Goal: Task Accomplishment & Management: Manage account settings

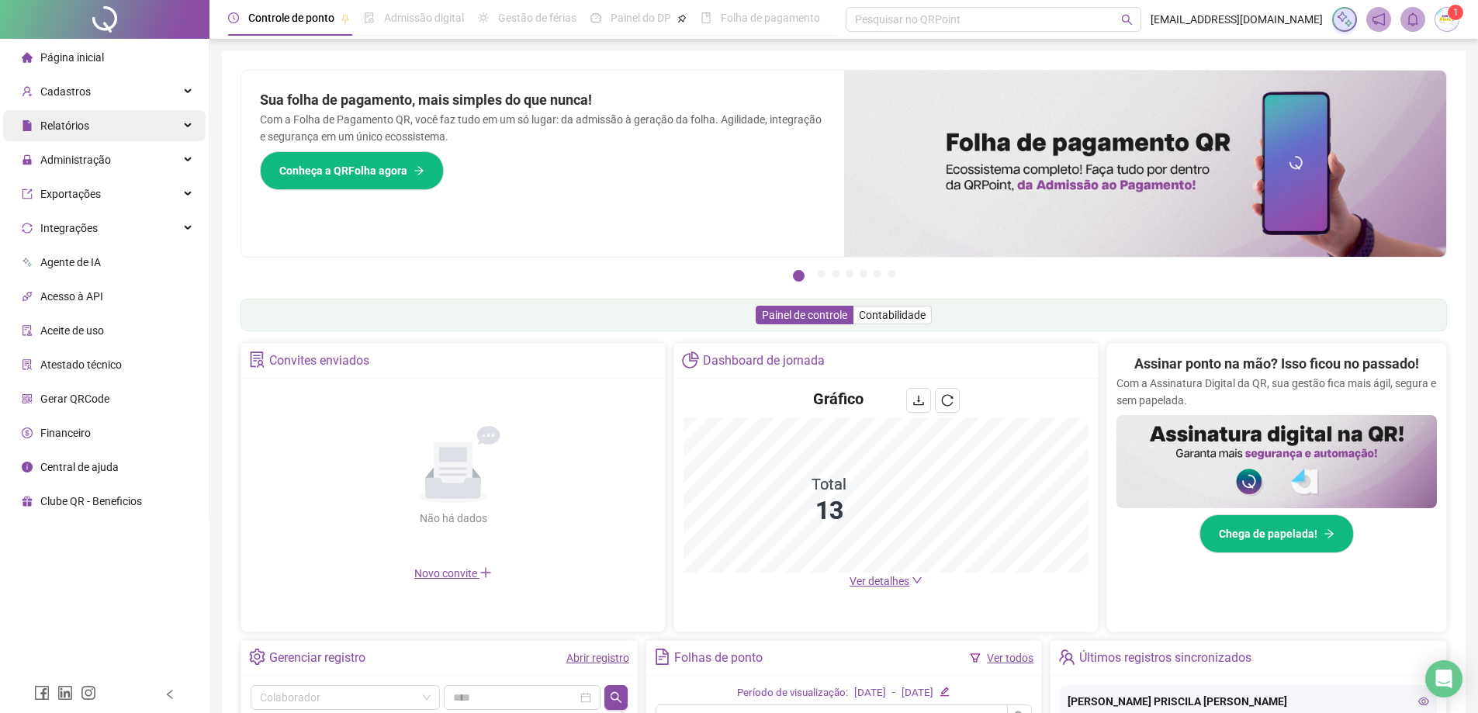
click at [82, 129] on span "Relatórios" at bounding box center [64, 126] width 49 height 12
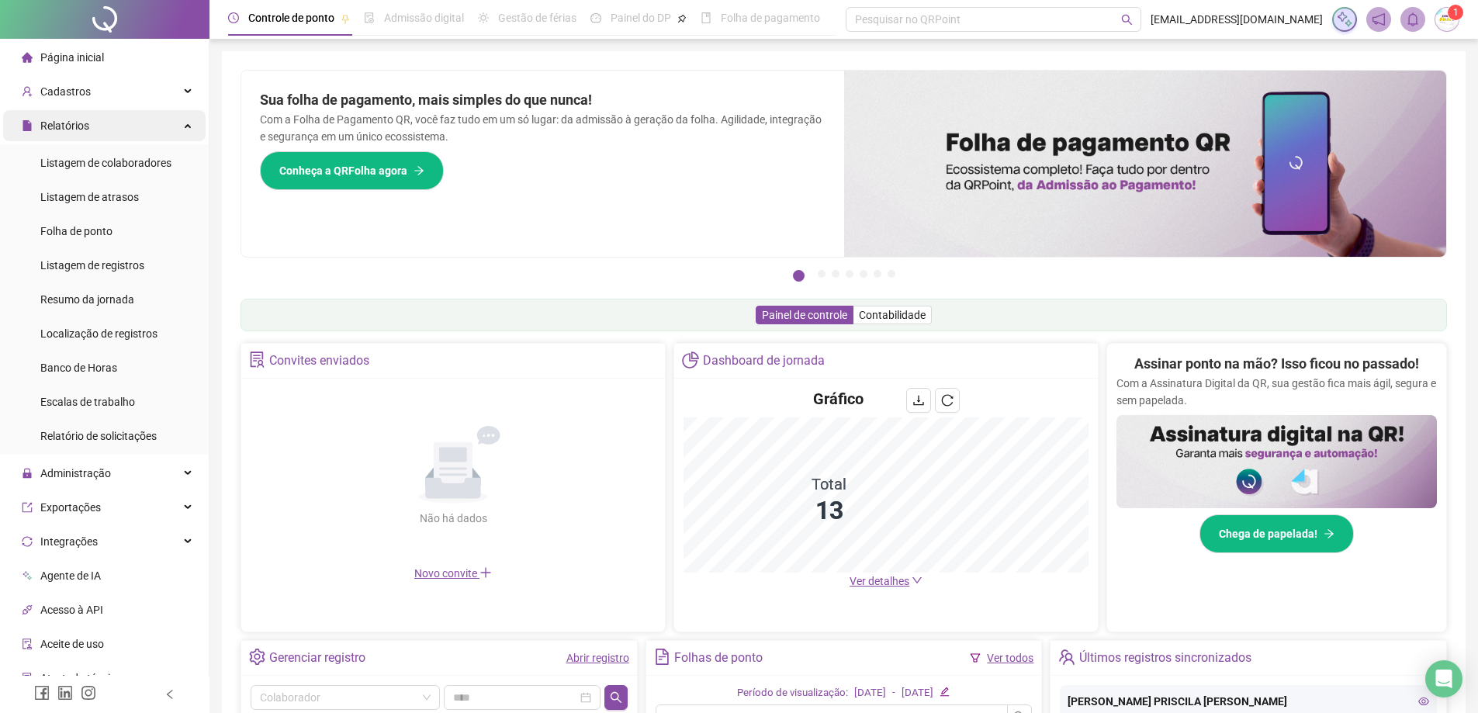
click at [68, 122] on span "Relatórios" at bounding box center [64, 126] width 49 height 12
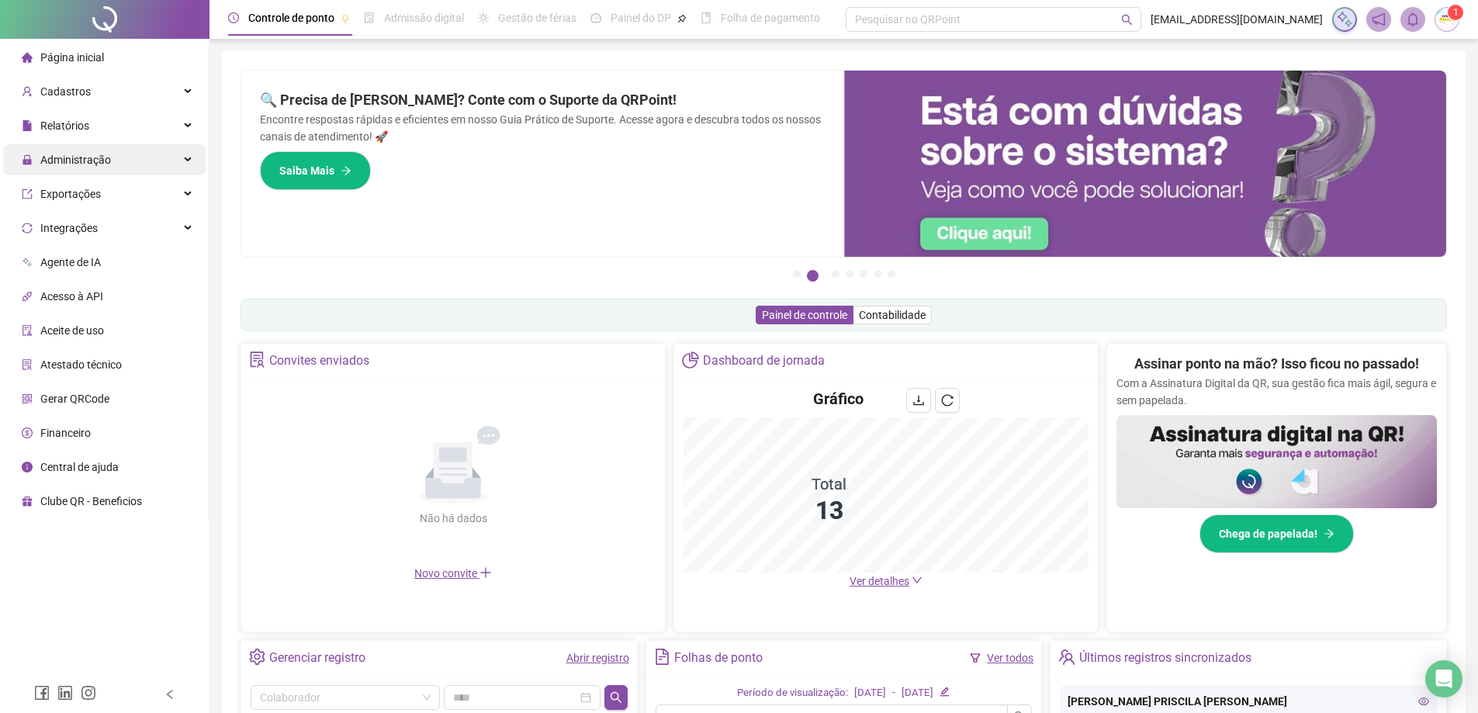
click at [84, 154] on span "Administração" at bounding box center [75, 160] width 71 height 12
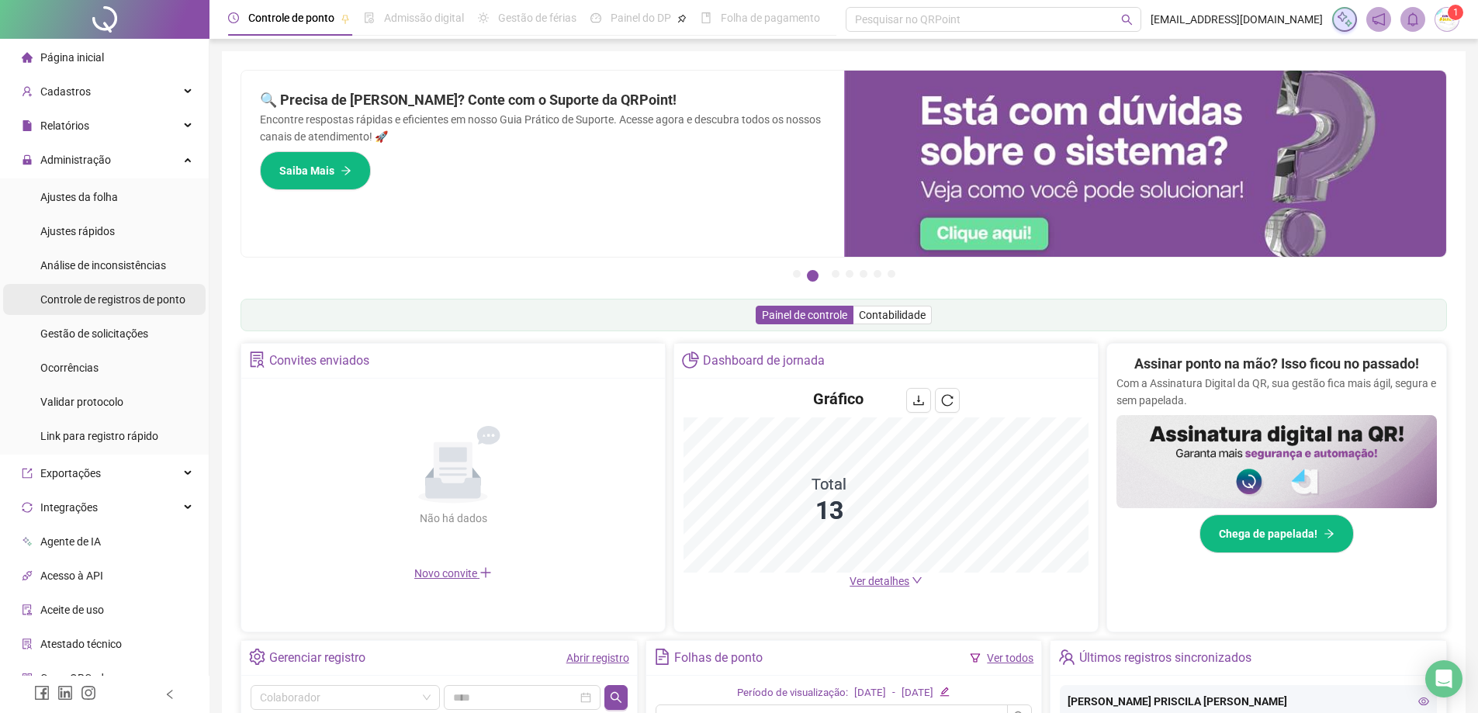
click at [85, 314] on div "Controle de registros de ponto" at bounding box center [112, 299] width 145 height 31
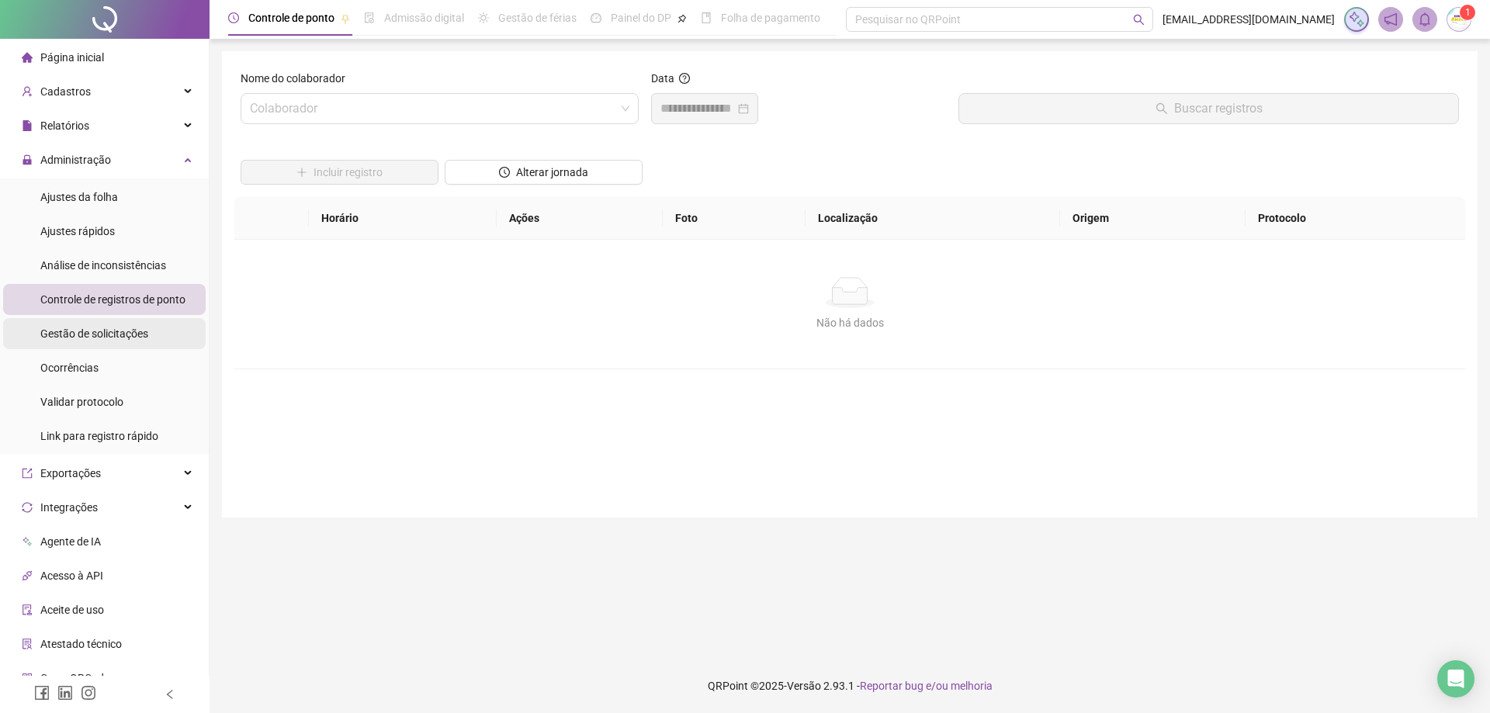
click at [81, 333] on span "Gestão de solicitações" at bounding box center [94, 333] width 108 height 12
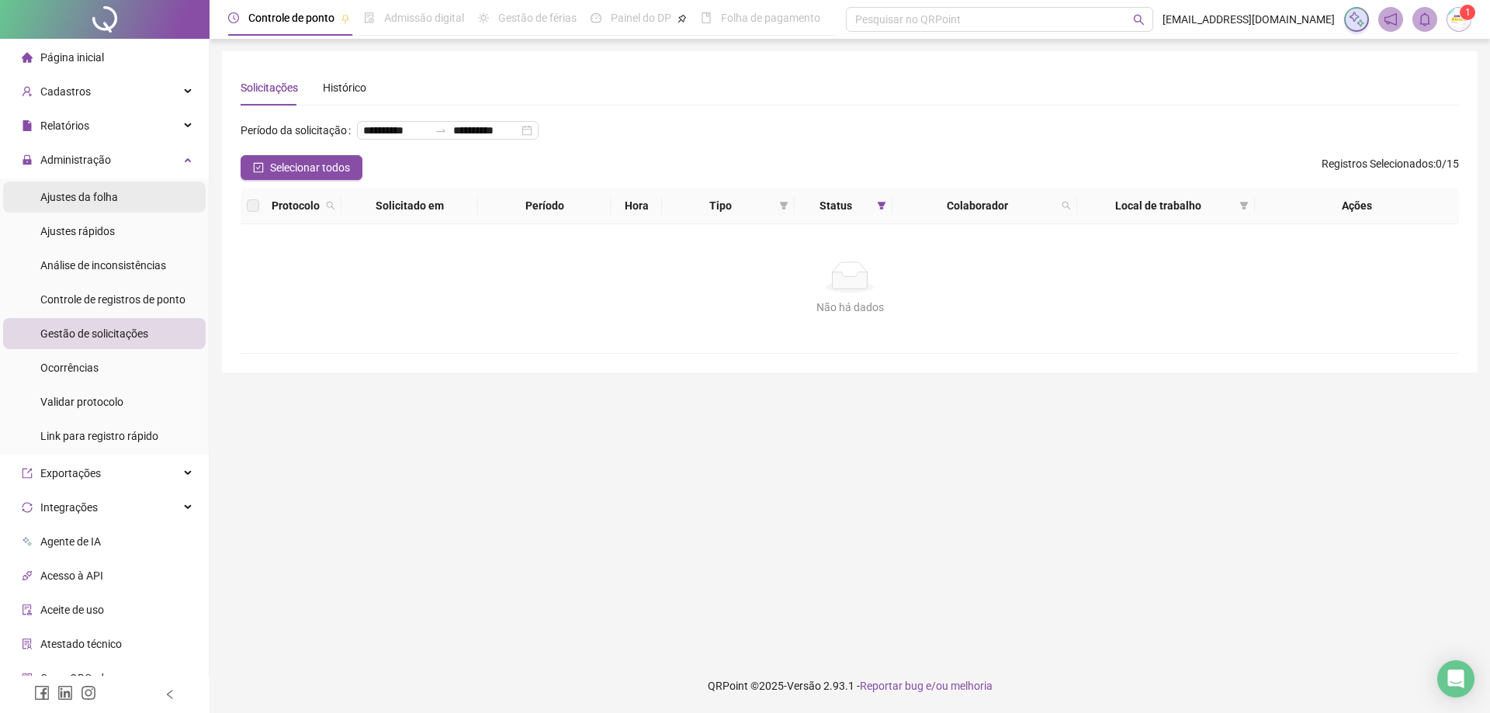
click at [114, 203] on span "Ajustes da folha" at bounding box center [79, 197] width 78 height 12
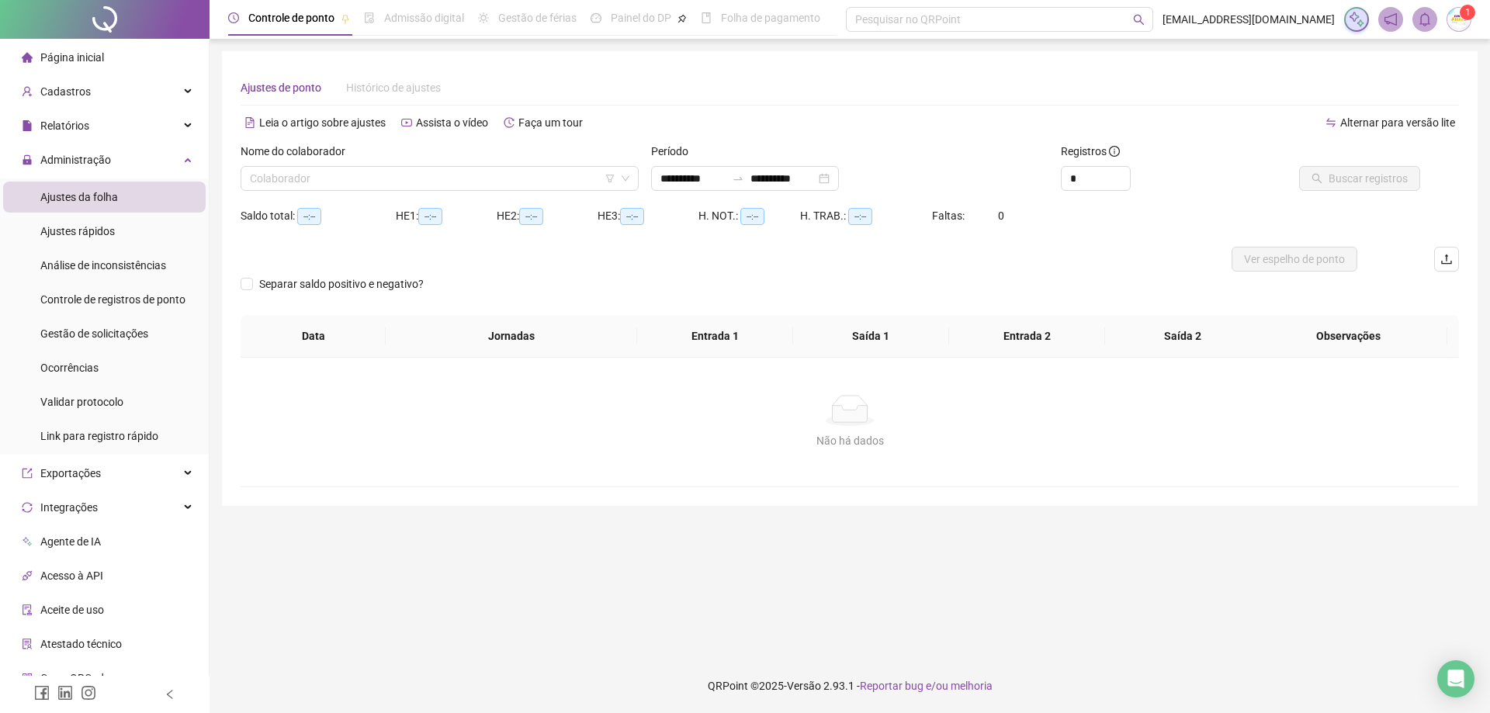
type input "**********"
drag, startPoint x: 566, startPoint y: 184, endPoint x: 543, endPoint y: 189, distance: 23.0
click at [562, 185] on input "search" at bounding box center [433, 178] width 366 height 23
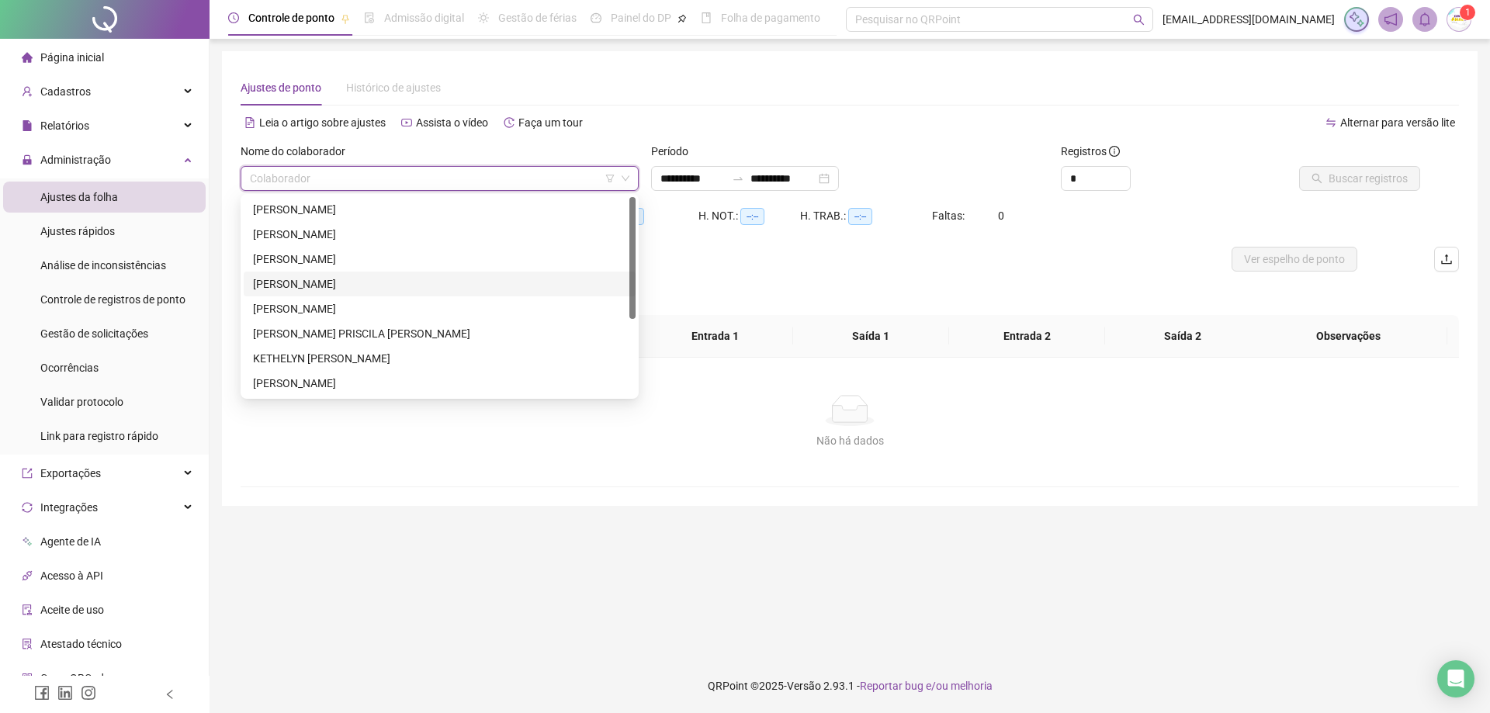
click at [397, 284] on div "[PERSON_NAME]" at bounding box center [439, 283] width 373 height 17
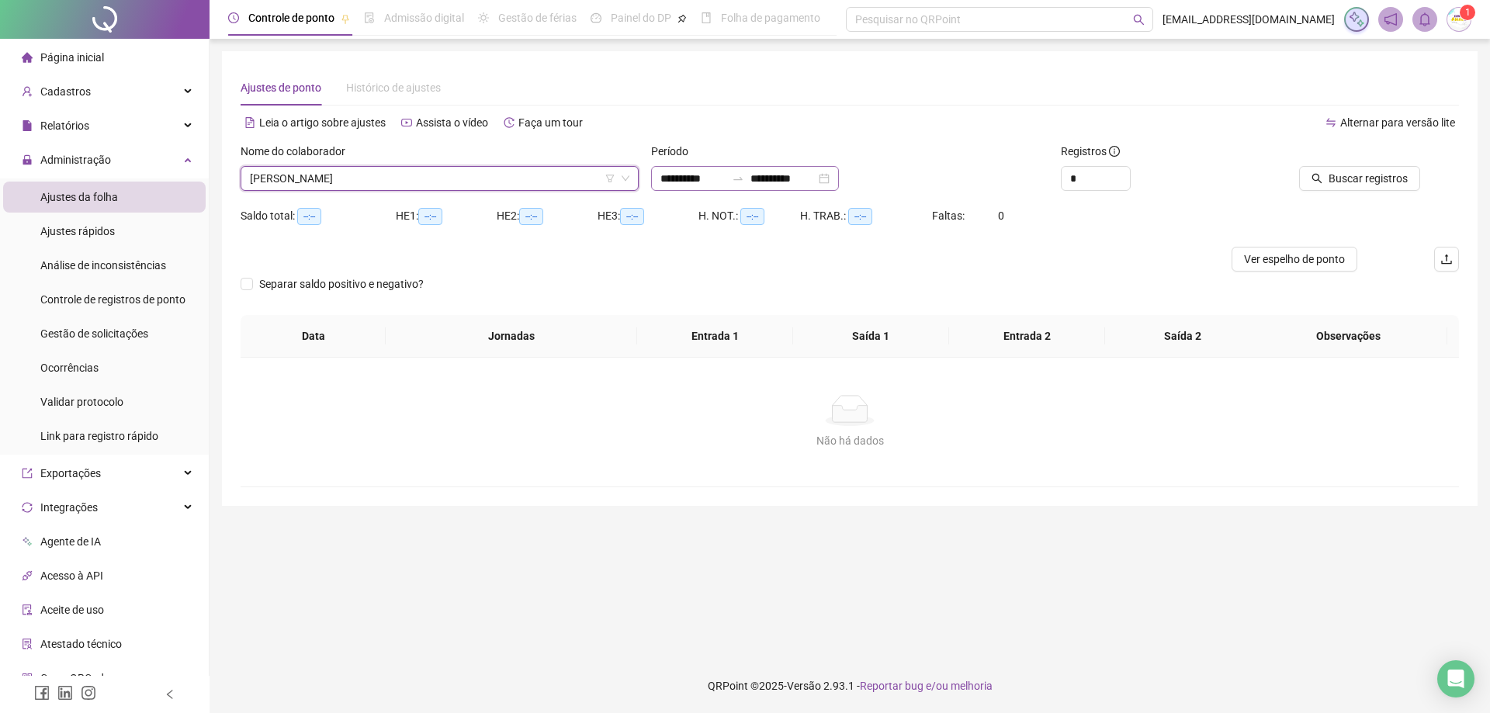
drag, startPoint x: 861, startPoint y: 172, endPoint x: 853, endPoint y: 174, distance: 8.7
click at [839, 172] on div "**********" at bounding box center [745, 178] width 188 height 25
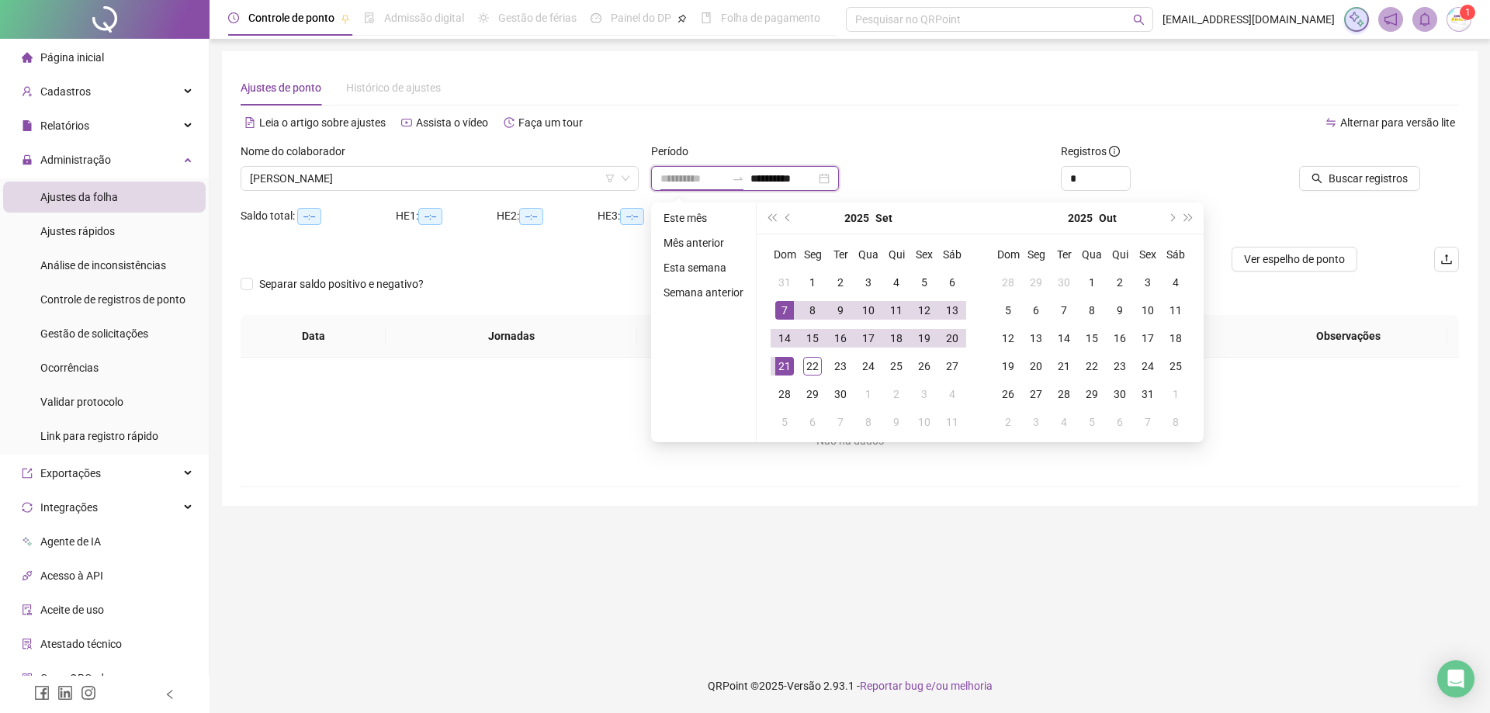
type input "**********"
click at [803, 279] on div "1" at bounding box center [812, 282] width 19 height 19
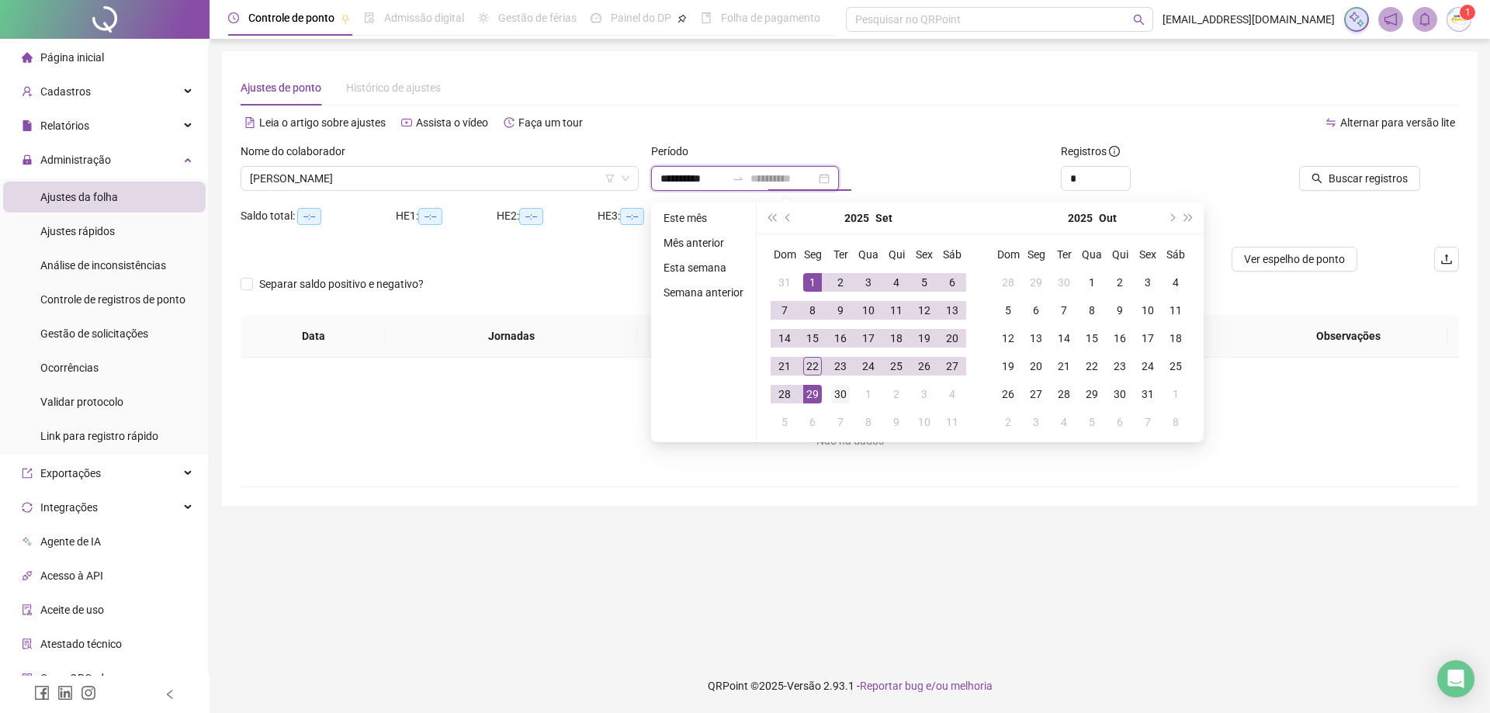
type input "**********"
click at [833, 402] on div "30" at bounding box center [840, 394] width 19 height 19
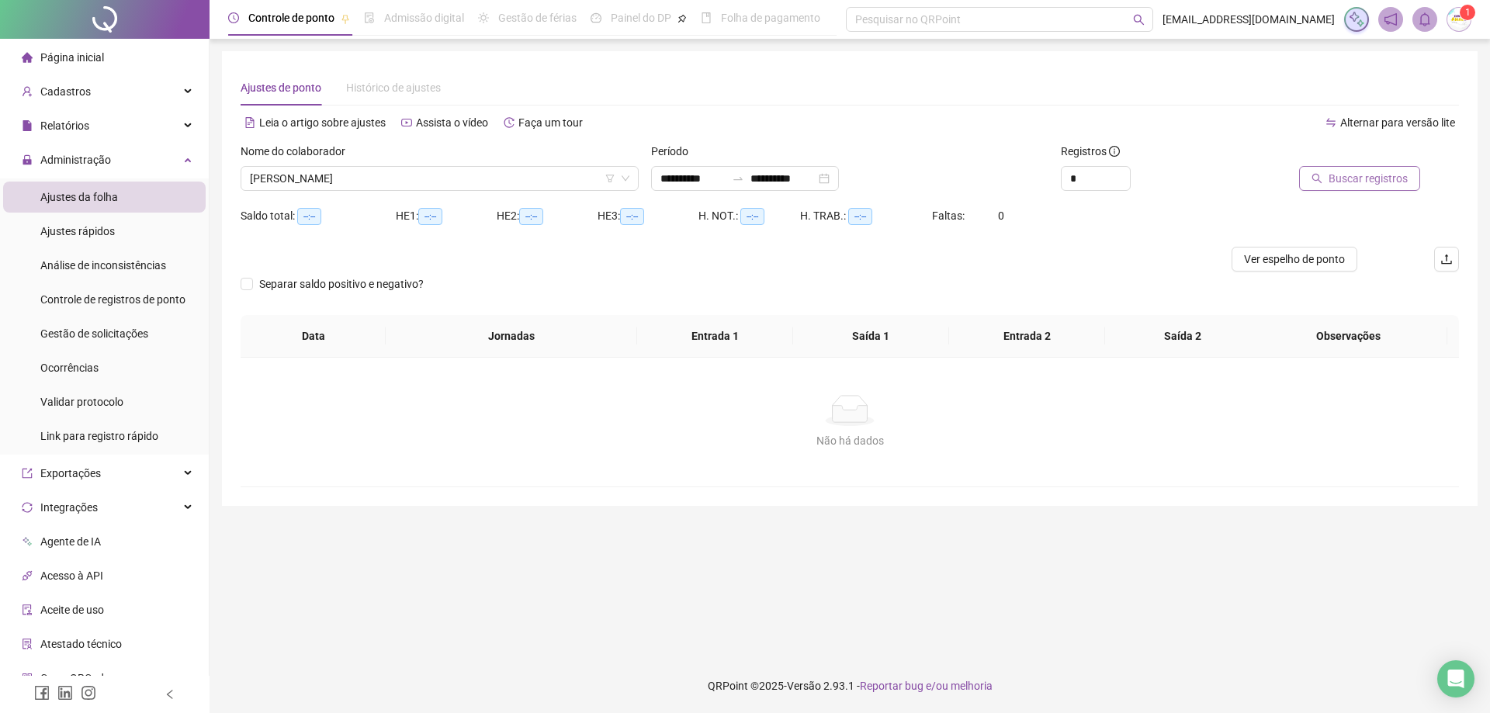
click at [1355, 167] on button "Buscar registros" at bounding box center [1359, 178] width 121 height 25
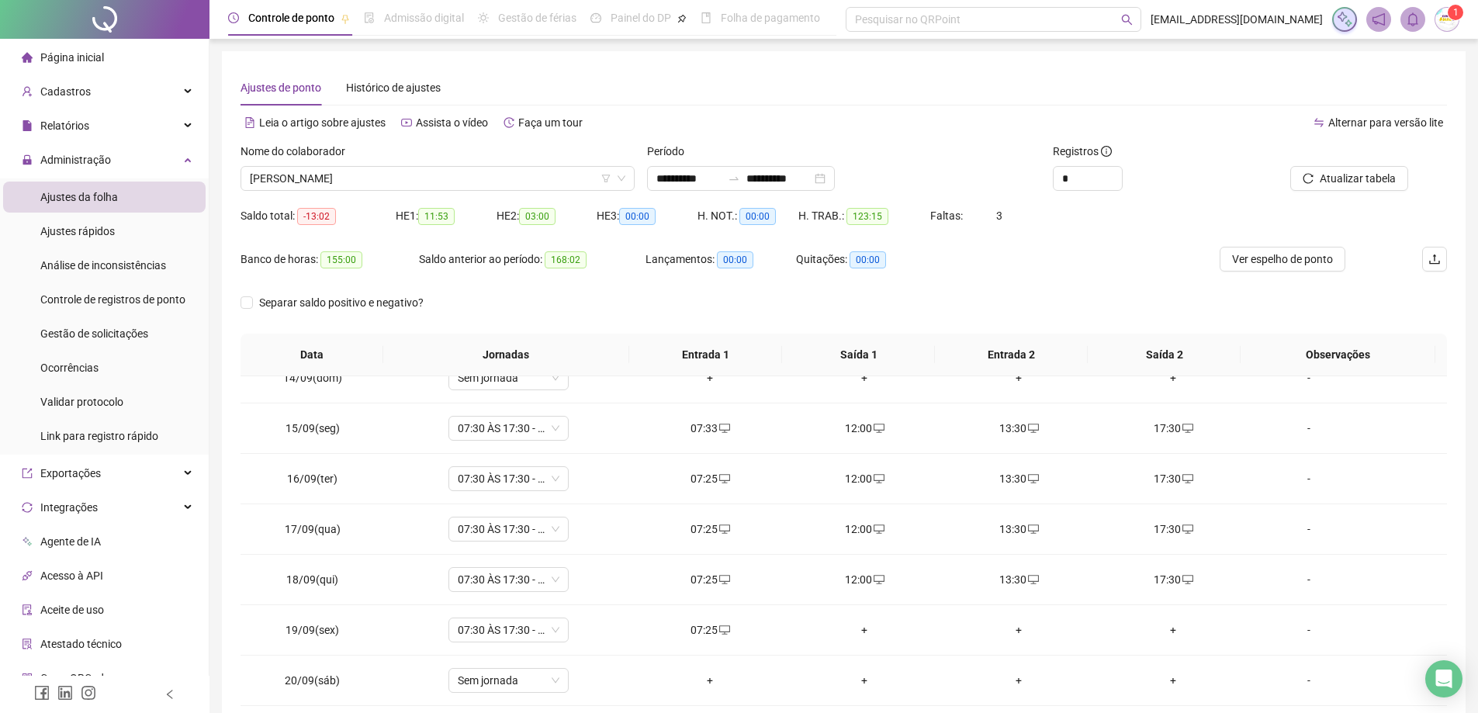
scroll to position [778, 0]
click at [861, 533] on div "+" at bounding box center [865, 530] width 130 height 17
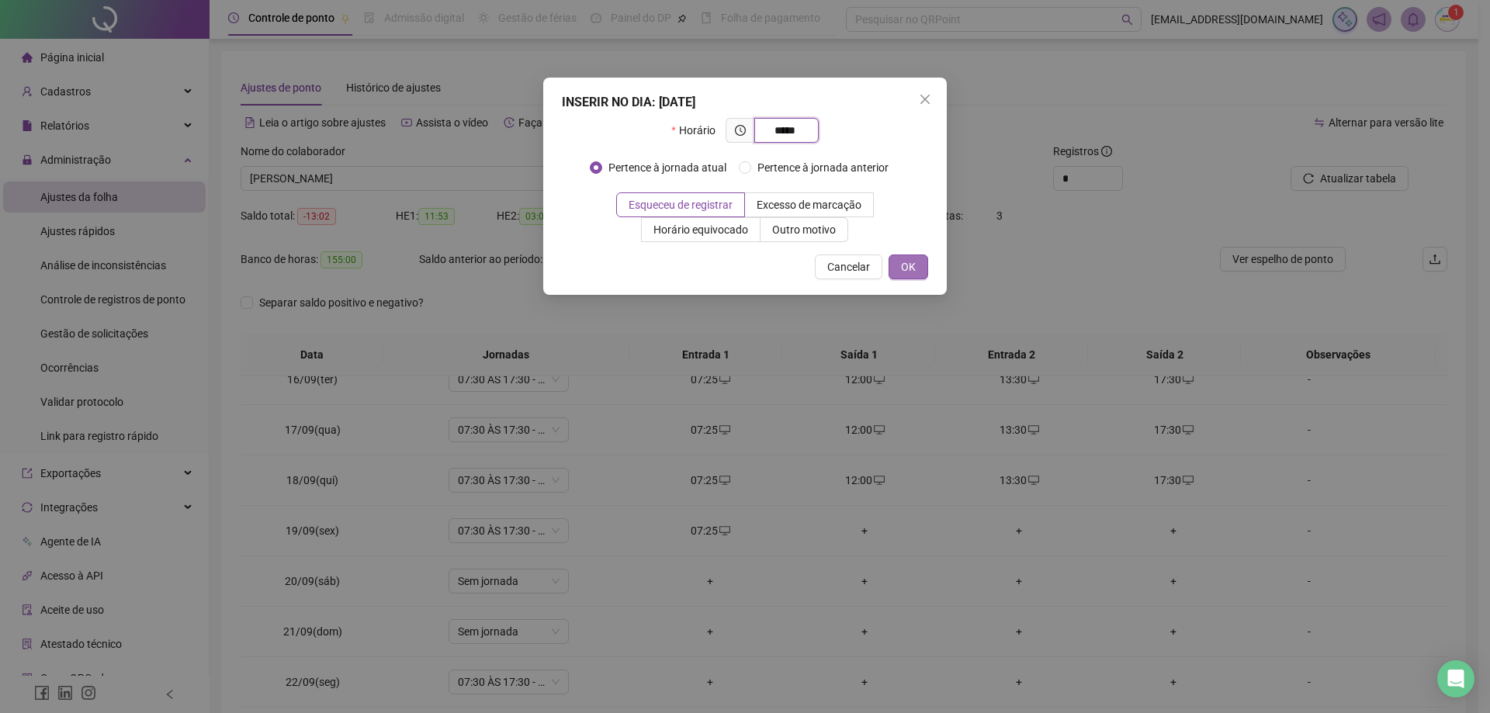
type input "*****"
click at [923, 266] on button "OK" at bounding box center [909, 267] width 40 height 25
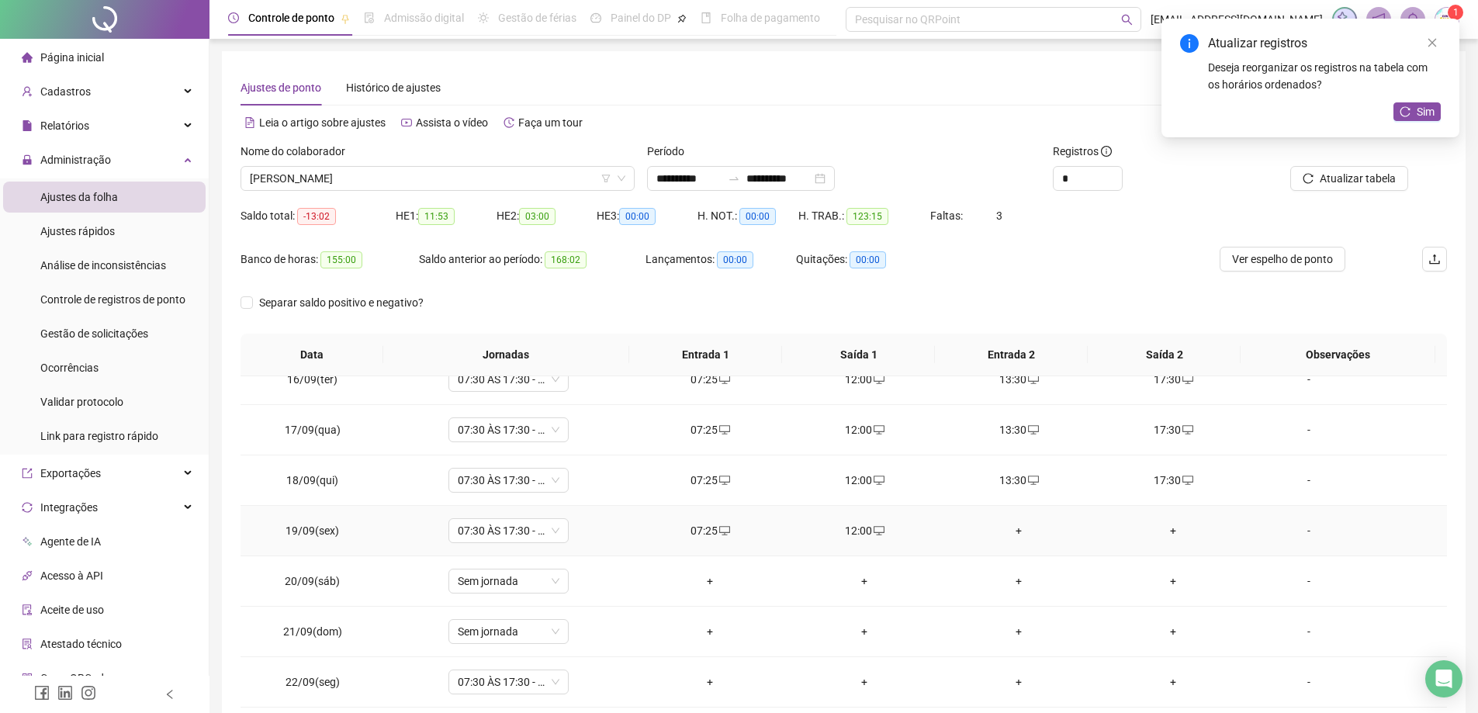
click at [1007, 534] on div "+" at bounding box center [1020, 530] width 130 height 17
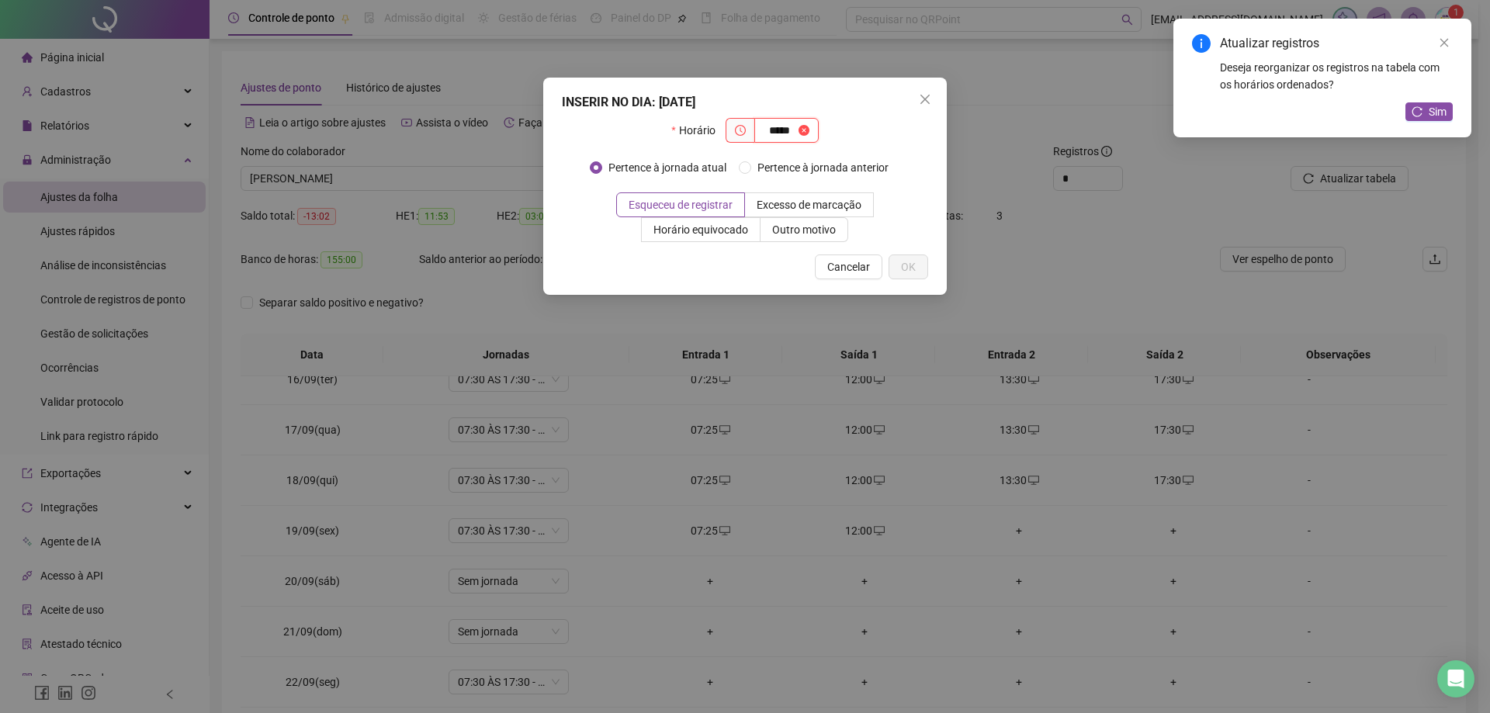
type input "*****"
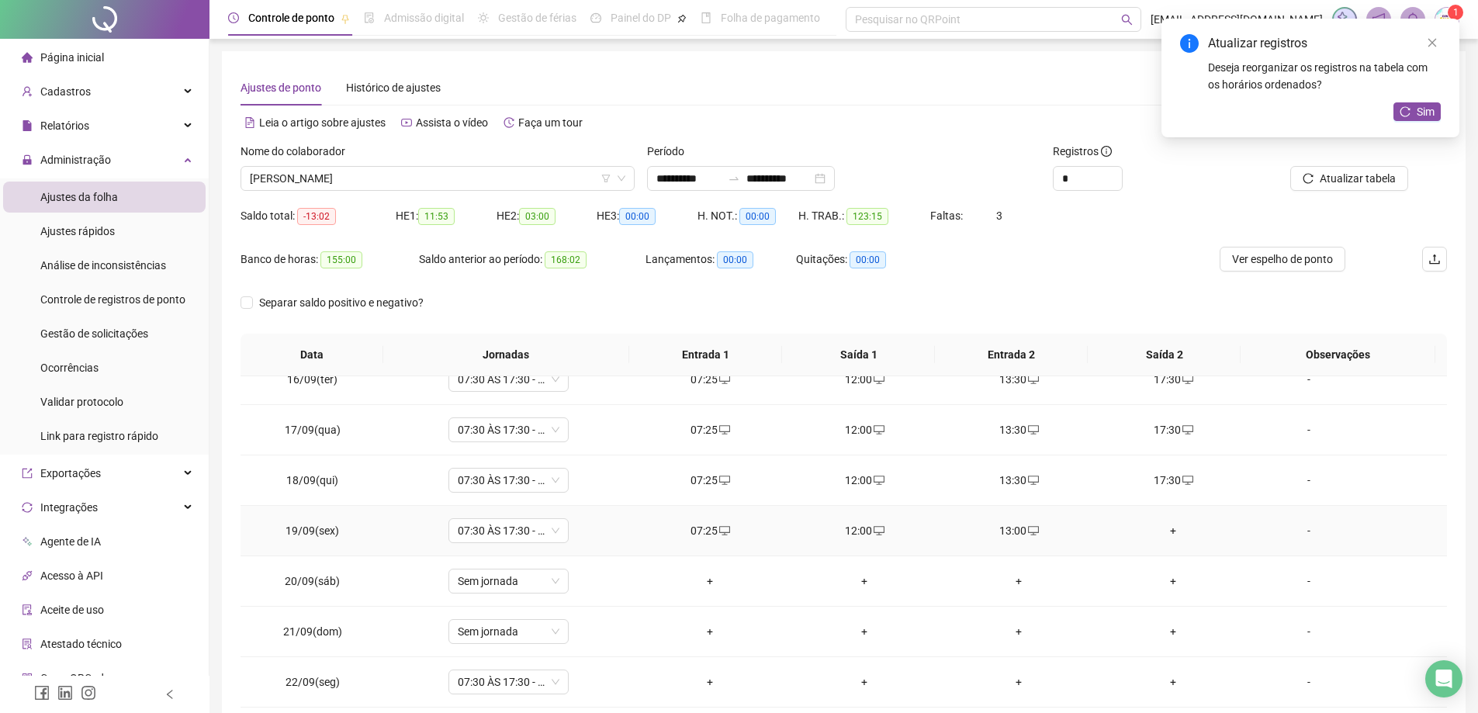
click at [1169, 532] on div "+" at bounding box center [1174, 530] width 130 height 17
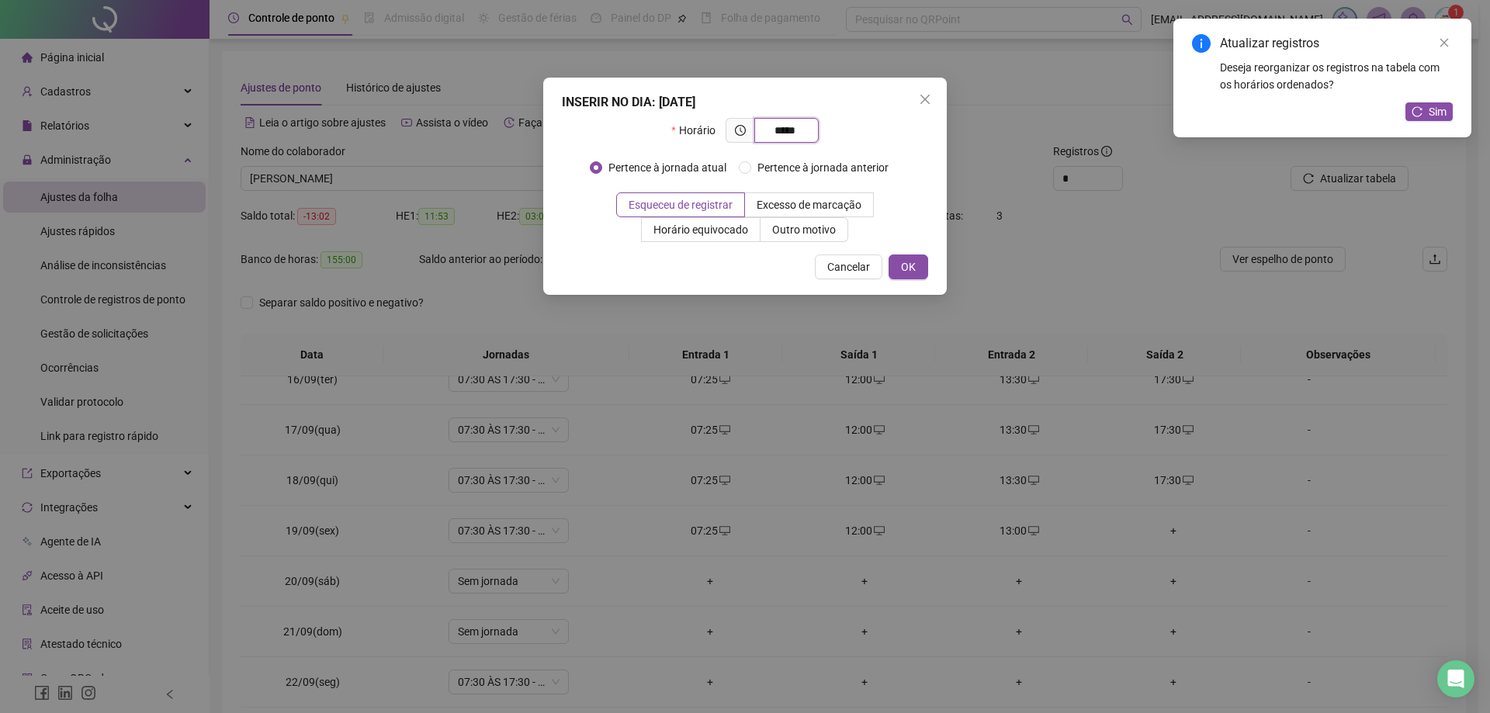
type input "*****"
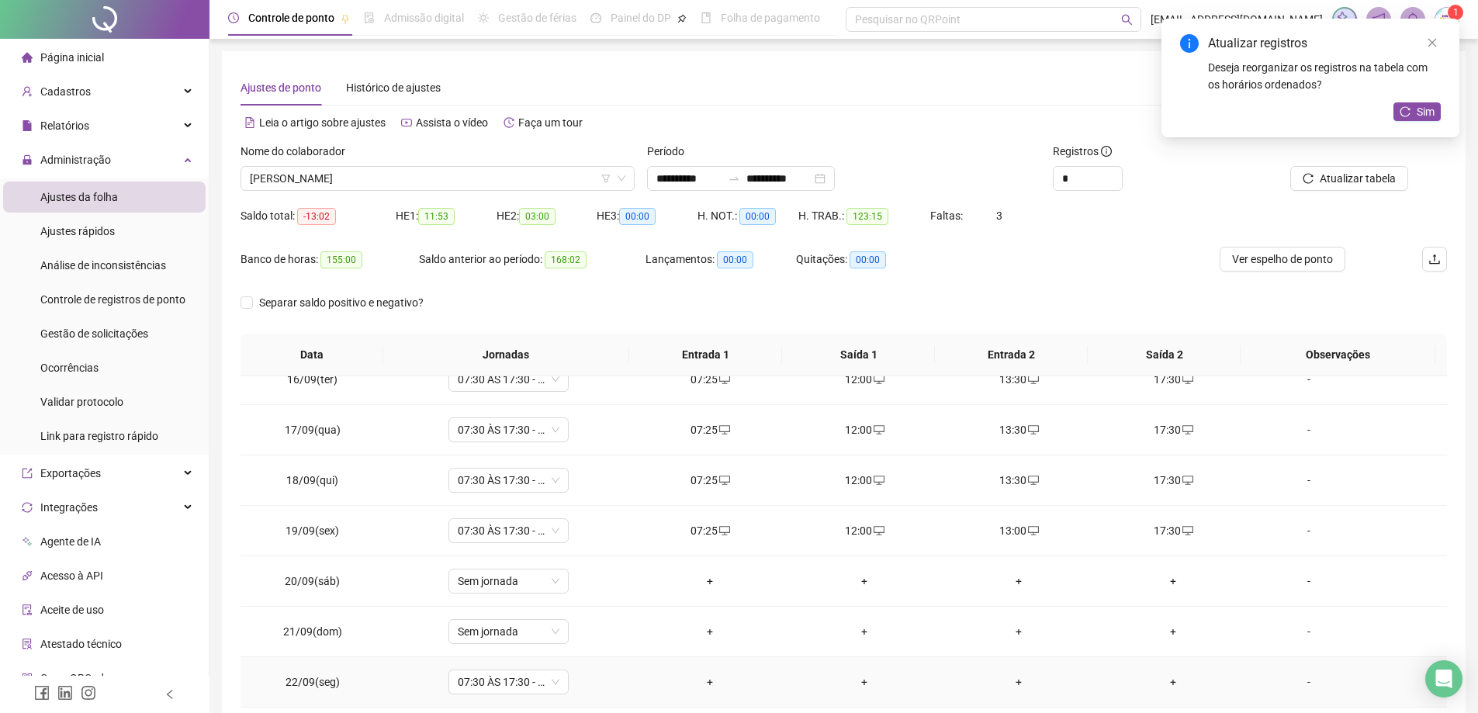
click at [714, 681] on div "+" at bounding box center [711, 682] width 130 height 17
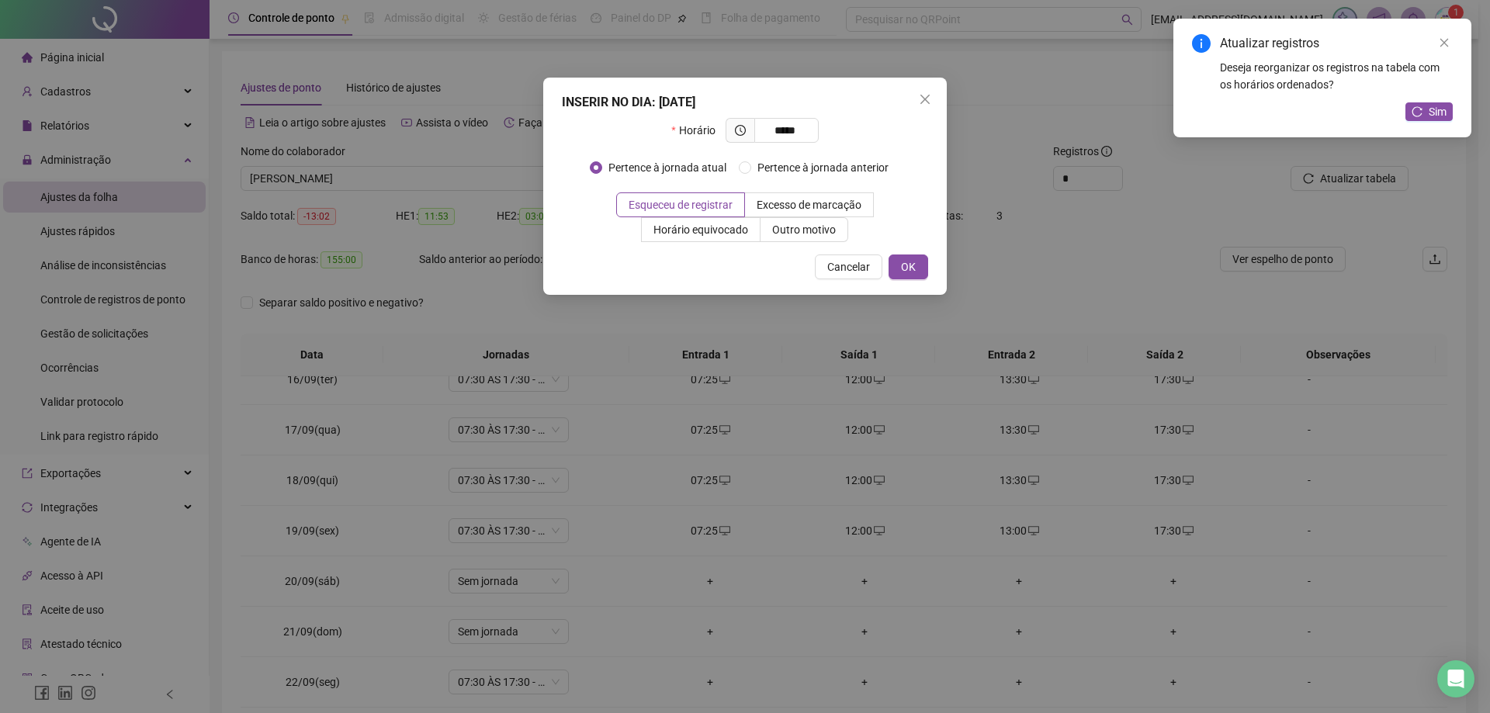
type input "*****"
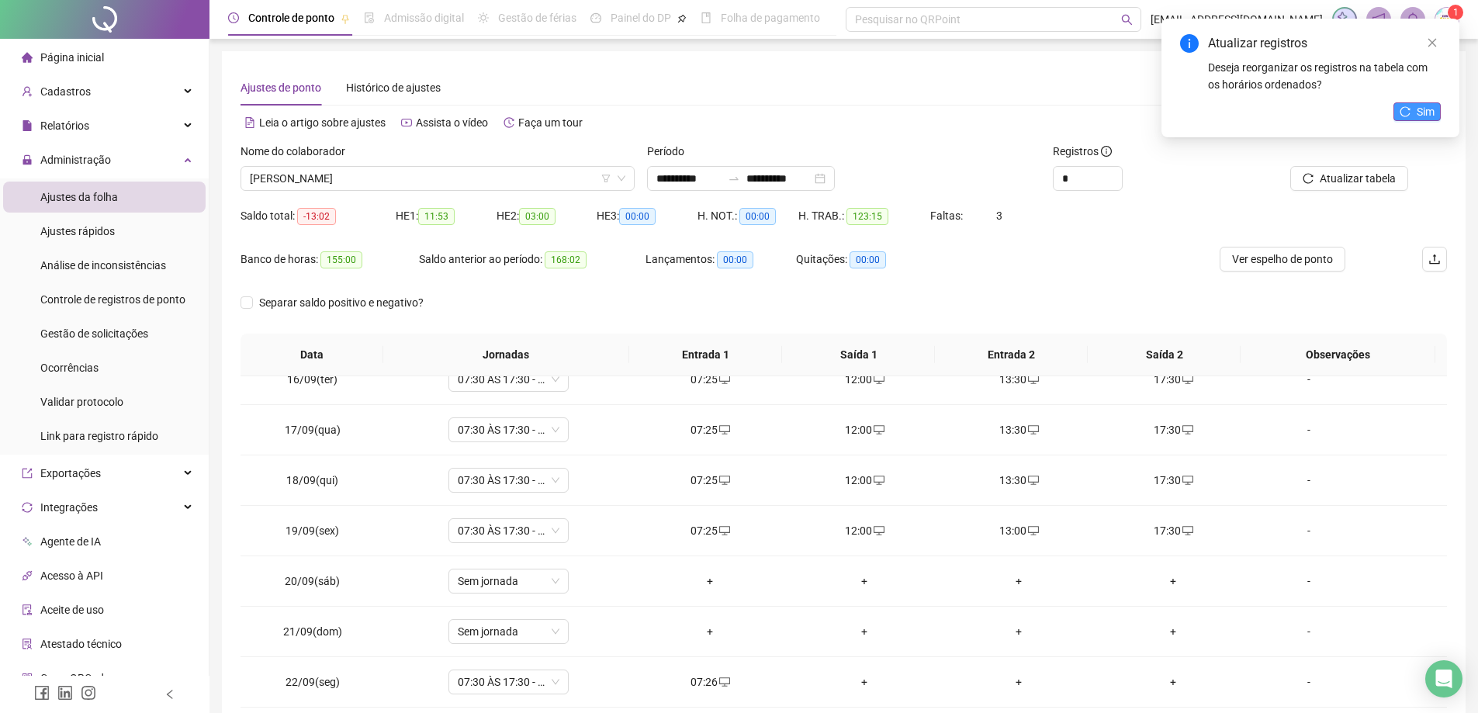
click at [1439, 106] on button "Sim" at bounding box center [1417, 111] width 47 height 19
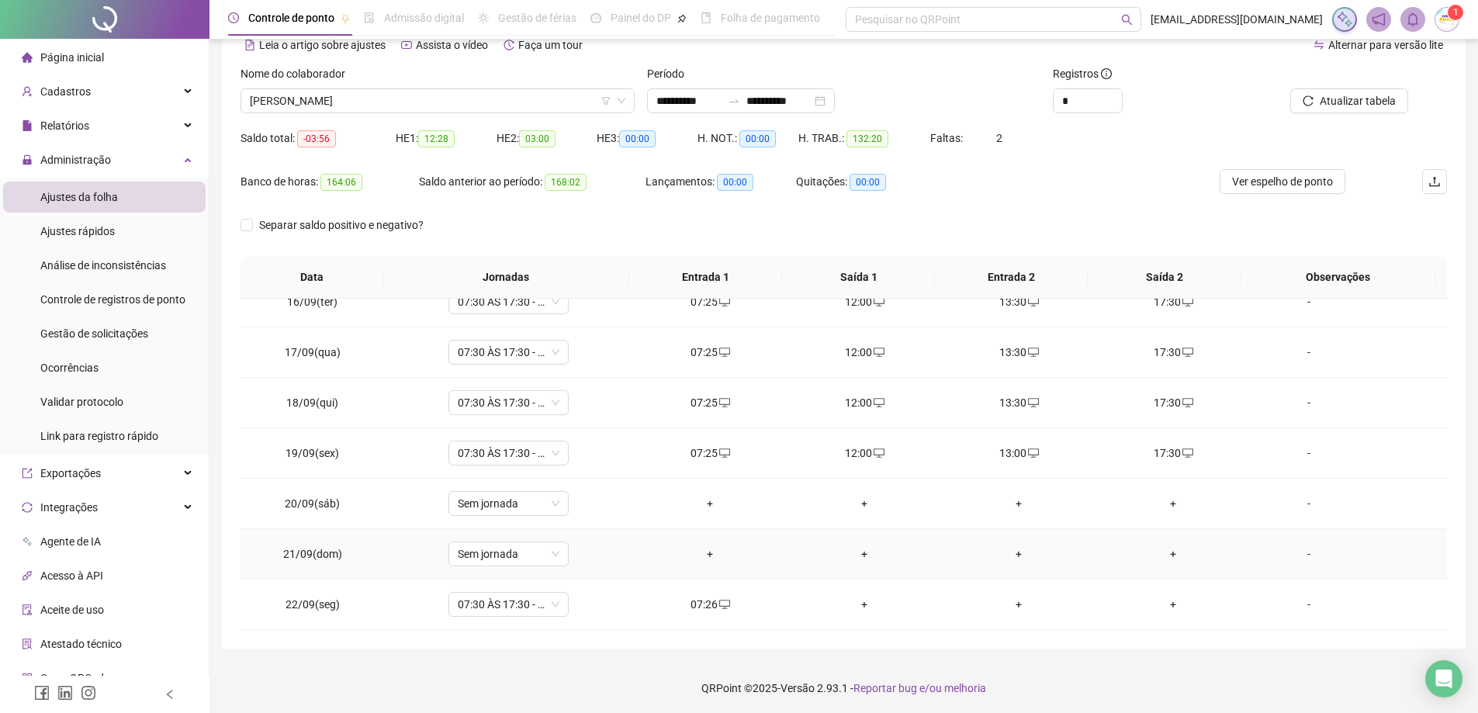
scroll to position [80, 0]
click at [426, 101] on span "[PERSON_NAME]" at bounding box center [438, 98] width 376 height 23
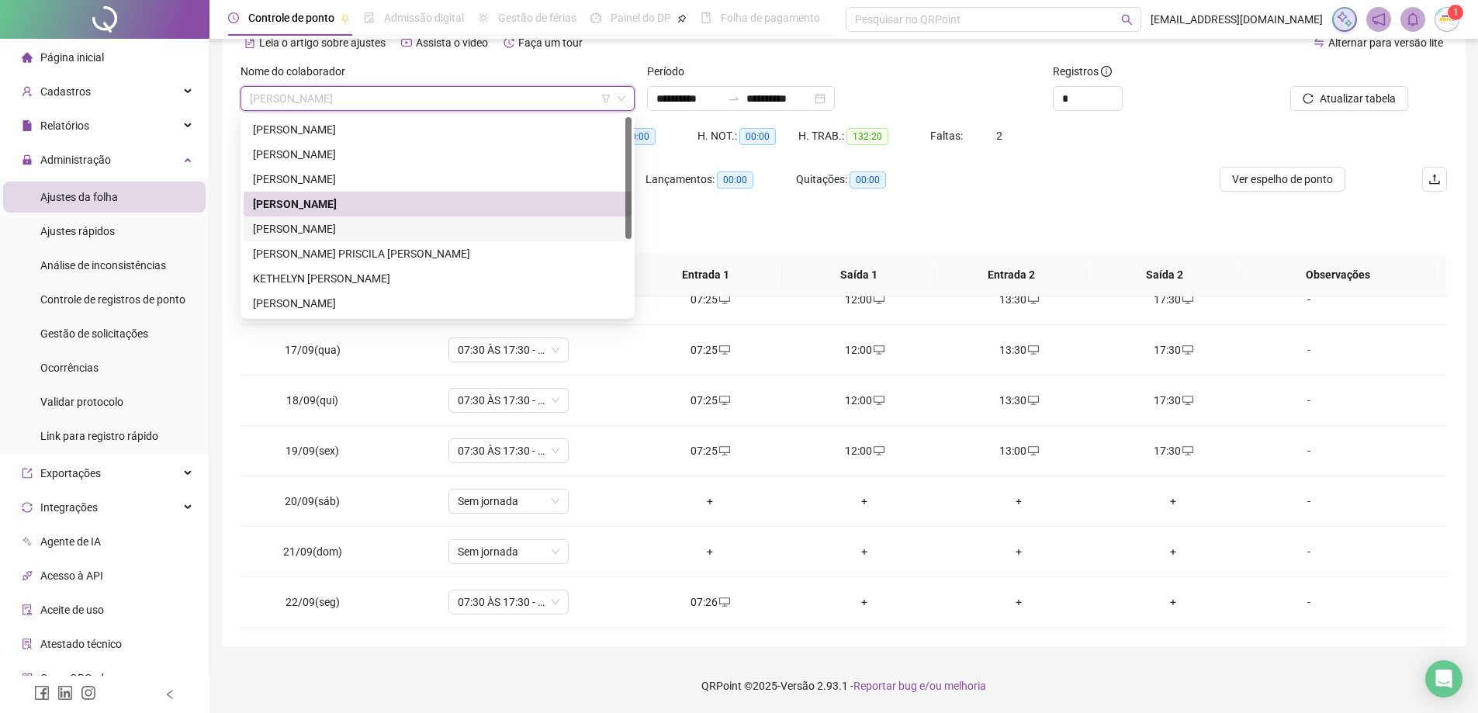
click at [332, 229] on div "[PERSON_NAME]" at bounding box center [437, 228] width 369 height 17
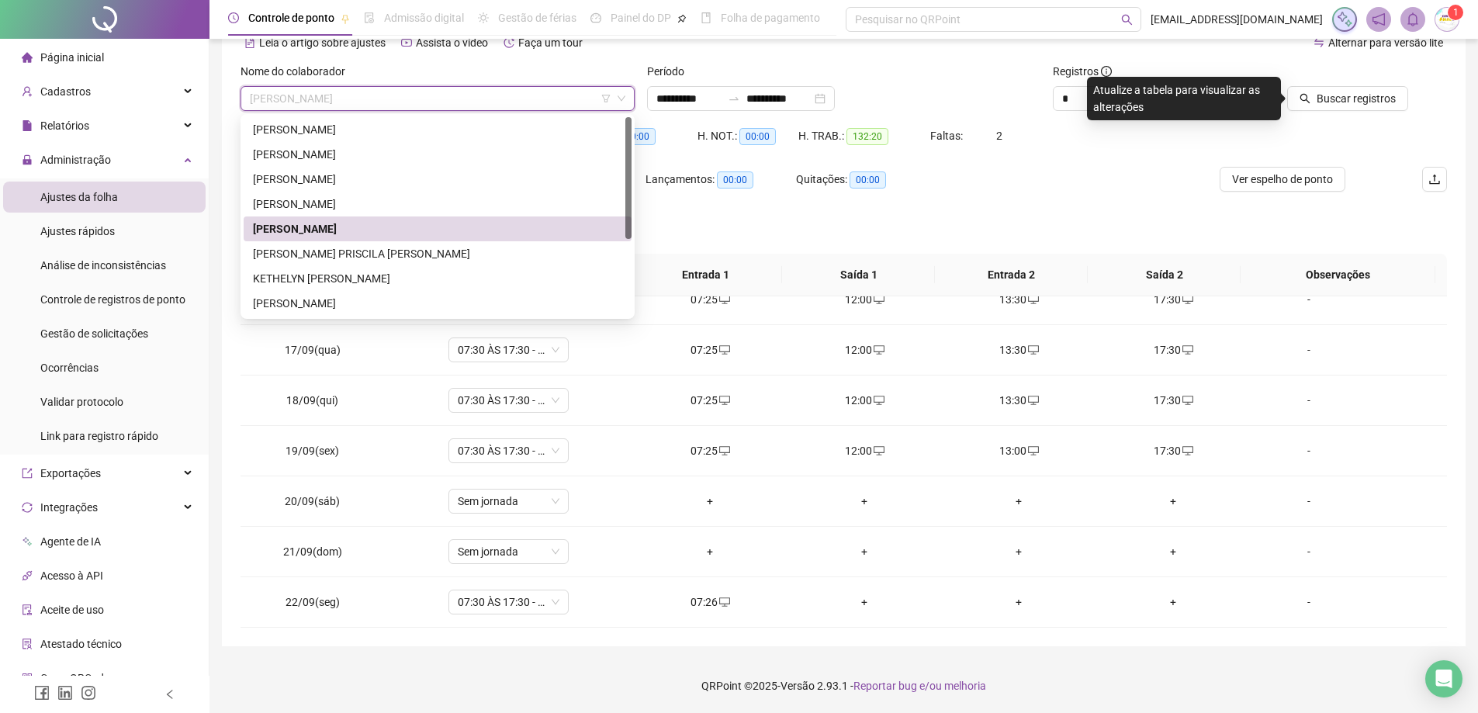
click at [382, 90] on span "[PERSON_NAME]" at bounding box center [438, 98] width 376 height 23
click at [332, 120] on div "[PERSON_NAME]" at bounding box center [438, 129] width 388 height 25
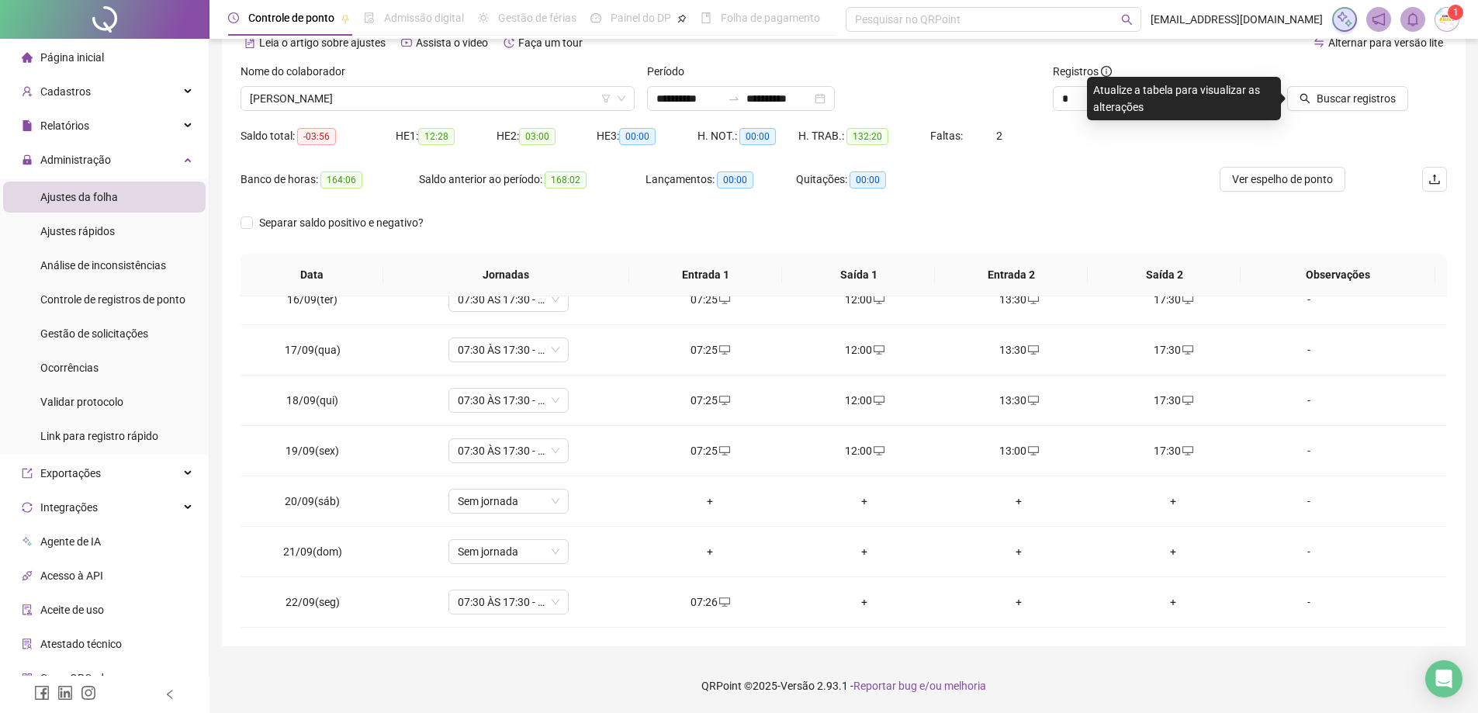
click at [1379, 111] on div "Buscar registros" at bounding box center [1351, 93] width 203 height 61
click at [1377, 101] on span "Buscar registros" at bounding box center [1356, 98] width 79 height 17
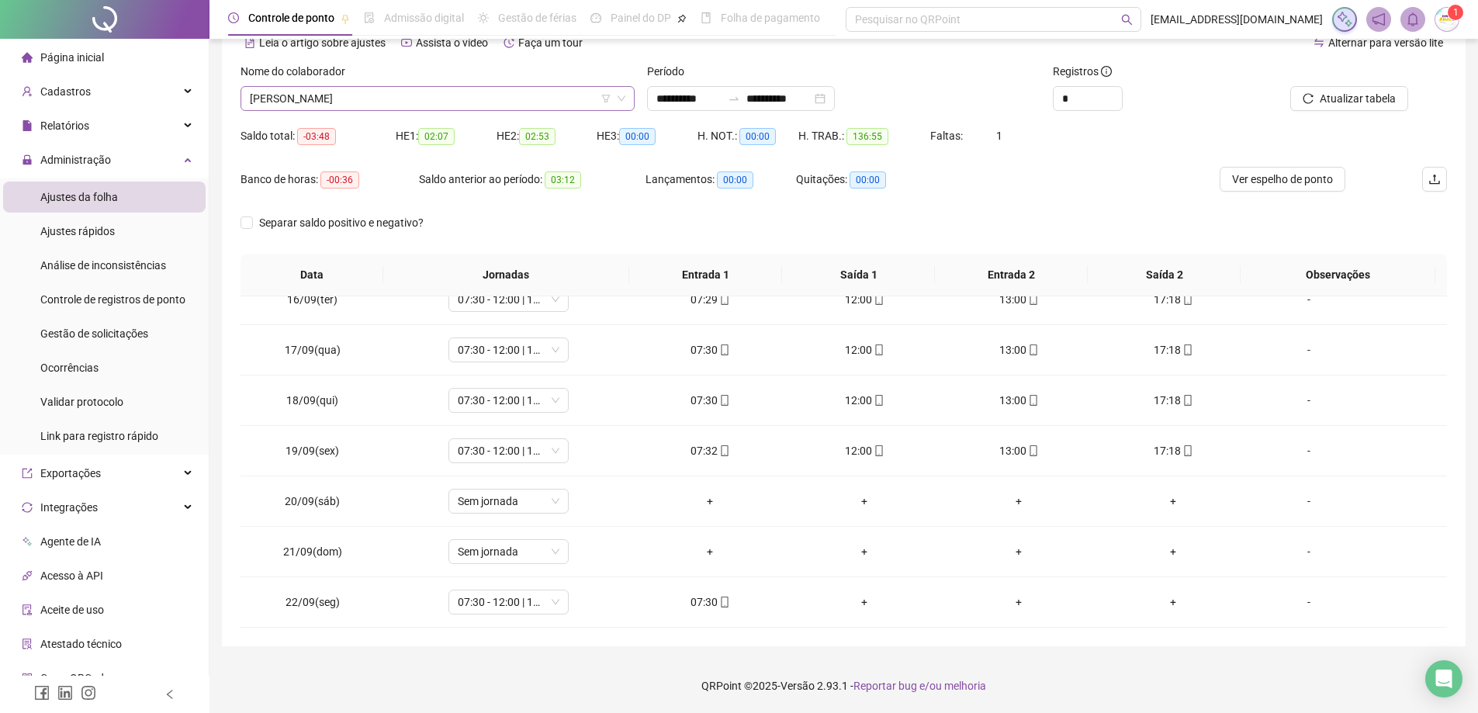
click at [513, 102] on span "[PERSON_NAME]" at bounding box center [438, 98] width 376 height 23
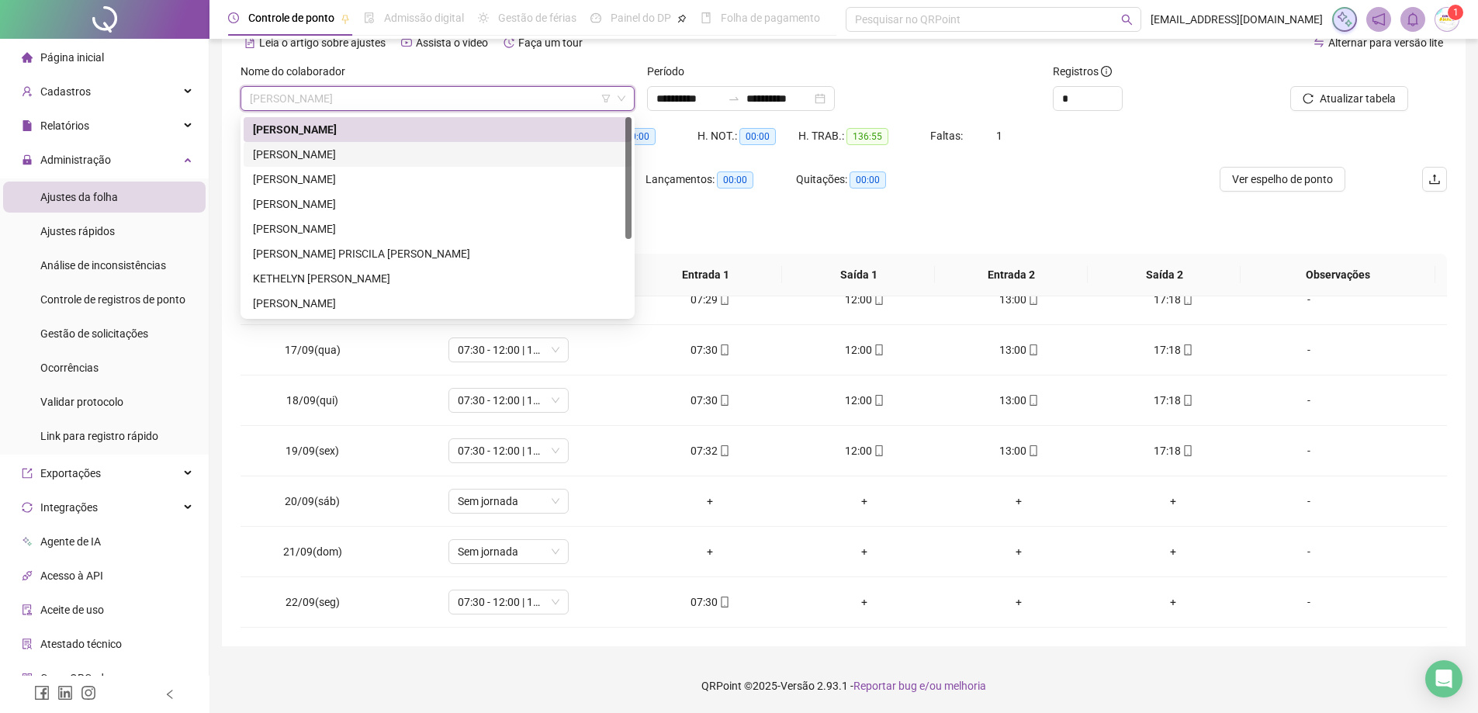
drag, startPoint x: 511, startPoint y: 158, endPoint x: 894, endPoint y: 153, distance: 383.4
click at [511, 157] on div "[PERSON_NAME]" at bounding box center [437, 154] width 369 height 17
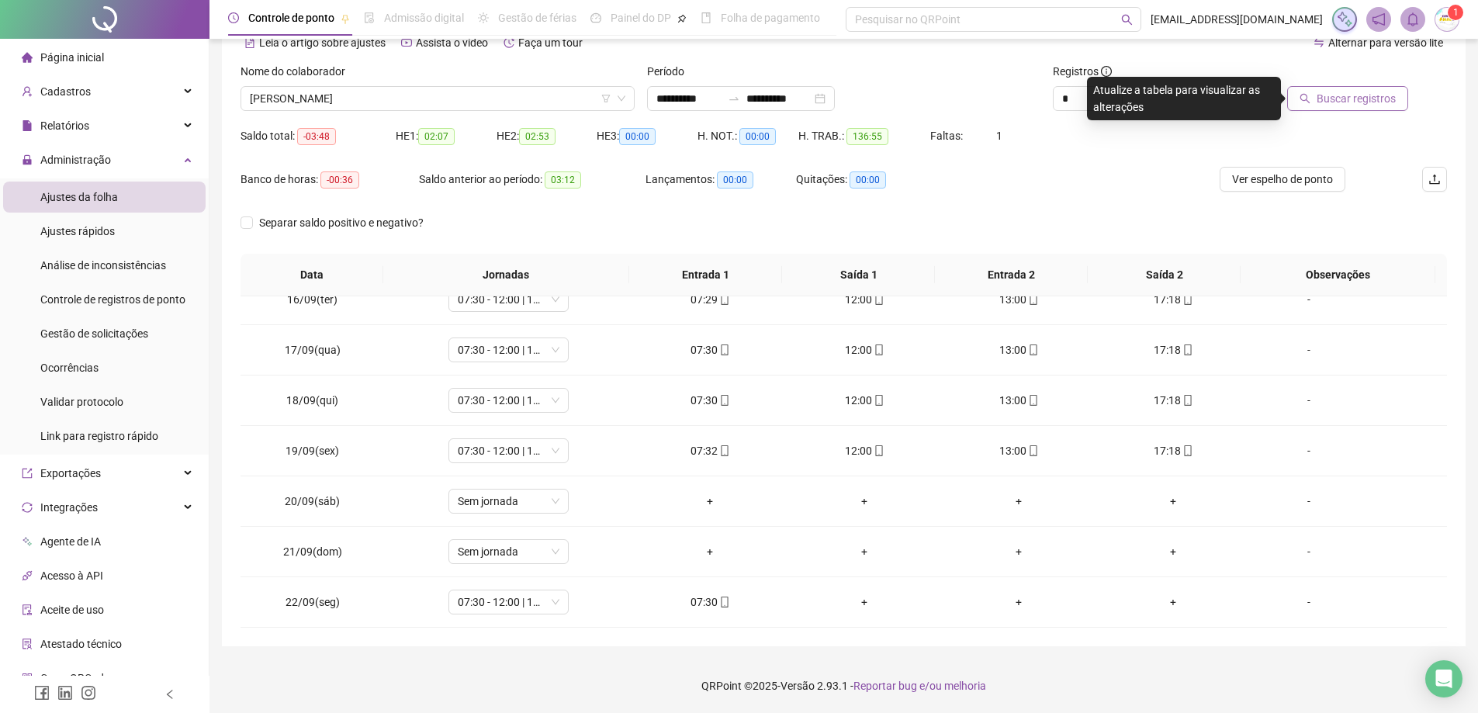
click at [1306, 95] on icon "search" at bounding box center [1305, 98] width 11 height 11
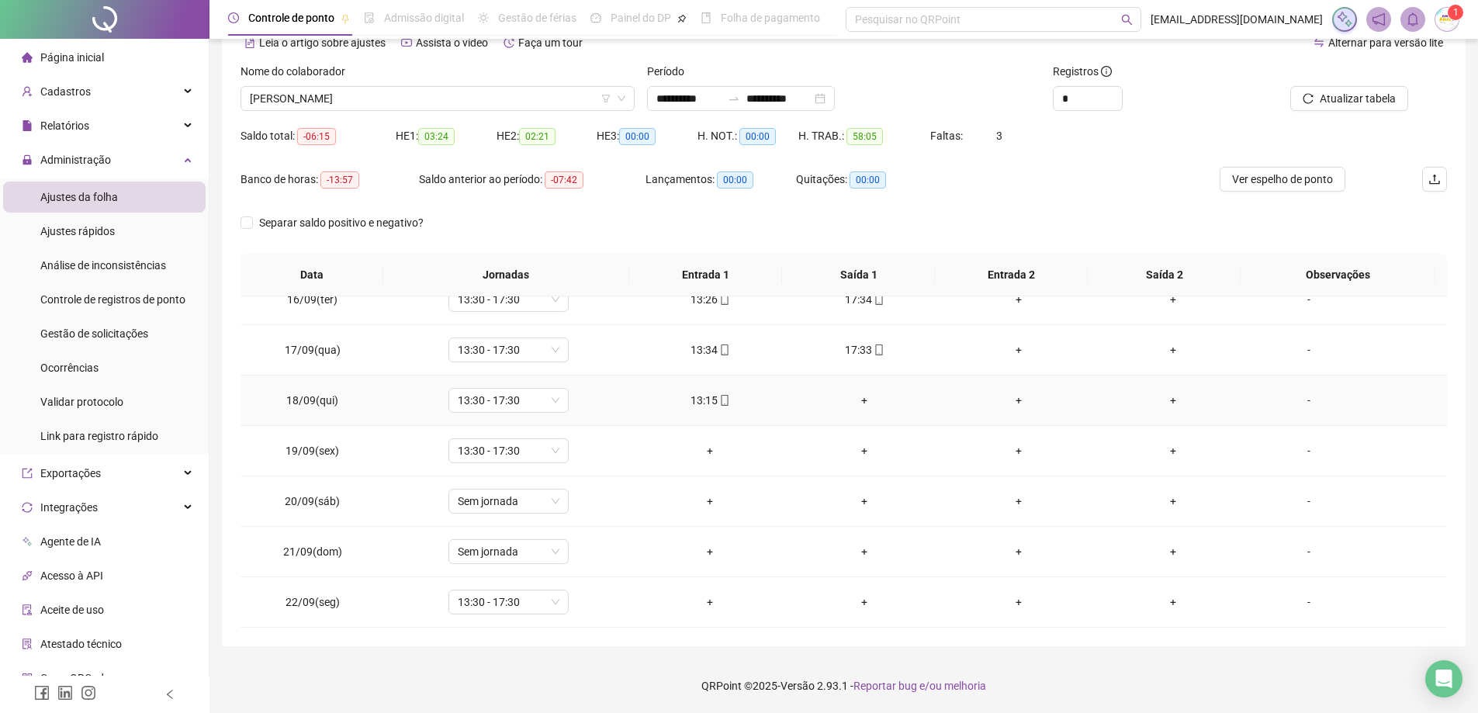
click at [861, 399] on div "+" at bounding box center [865, 400] width 130 height 17
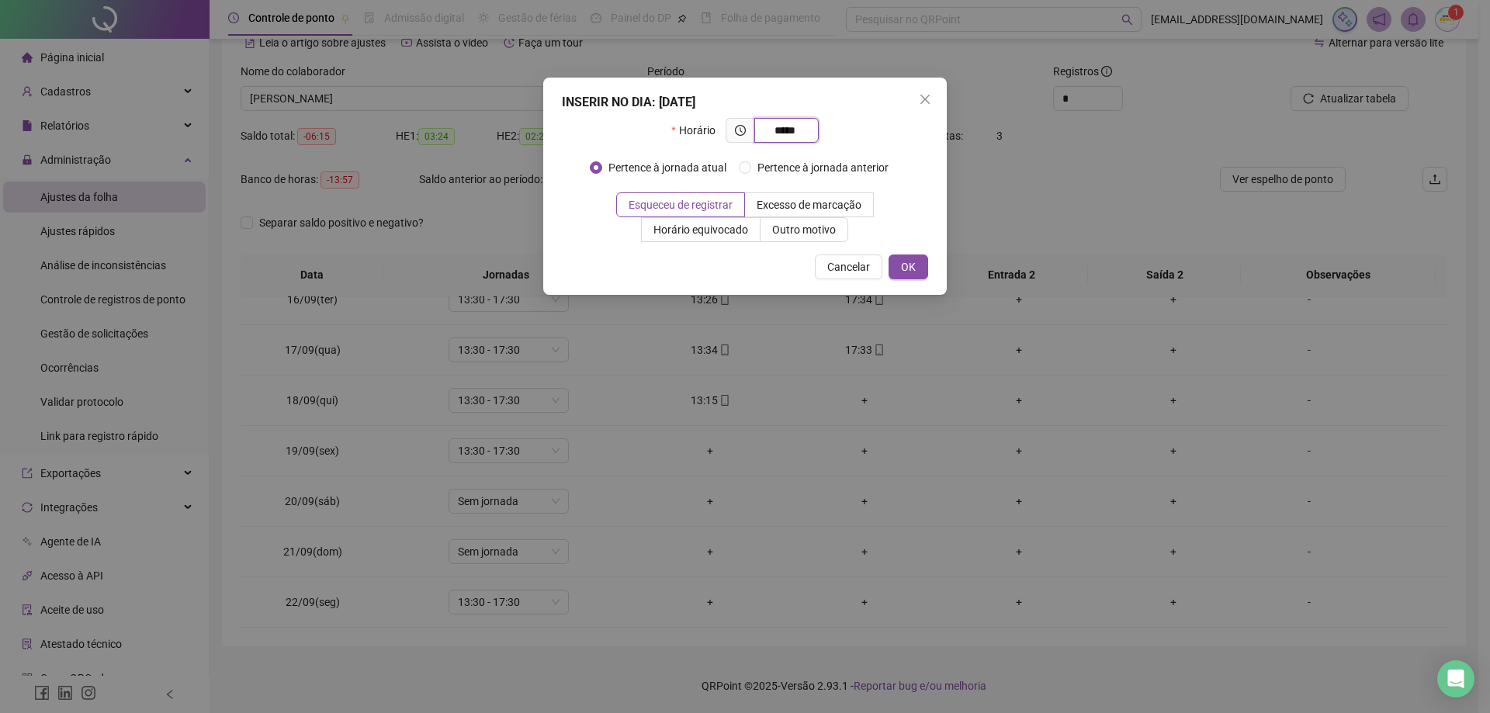
type input "*****"
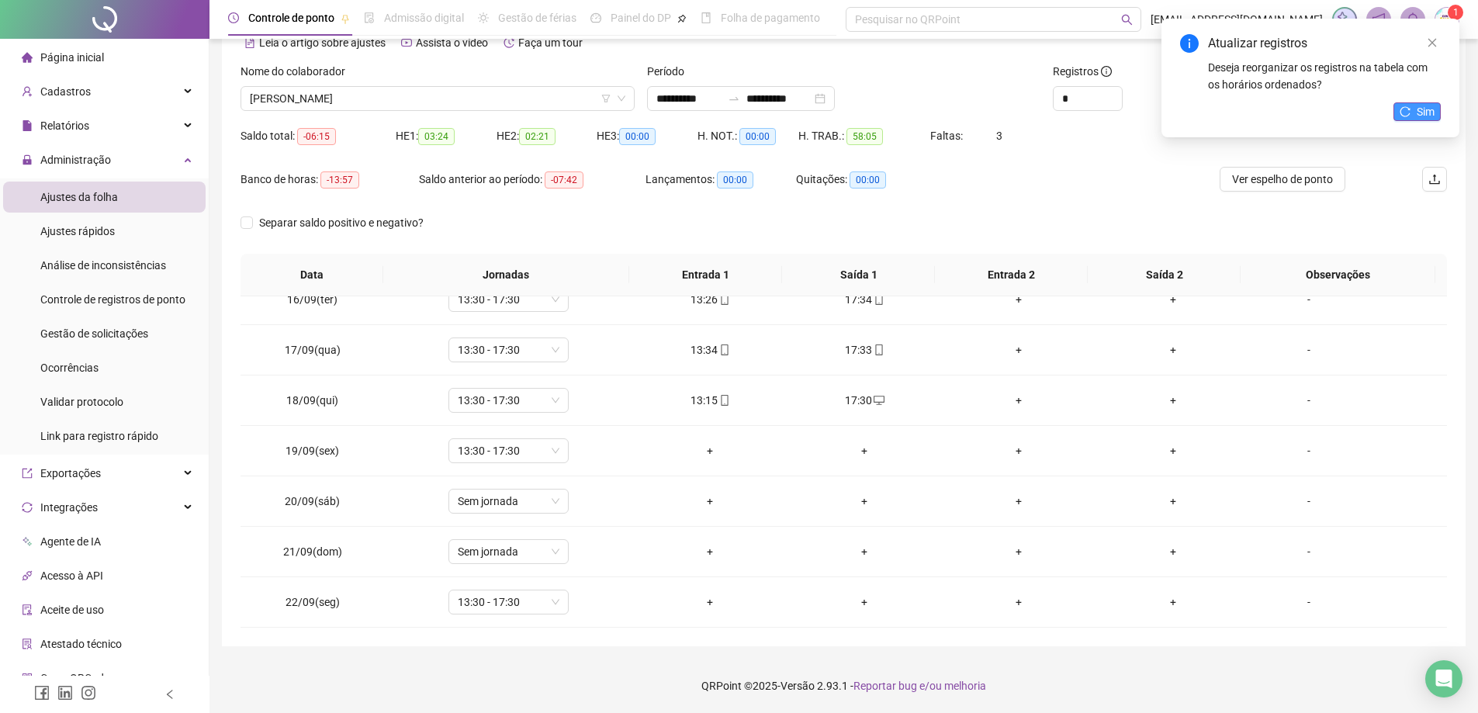
click at [1407, 112] on icon "reload" at bounding box center [1405, 111] width 11 height 11
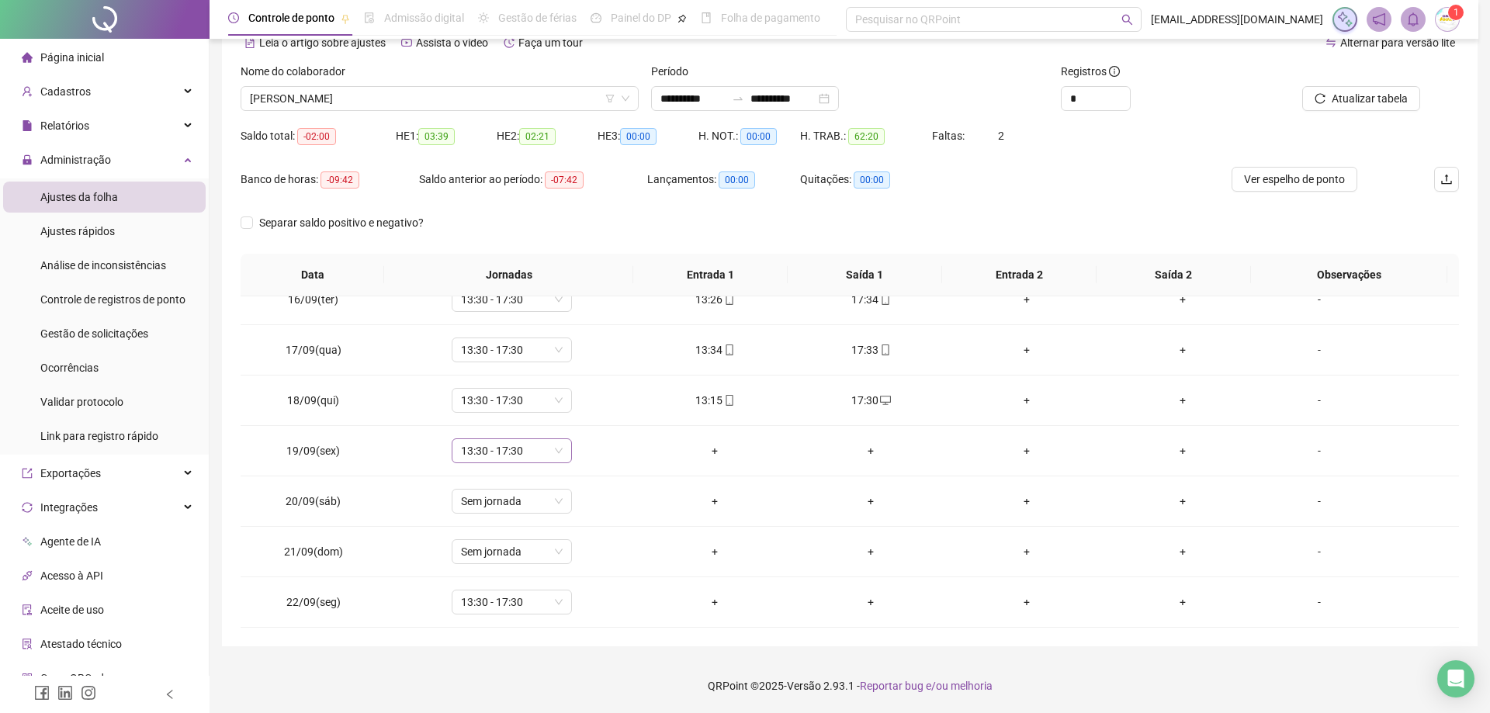
click at [518, 445] on span "13:30 - 17:30" at bounding box center [512, 450] width 102 height 23
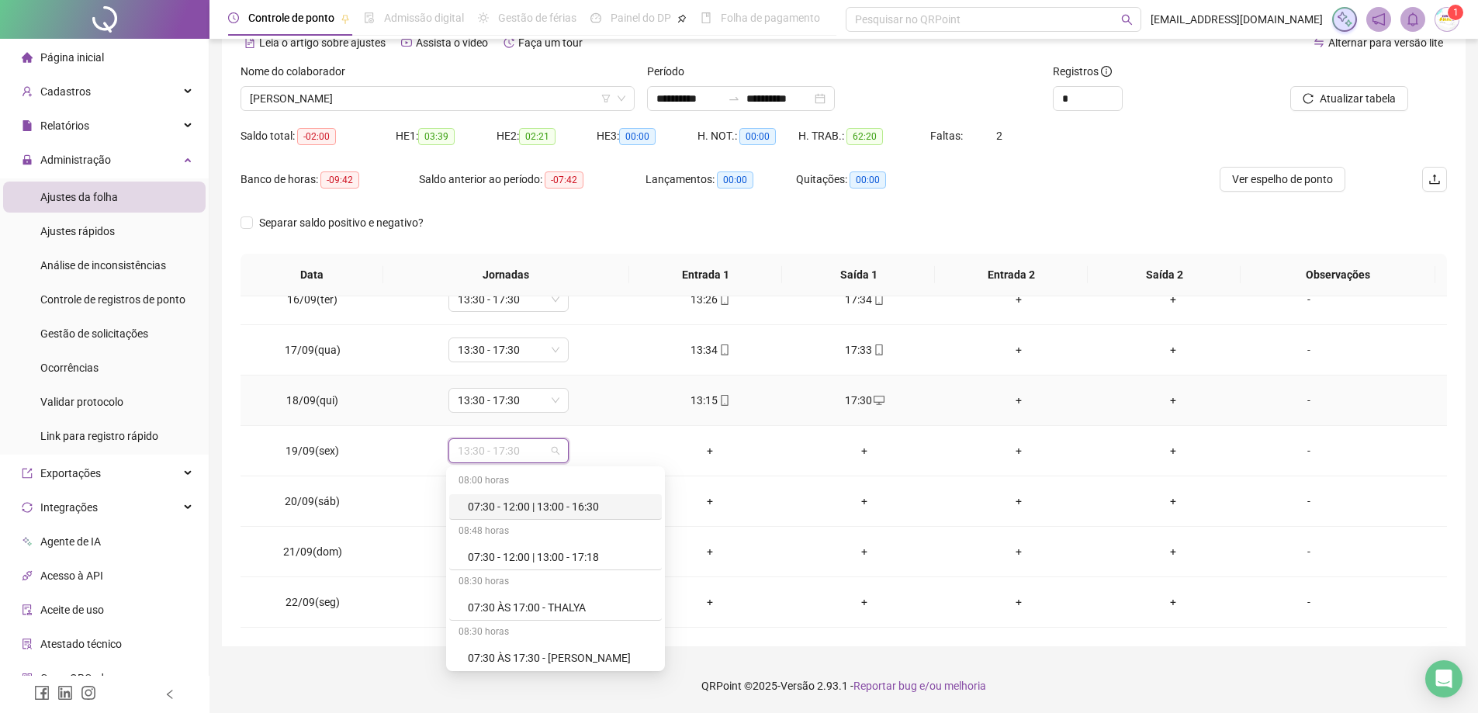
click at [875, 398] on icon "desktop" at bounding box center [879, 400] width 11 height 11
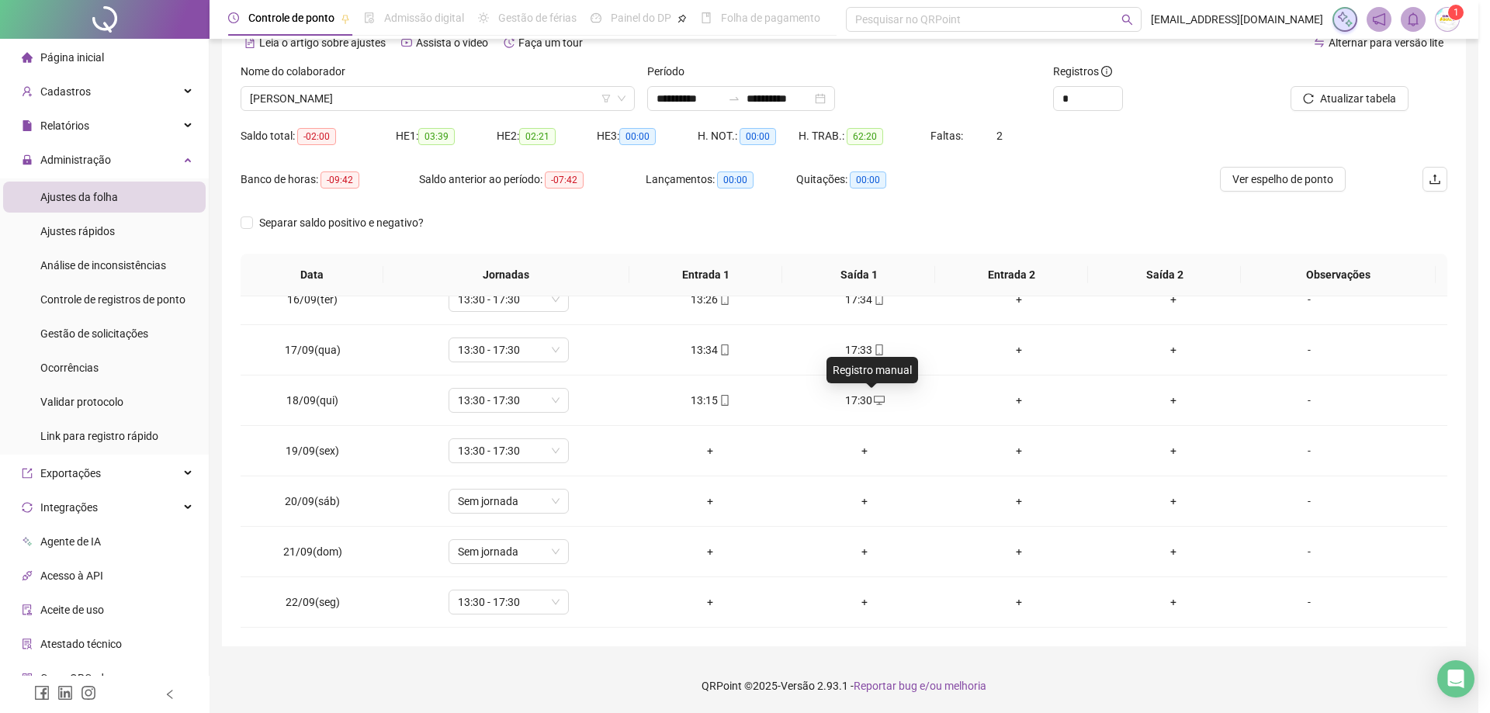
type input "**********"
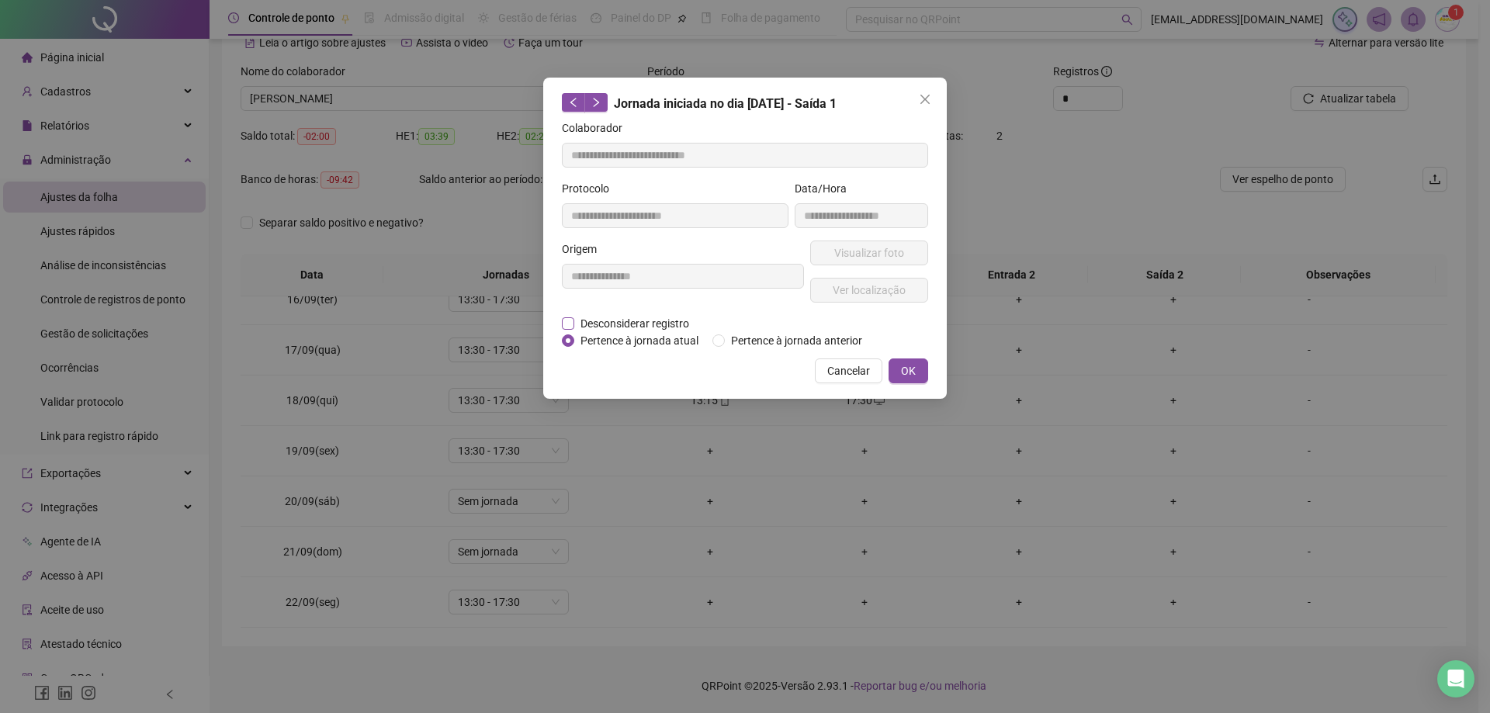
click at [644, 323] on span "Desconsiderar registro" at bounding box center [634, 323] width 121 height 17
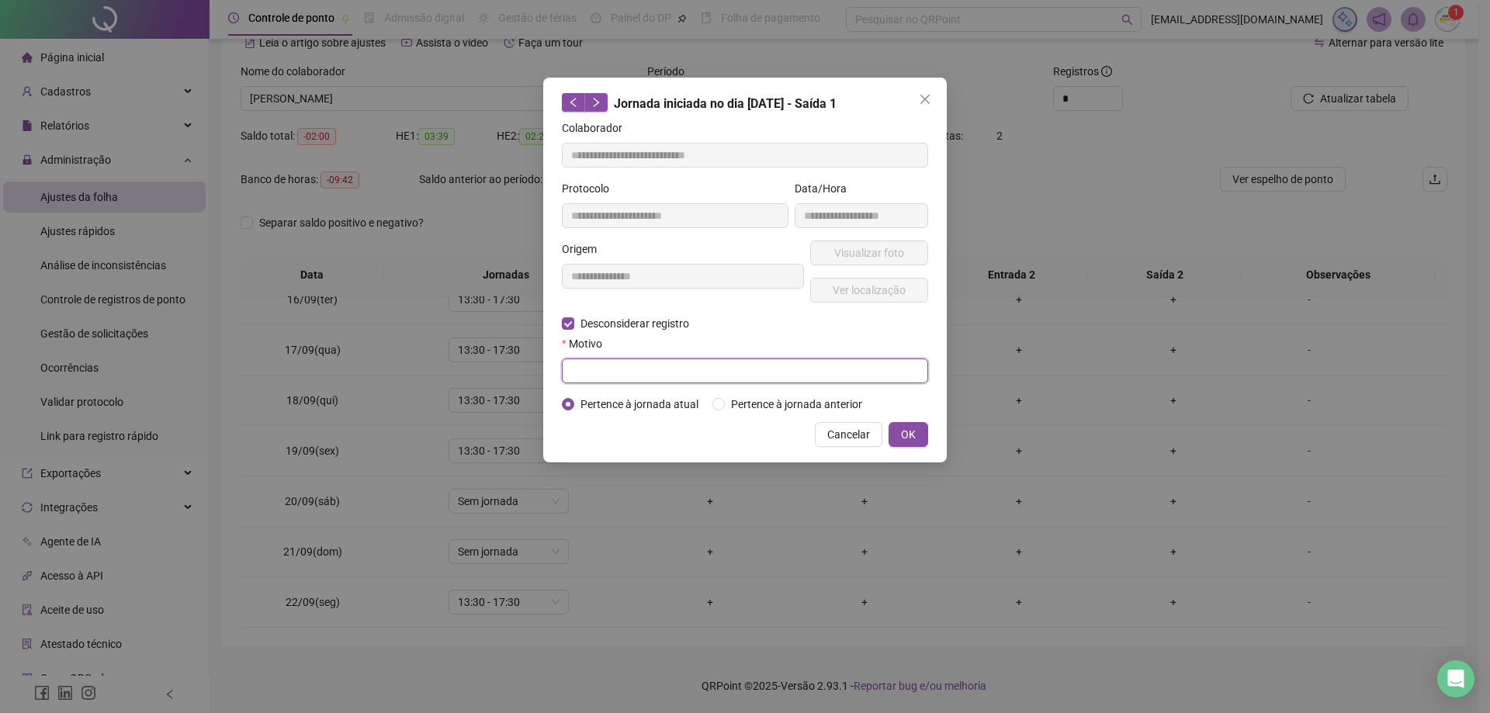
click at [586, 363] on input "text" at bounding box center [745, 371] width 366 height 25
type input "*"
type input "****"
click at [906, 435] on span "OK" at bounding box center [908, 434] width 15 height 17
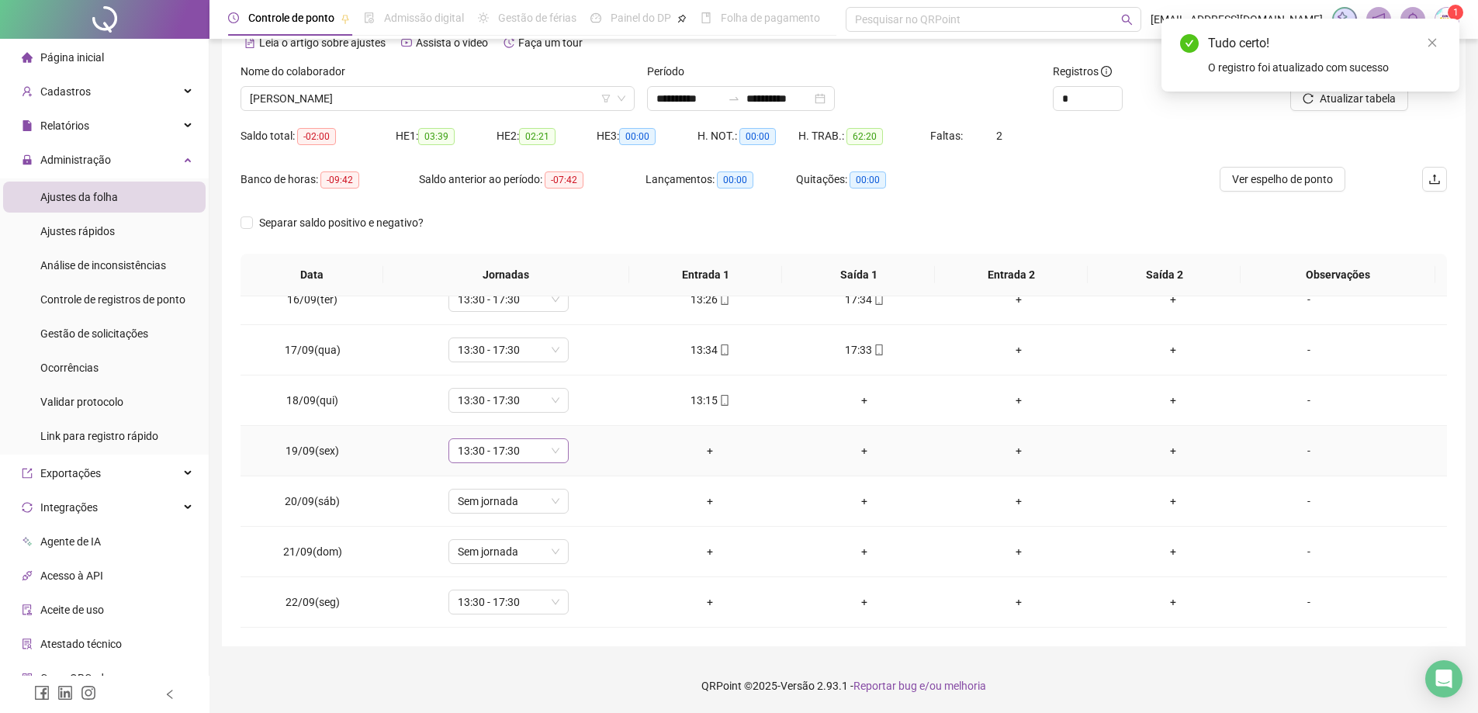
click at [493, 459] on span "13:30 - 17:30" at bounding box center [509, 450] width 102 height 23
type input "****"
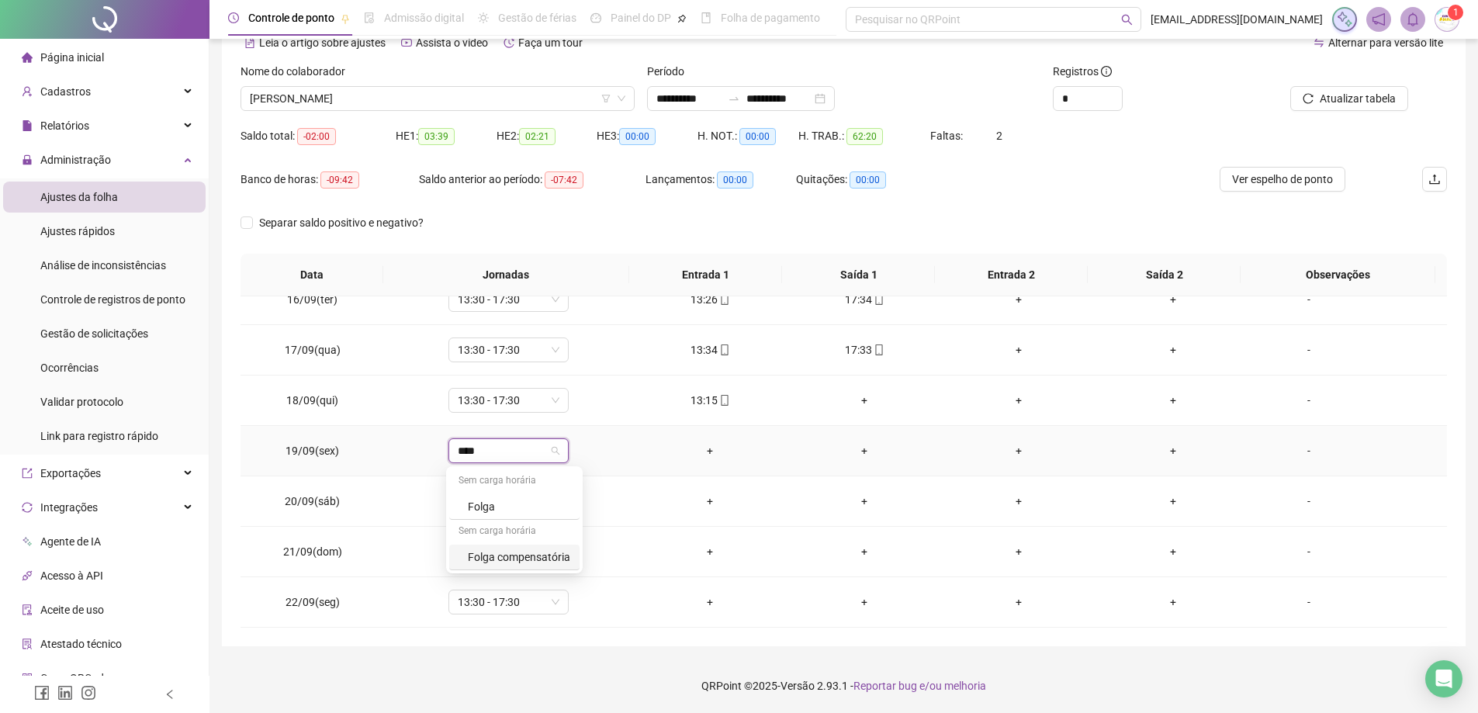
click at [507, 553] on div "Folga compensatória" at bounding box center [519, 557] width 102 height 17
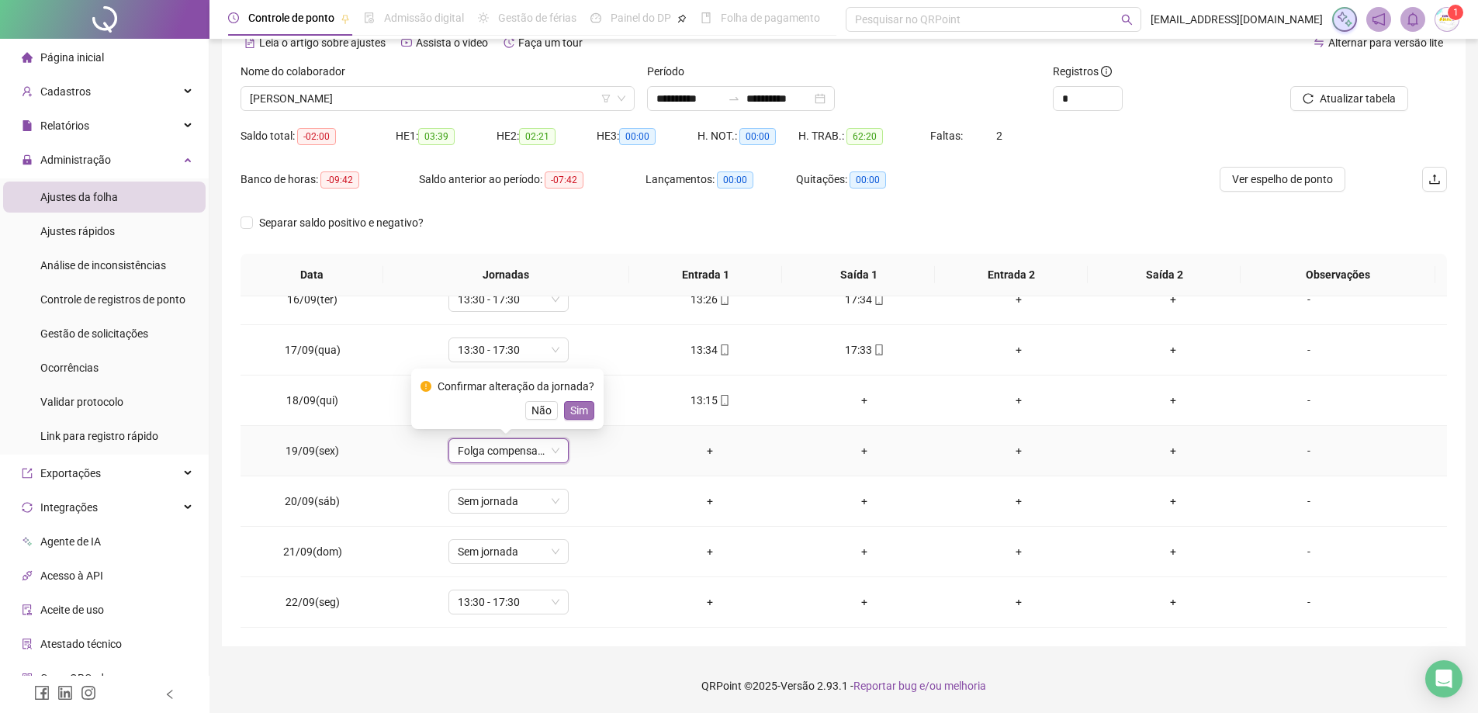
click at [584, 406] on span "Sim" at bounding box center [579, 410] width 18 height 17
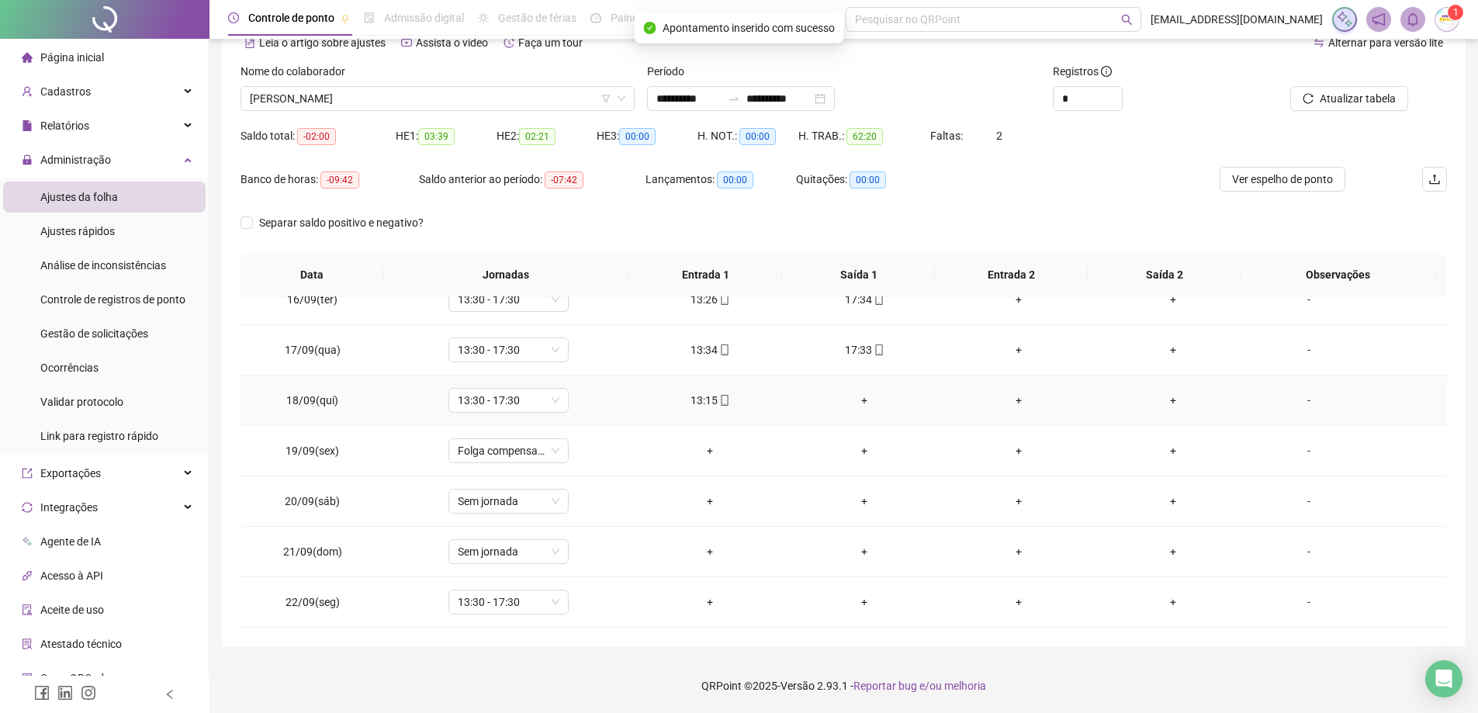
click at [856, 403] on div "+" at bounding box center [865, 400] width 130 height 17
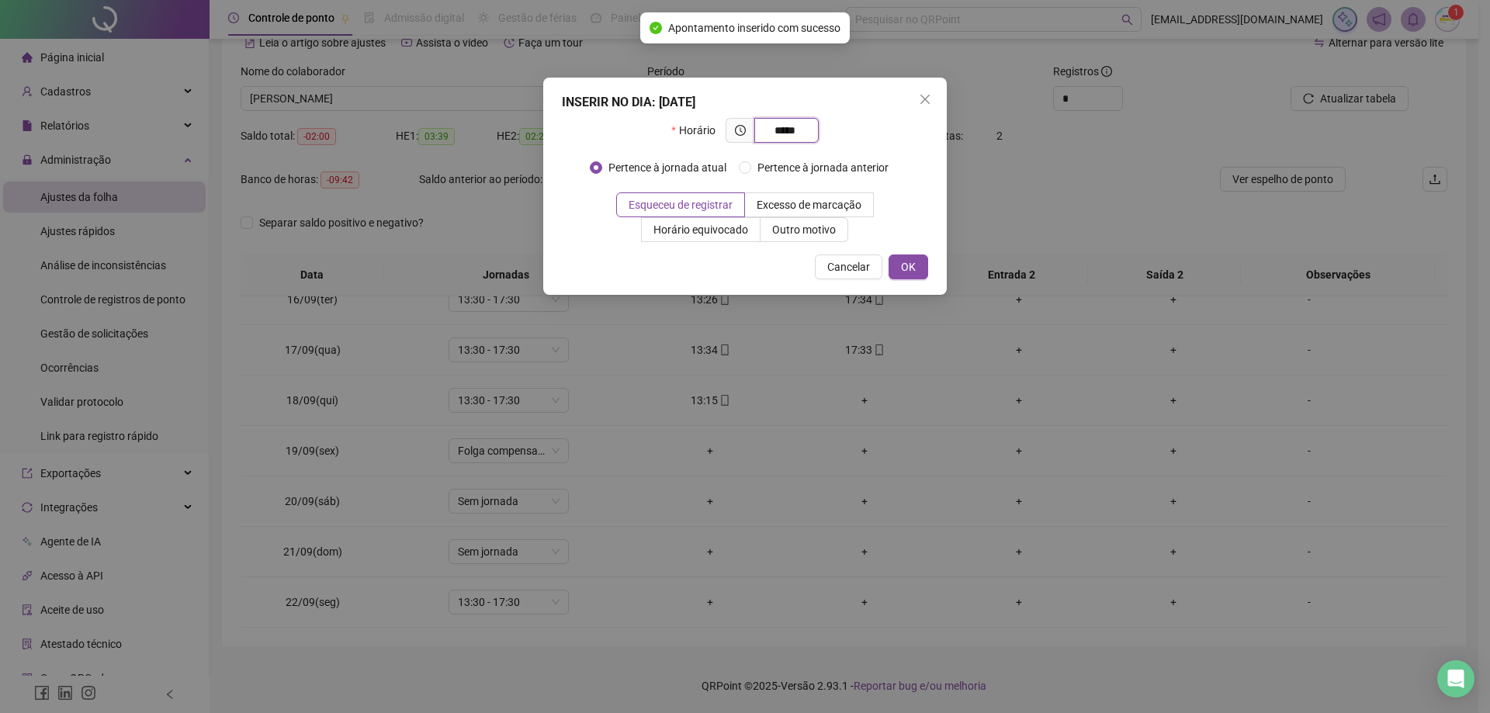
type input "*****"
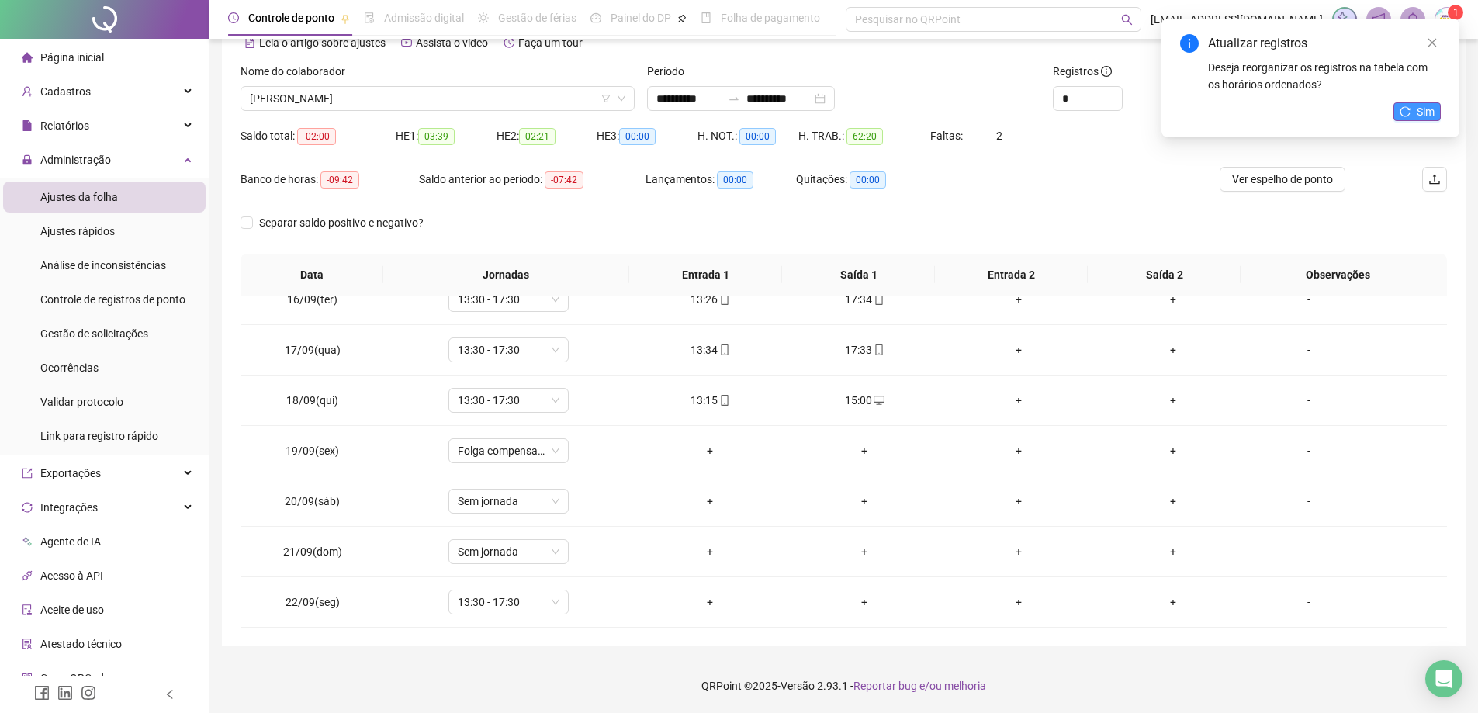
click at [1409, 104] on button "Sim" at bounding box center [1417, 111] width 47 height 19
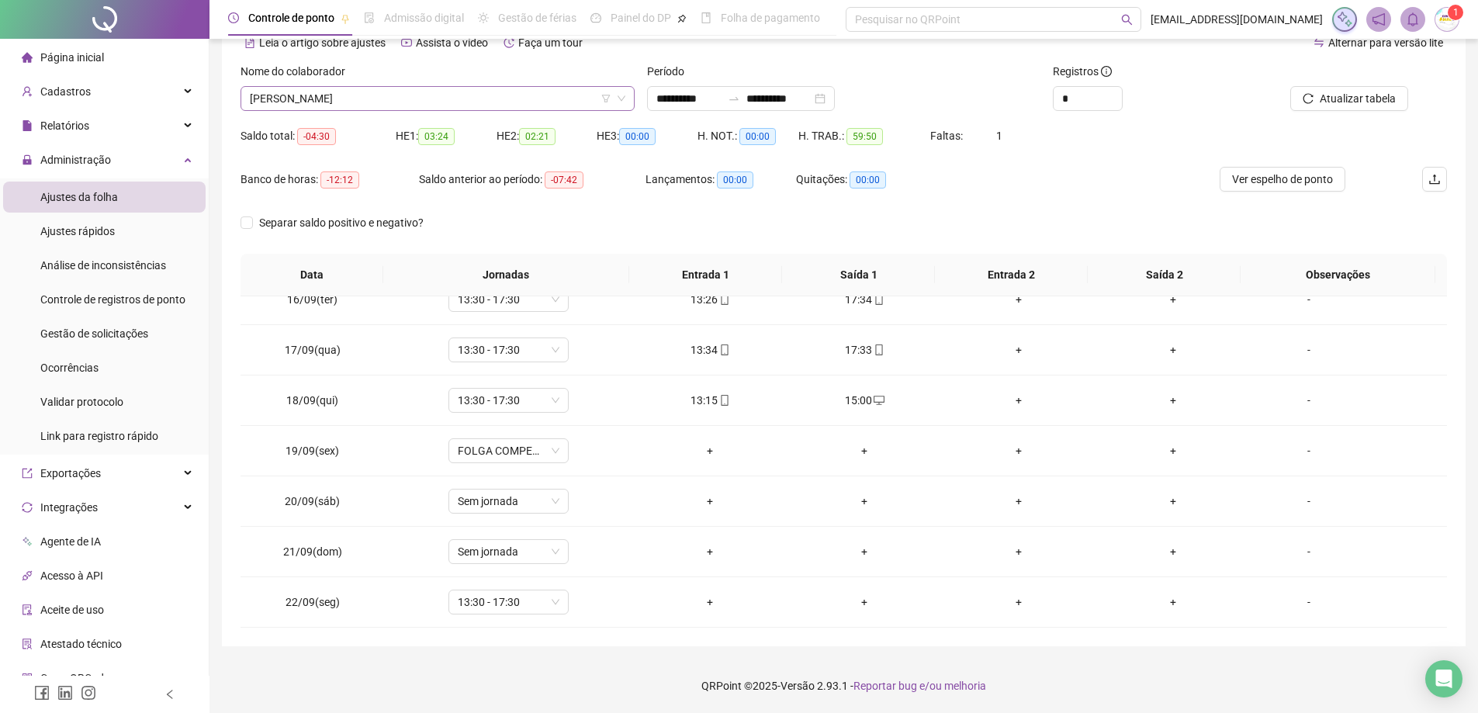
click at [518, 103] on span "[PERSON_NAME]" at bounding box center [438, 98] width 376 height 23
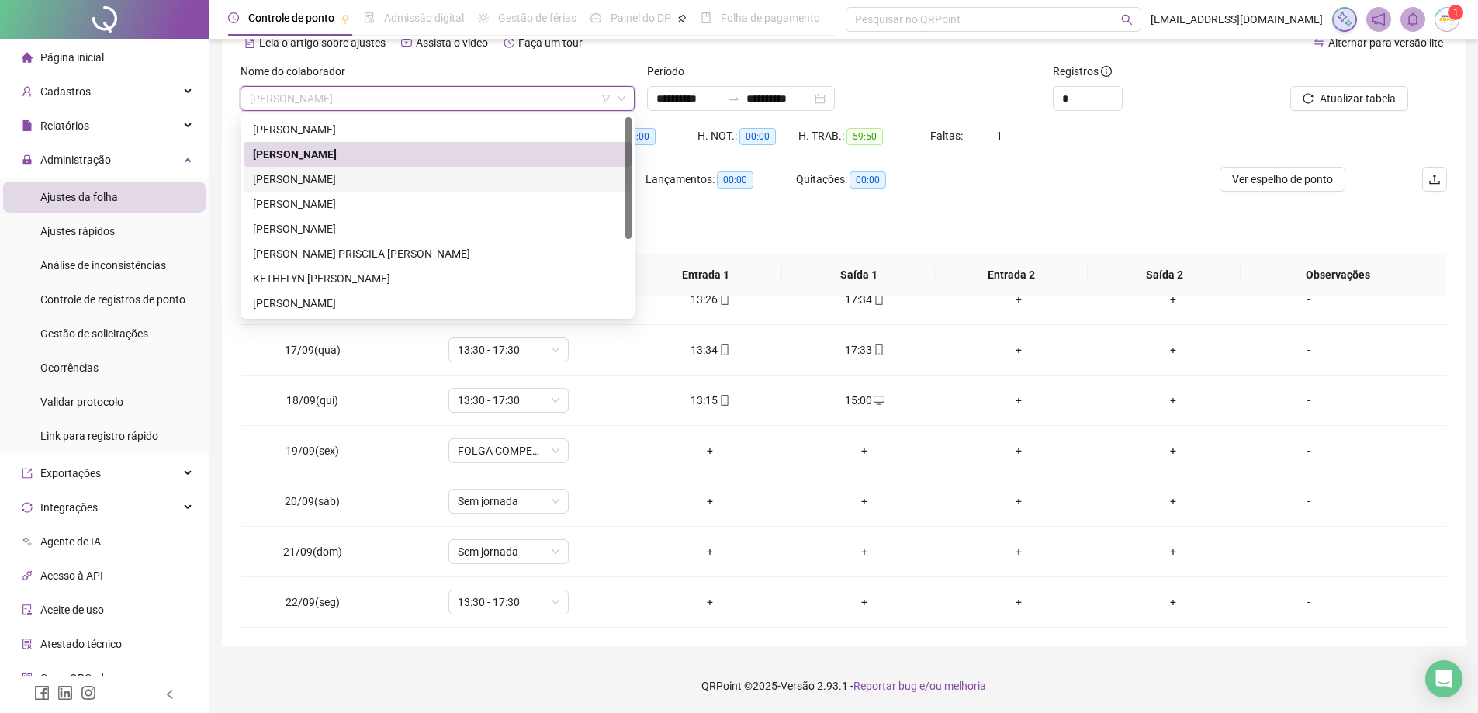
drag, startPoint x: 407, startPoint y: 175, endPoint x: 736, endPoint y: 192, distance: 329.5
click at [409, 175] on div "[PERSON_NAME]" at bounding box center [437, 179] width 369 height 17
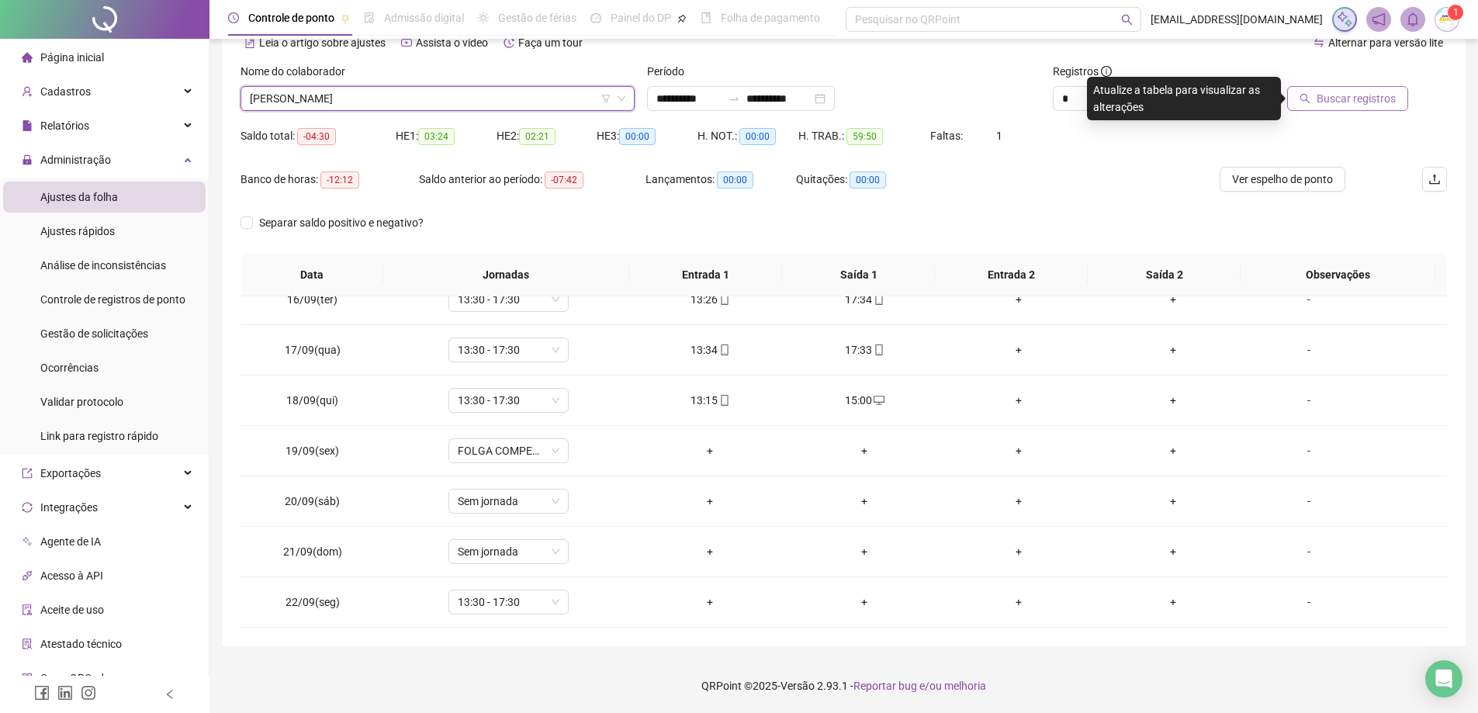
click at [1366, 94] on span "Buscar registros" at bounding box center [1356, 98] width 79 height 17
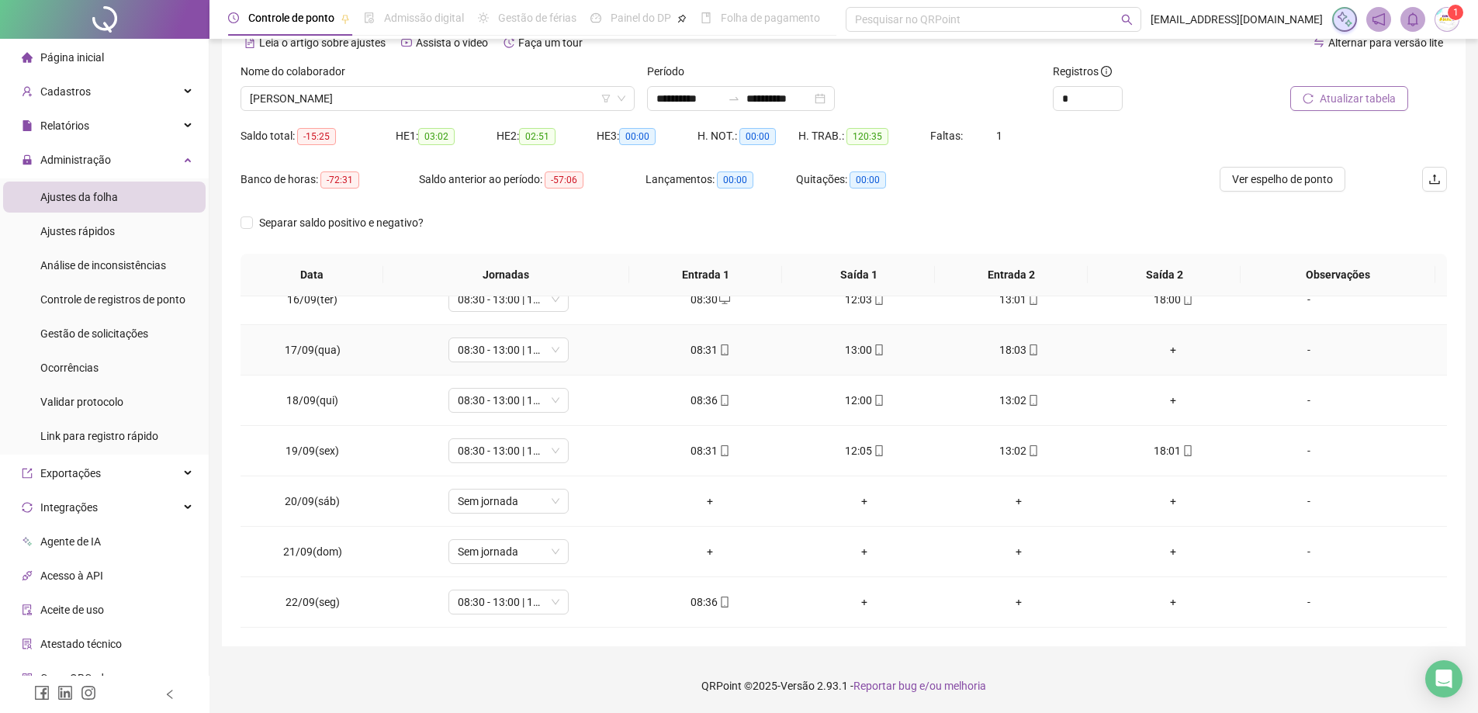
click at [1172, 350] on div "+" at bounding box center [1174, 349] width 130 height 17
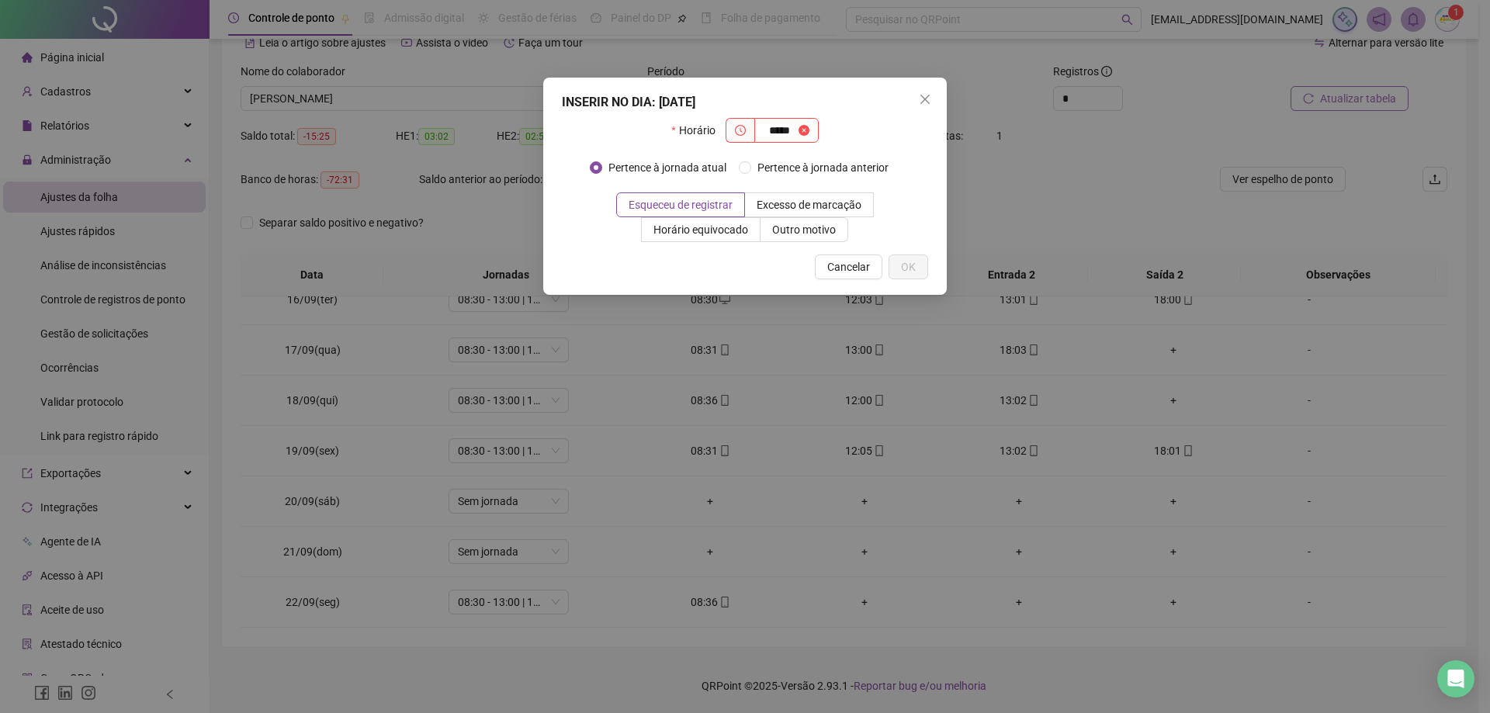
type input "*****"
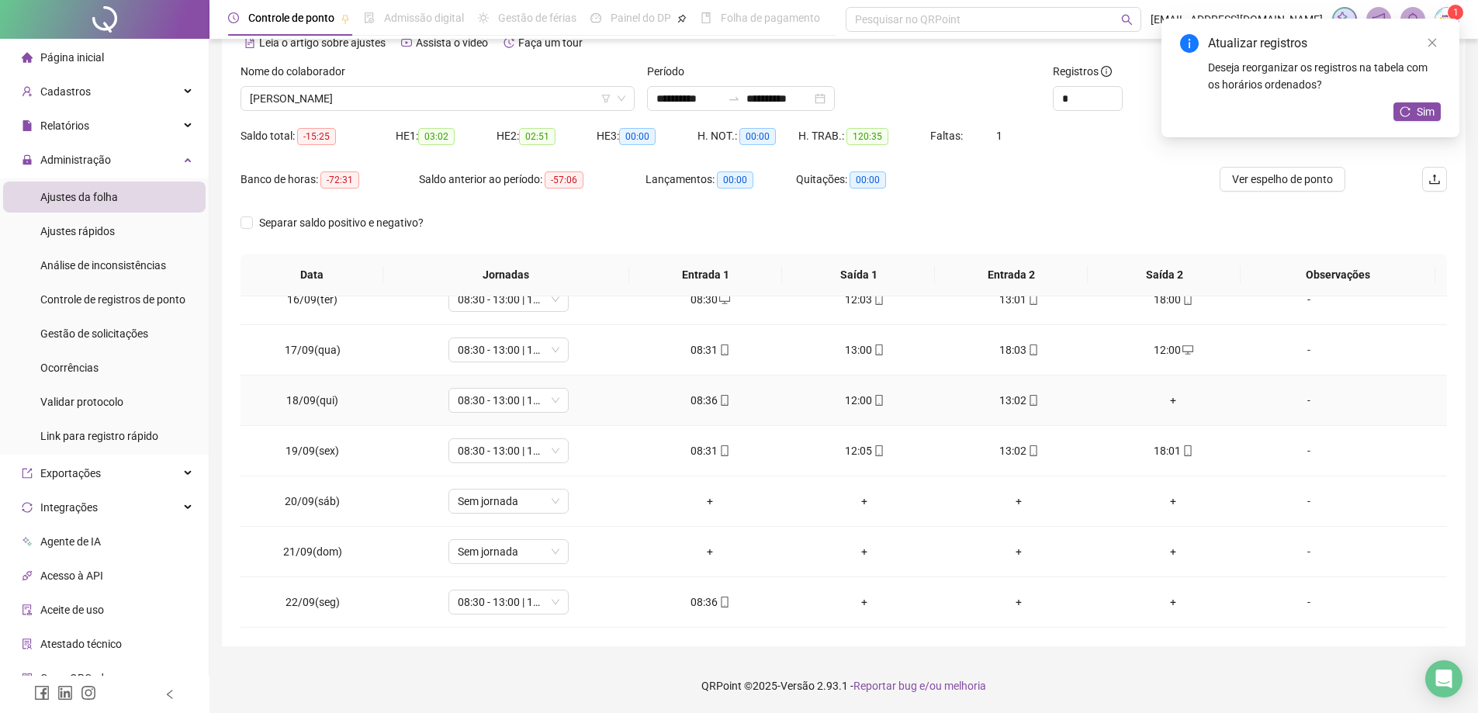
click at [1159, 404] on div "+" at bounding box center [1174, 400] width 130 height 17
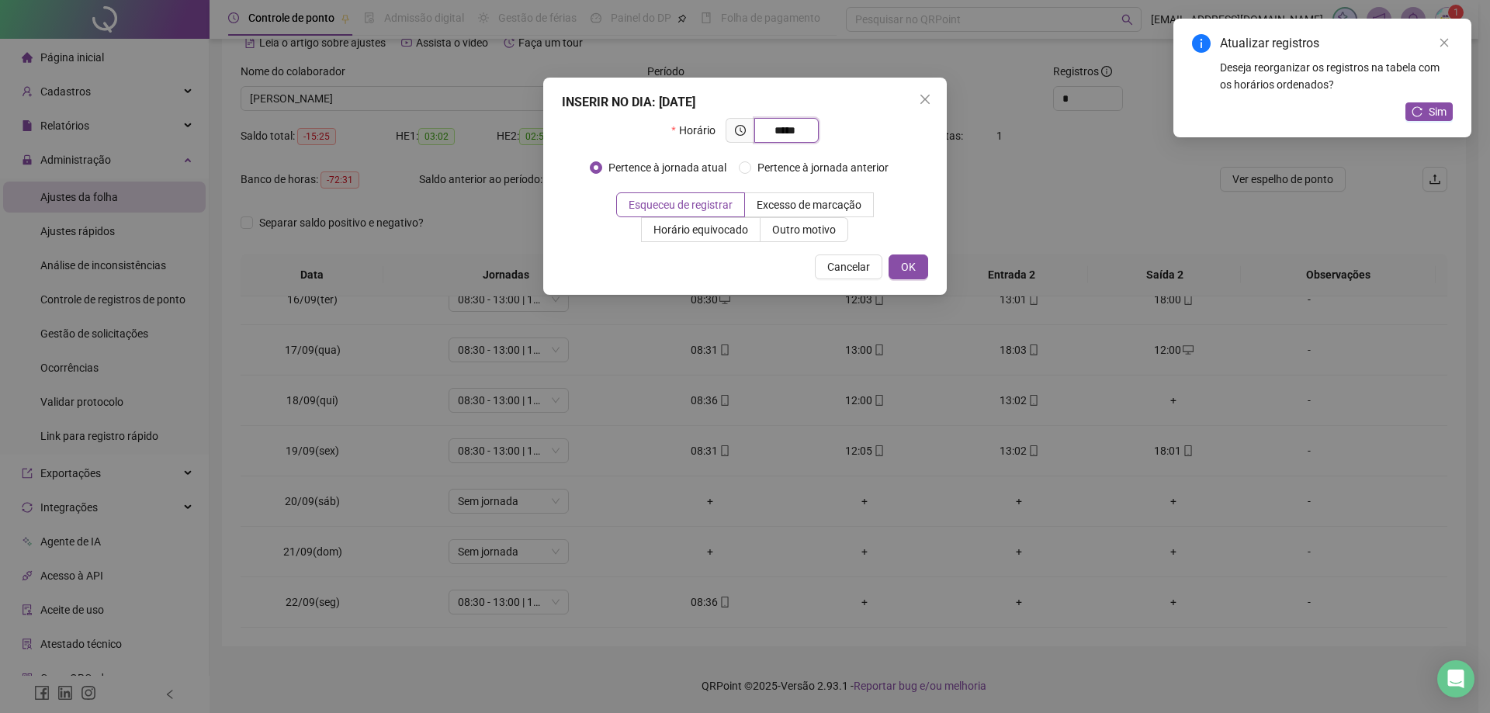
type input "*****"
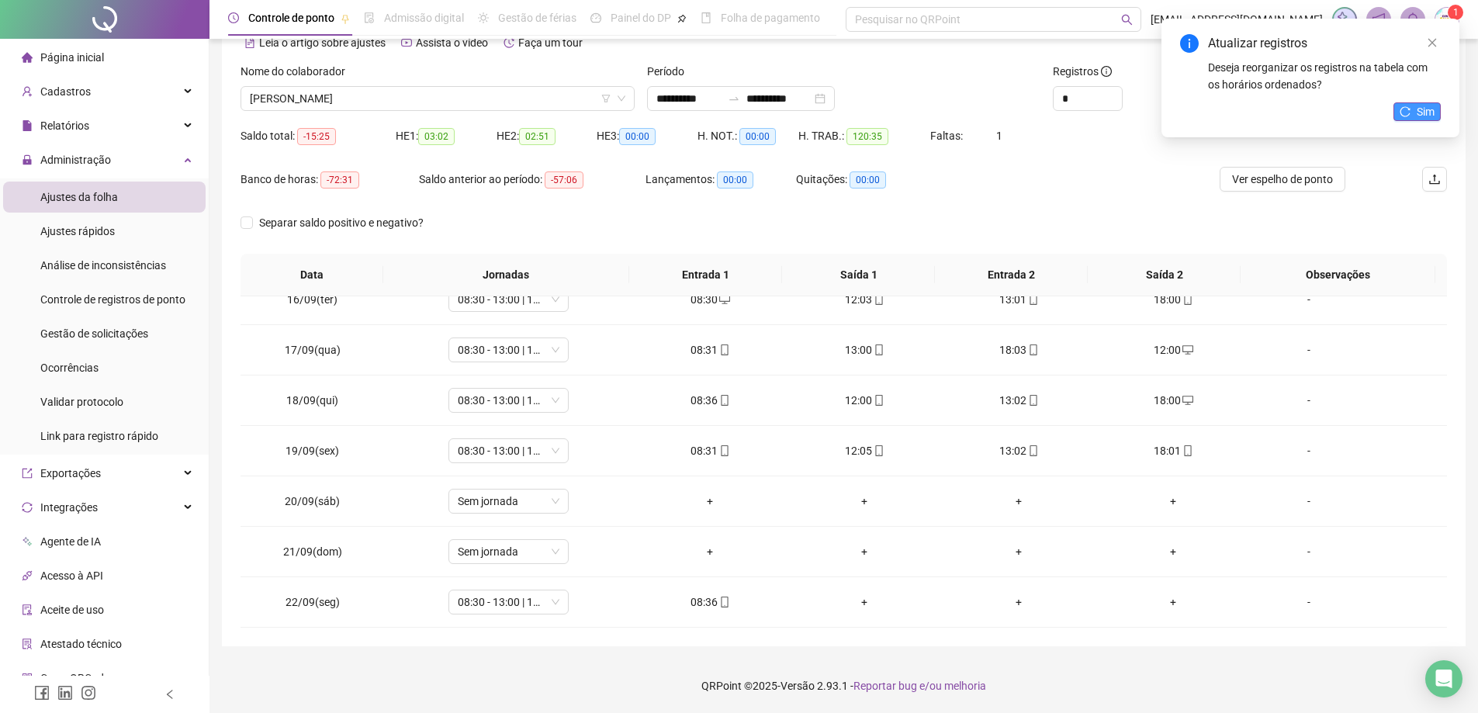
click at [1425, 109] on span "Sim" at bounding box center [1426, 111] width 18 height 17
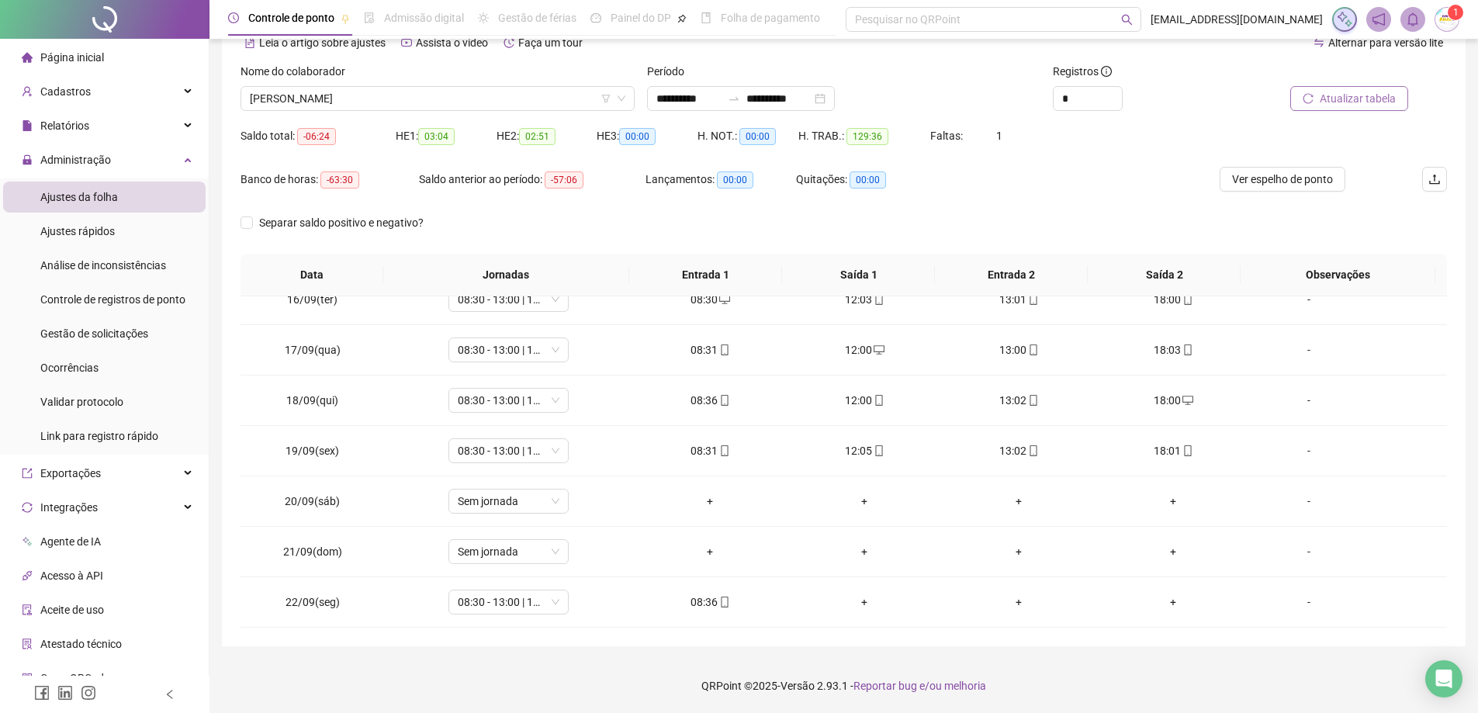
click at [528, 115] on div "Nome do colaborador [PERSON_NAME]" at bounding box center [437, 93] width 407 height 61
click at [548, 104] on span "[PERSON_NAME]" at bounding box center [438, 98] width 376 height 23
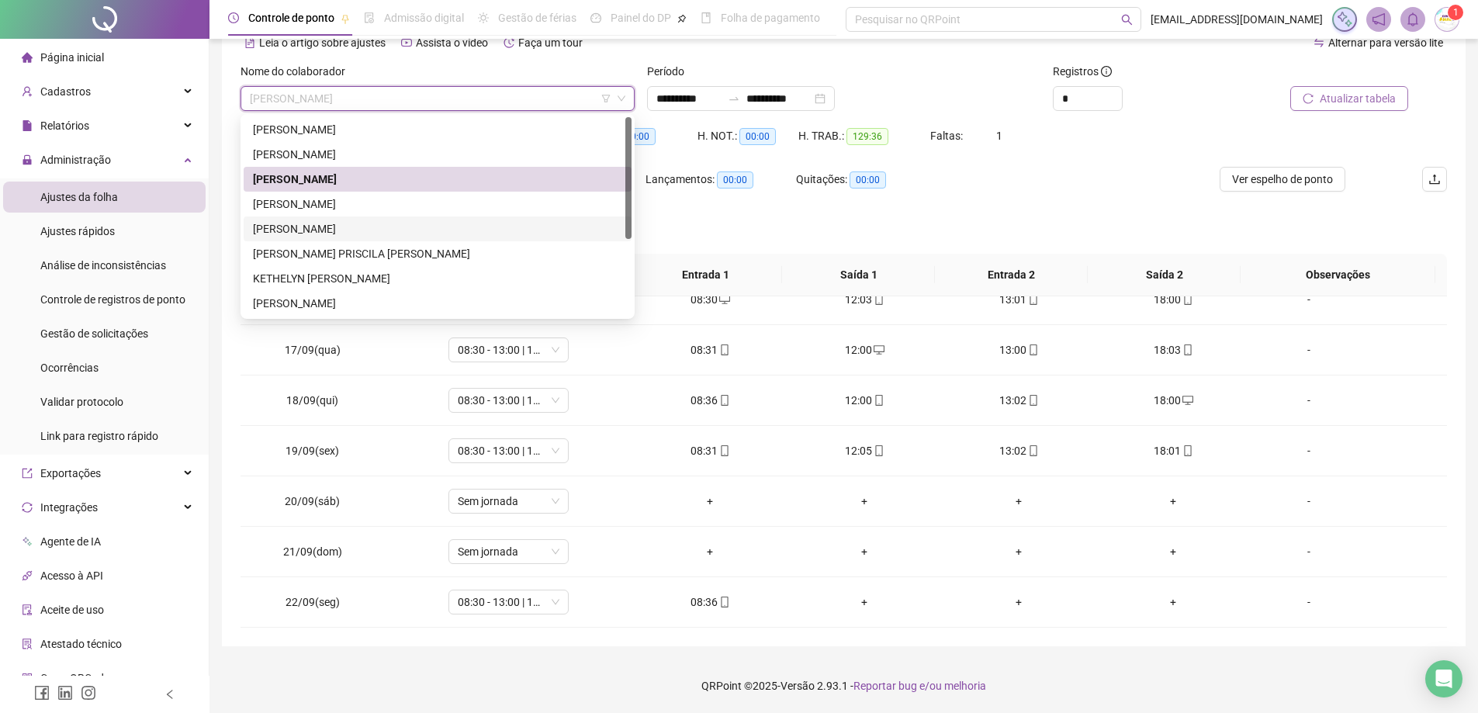
click at [428, 222] on div "[PERSON_NAME]" at bounding box center [437, 228] width 369 height 17
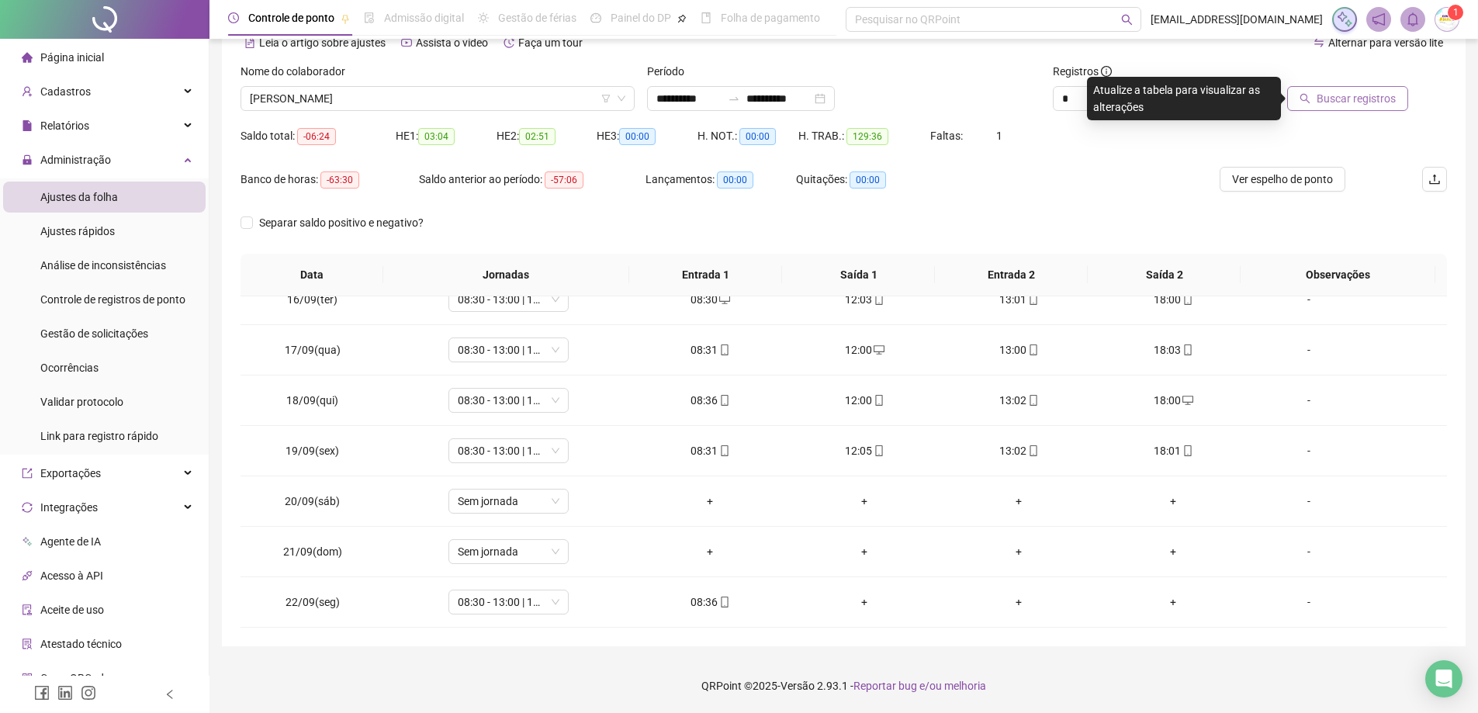
click at [1338, 92] on span "Buscar registros" at bounding box center [1356, 98] width 79 height 17
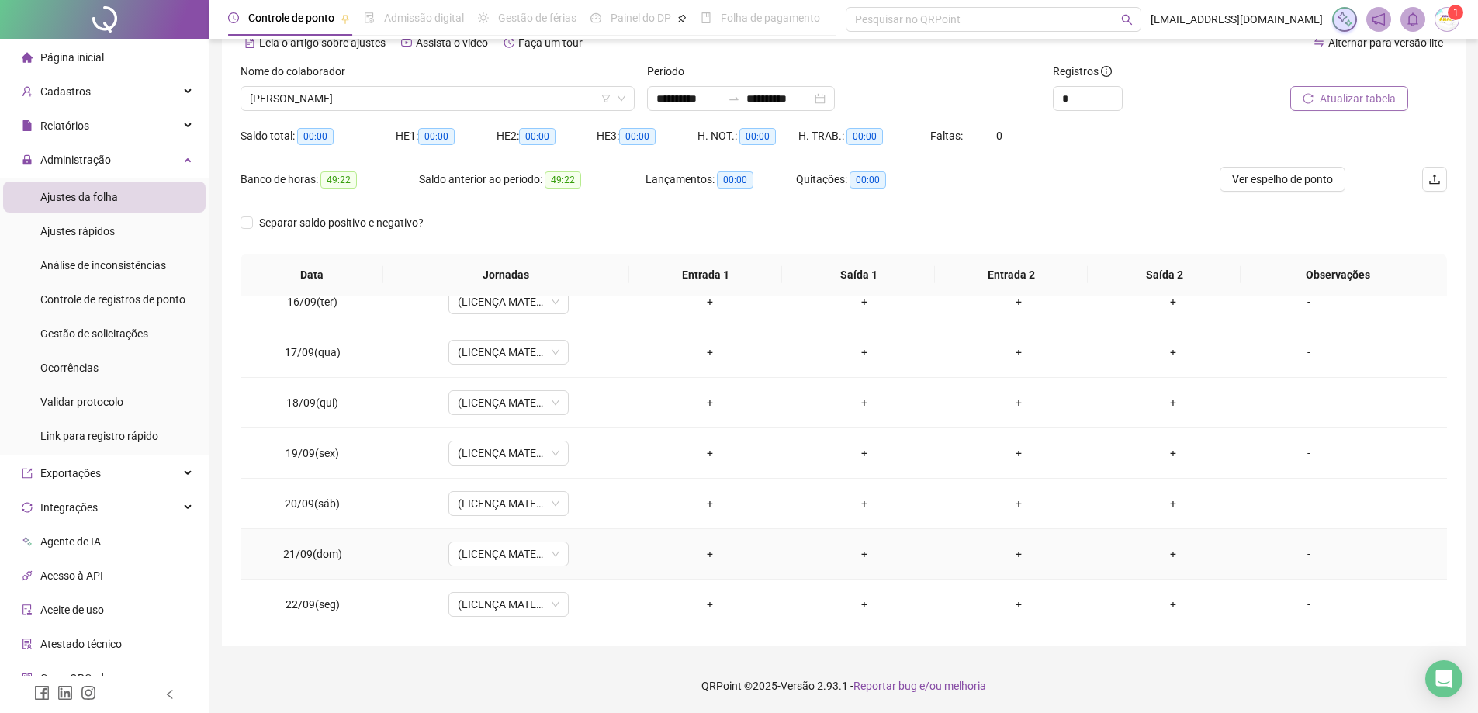
scroll to position [778, 0]
click at [402, 102] on span "[PERSON_NAME]" at bounding box center [438, 98] width 376 height 23
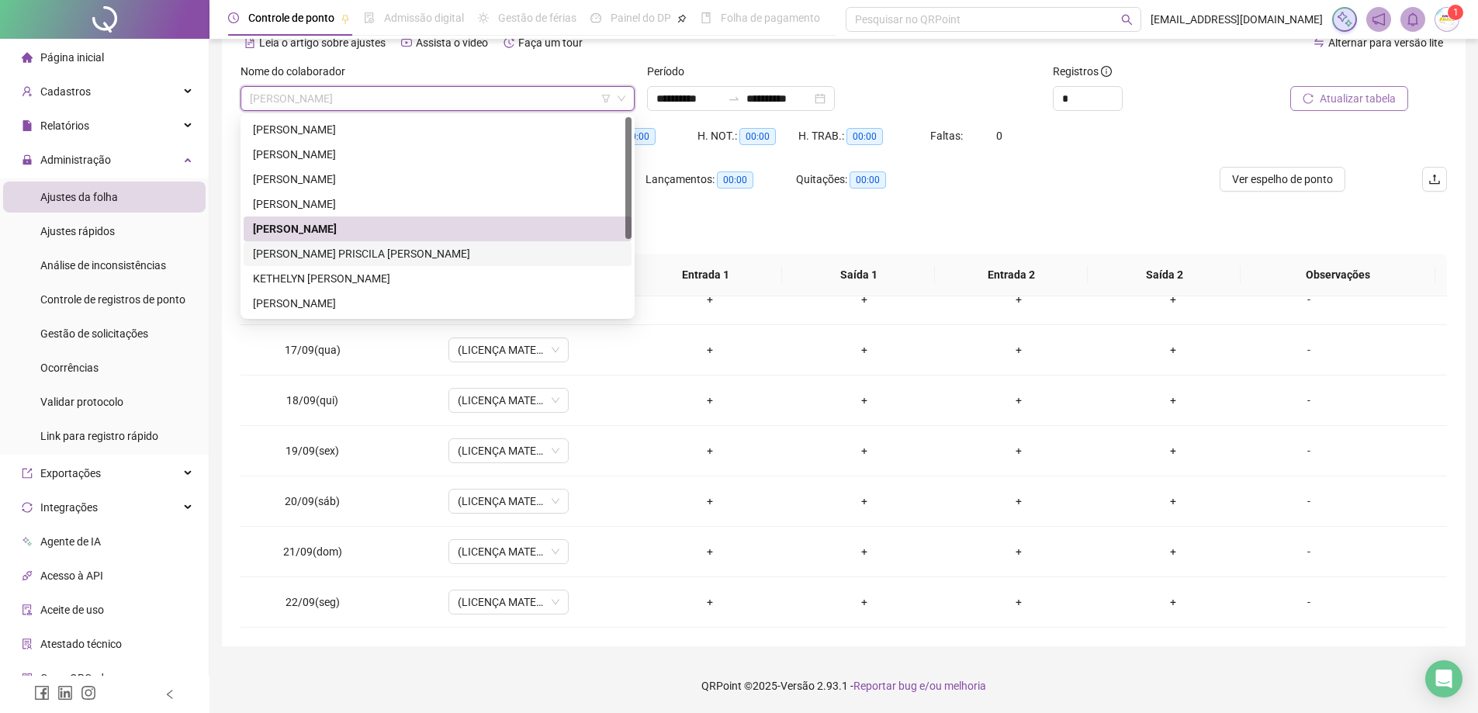
click at [393, 250] on div "[PERSON_NAME] PRISCILA [PERSON_NAME]" at bounding box center [437, 253] width 369 height 17
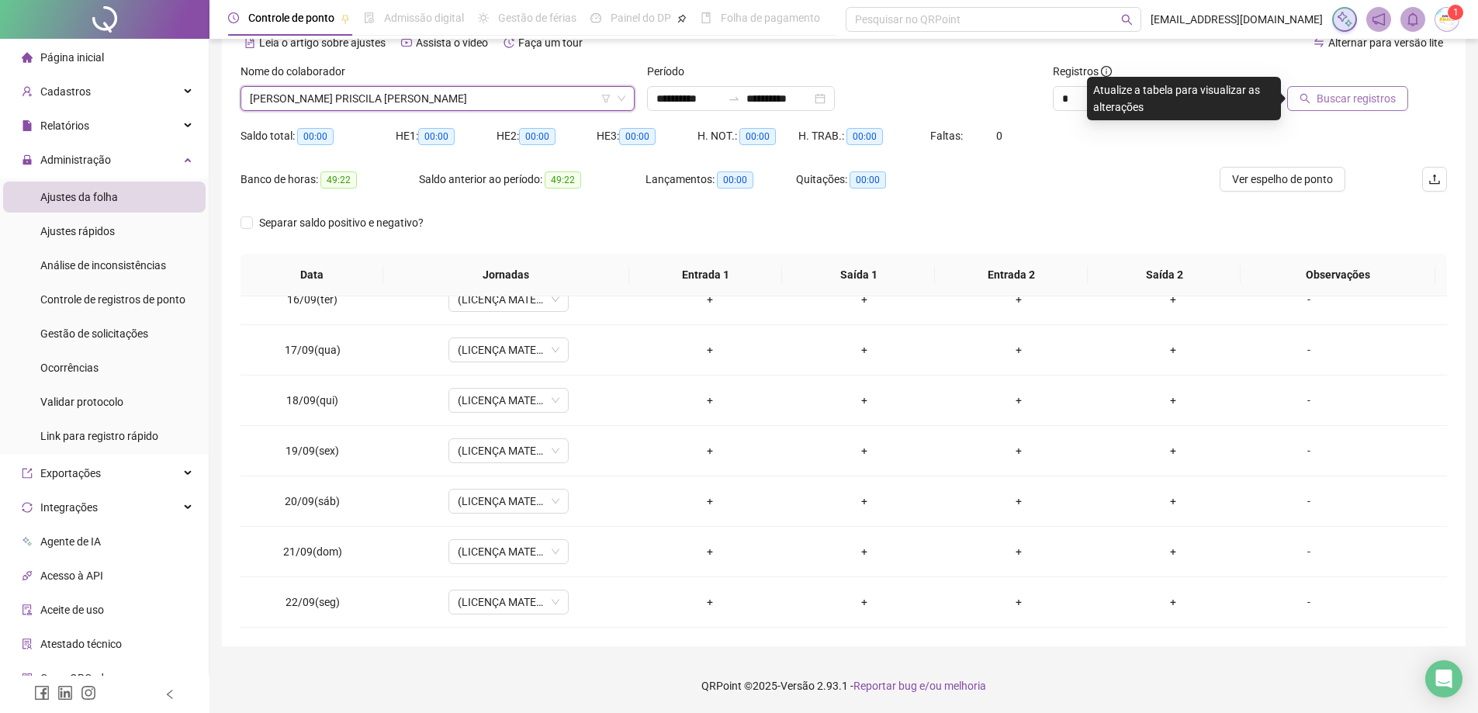
click at [1304, 102] on icon "search" at bounding box center [1305, 98] width 11 height 11
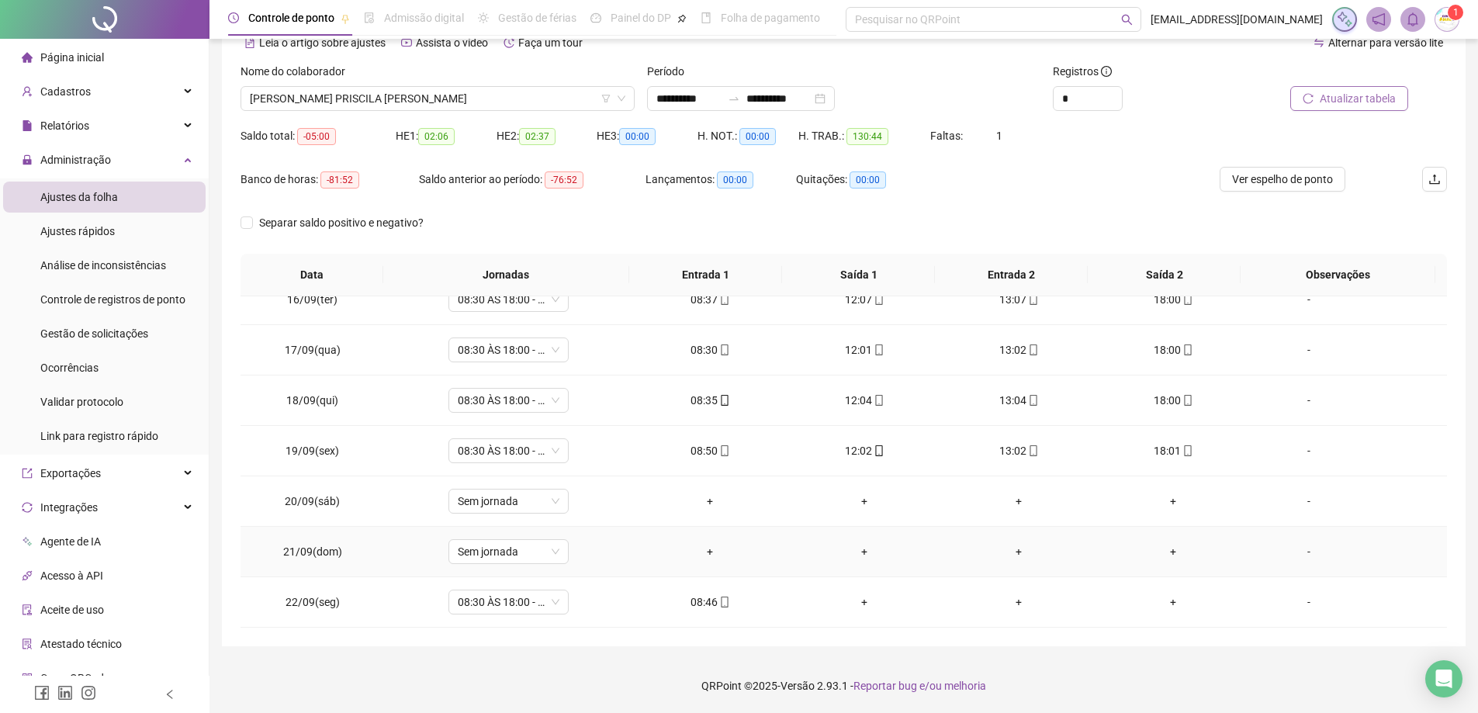
scroll to position [701, 0]
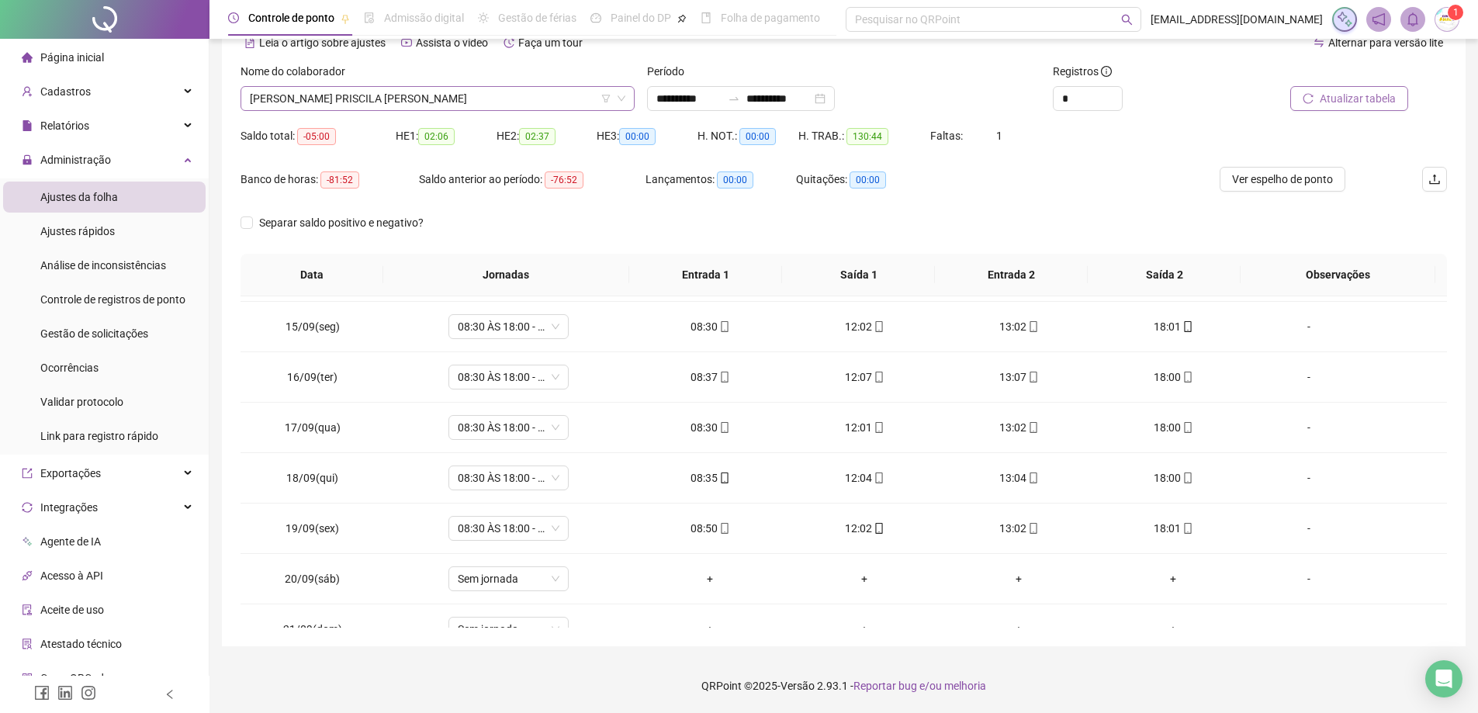
click at [510, 111] on div "Nome do colaborador [PERSON_NAME] [PERSON_NAME]" at bounding box center [437, 93] width 407 height 61
click at [514, 105] on span "[PERSON_NAME] PRISCILA [PERSON_NAME]" at bounding box center [438, 98] width 376 height 23
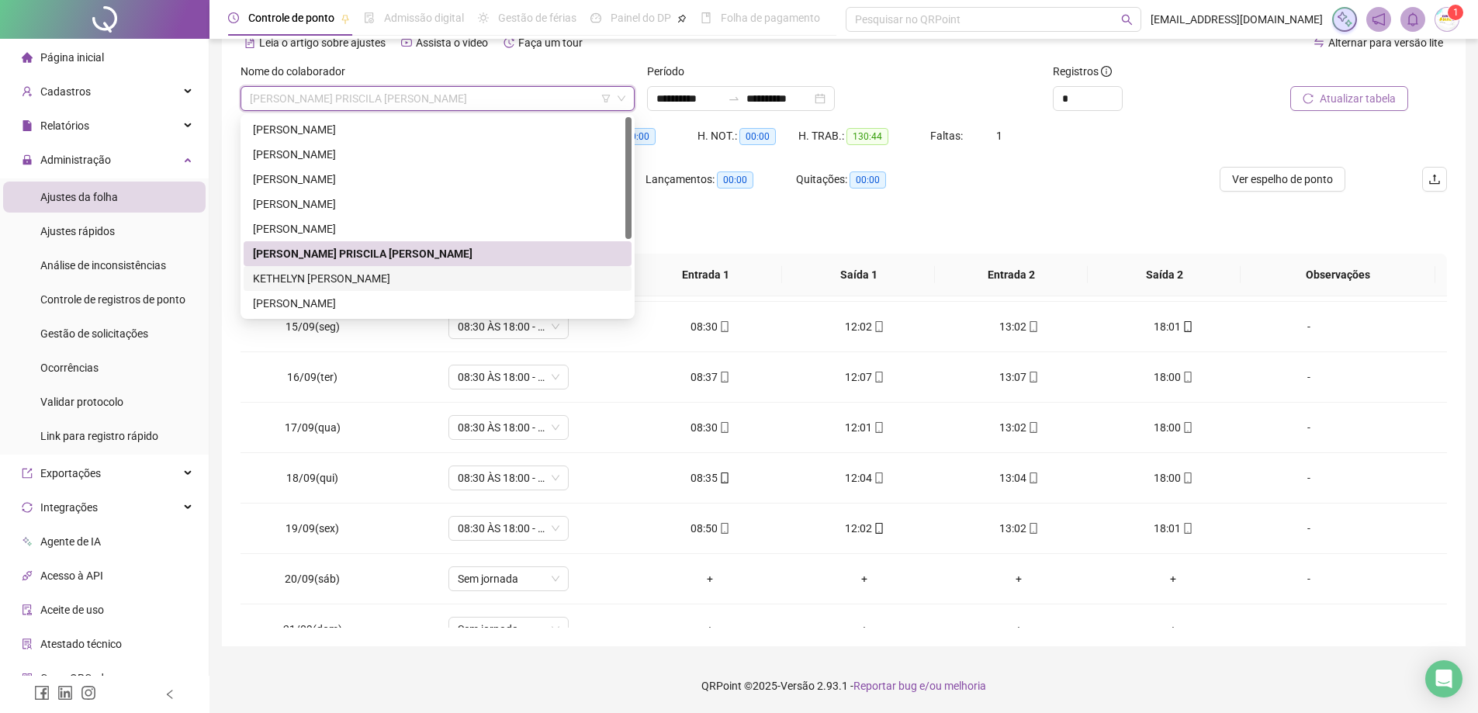
click at [486, 275] on div "KETHELYN [PERSON_NAME]" at bounding box center [437, 278] width 369 height 17
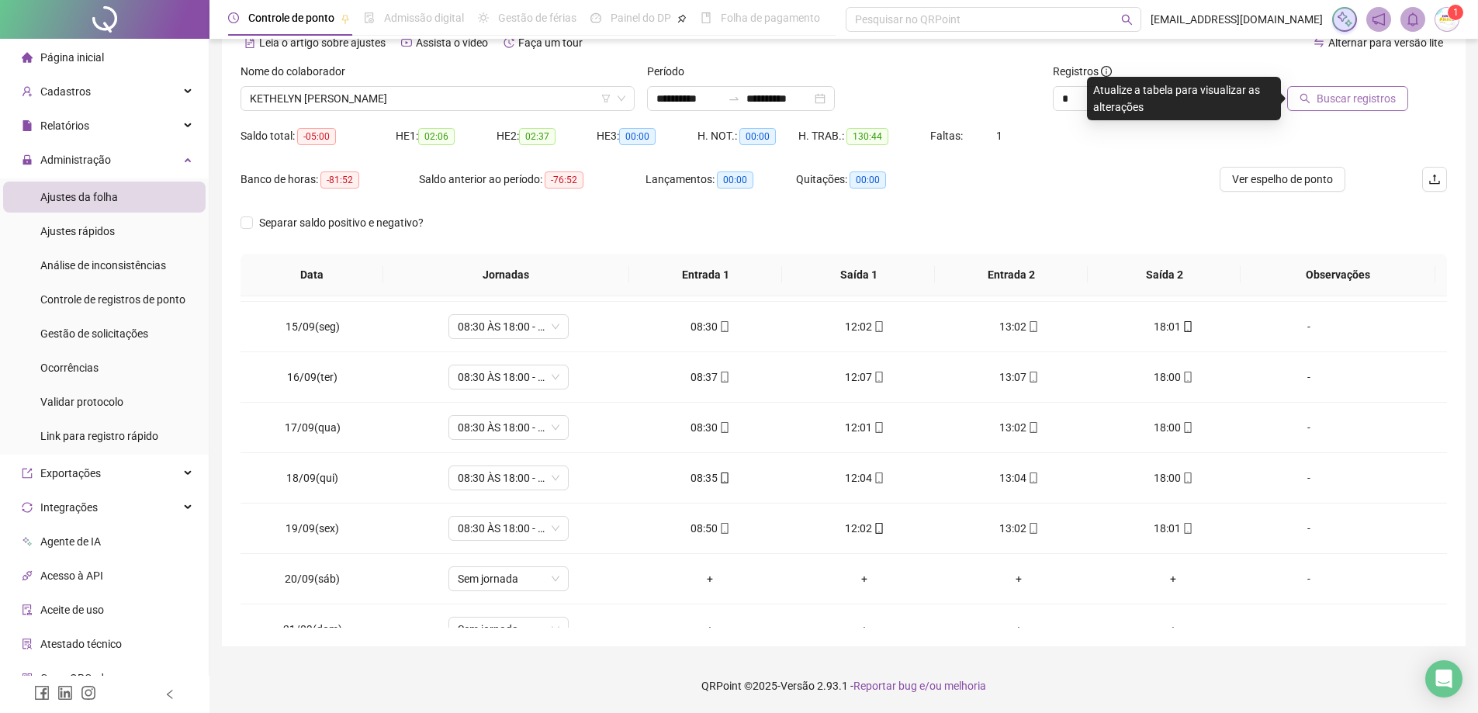
click at [1358, 101] on span "Buscar registros" at bounding box center [1356, 98] width 79 height 17
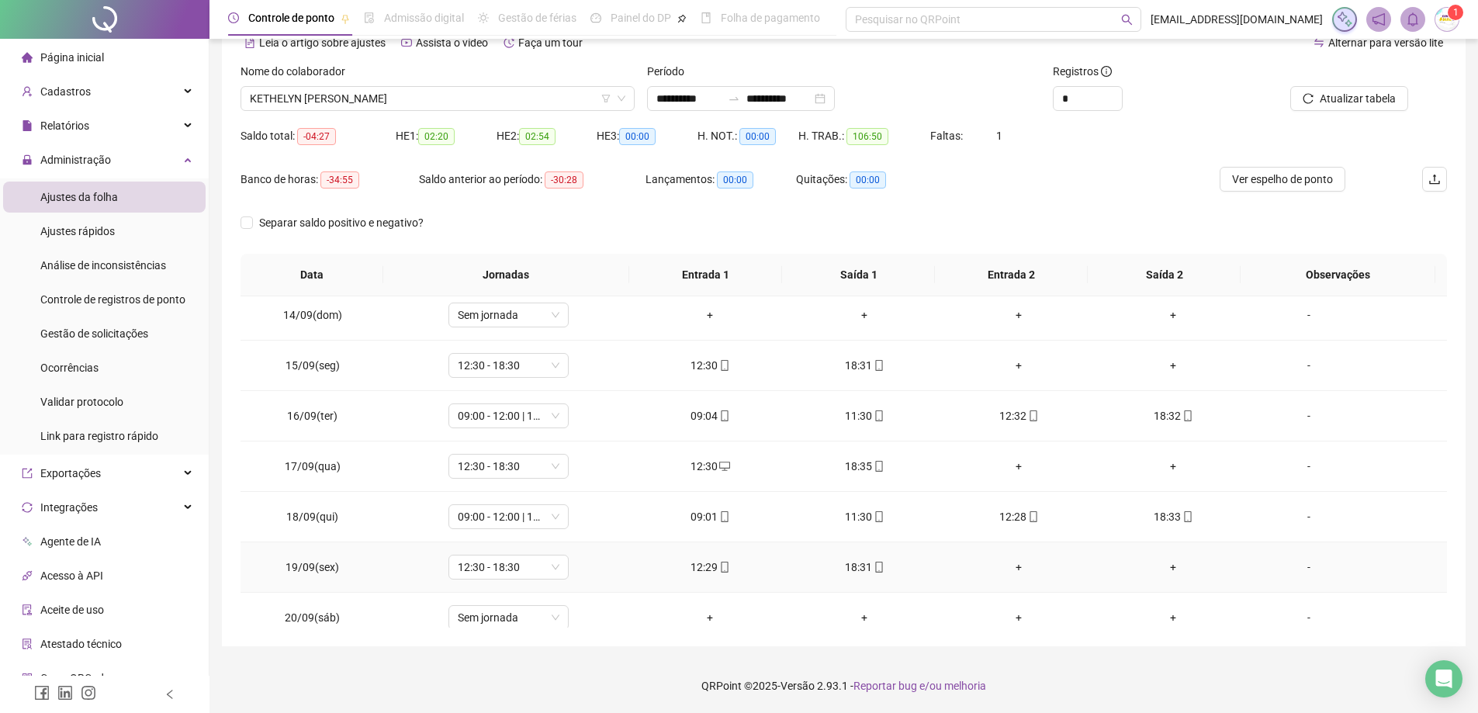
scroll to position [778, 0]
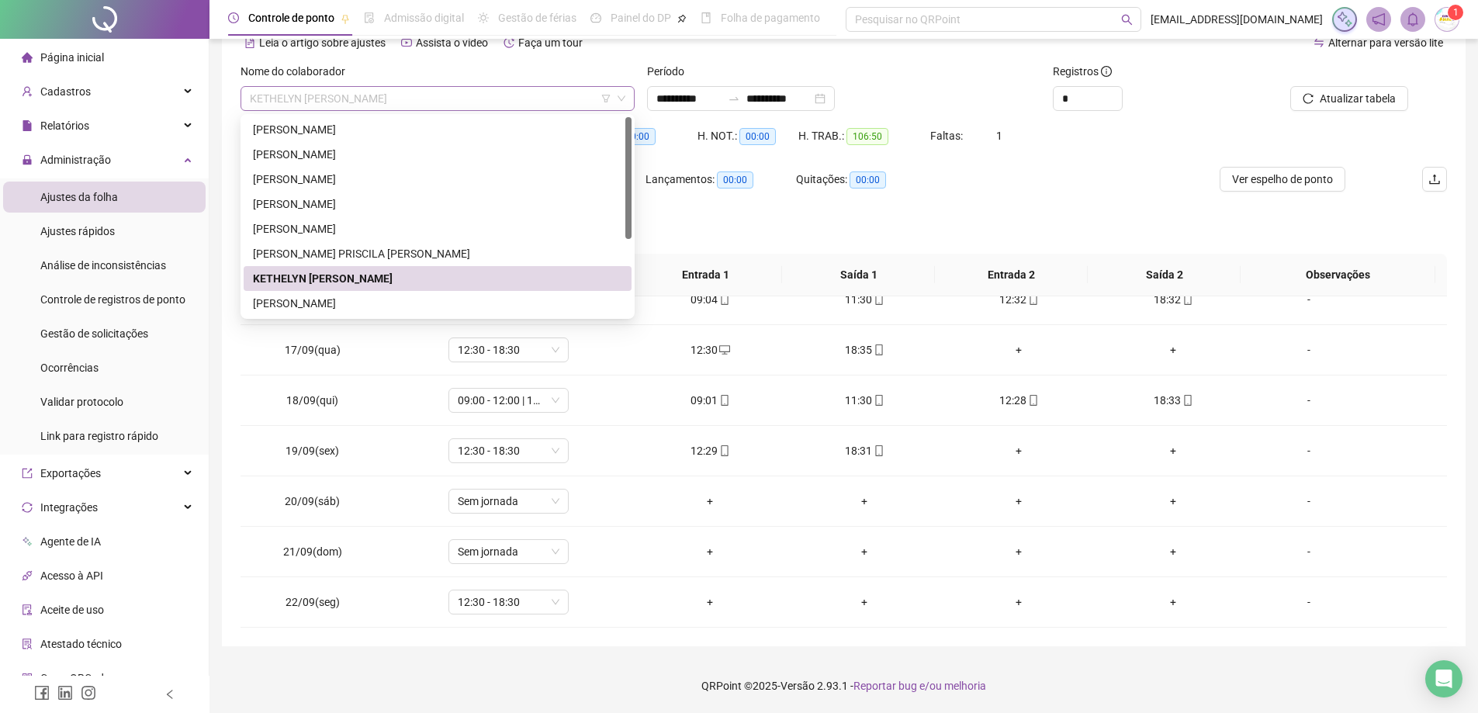
click at [396, 94] on span "KETHELYN [PERSON_NAME]" at bounding box center [438, 98] width 376 height 23
click at [367, 303] on div "[PERSON_NAME]" at bounding box center [437, 303] width 369 height 17
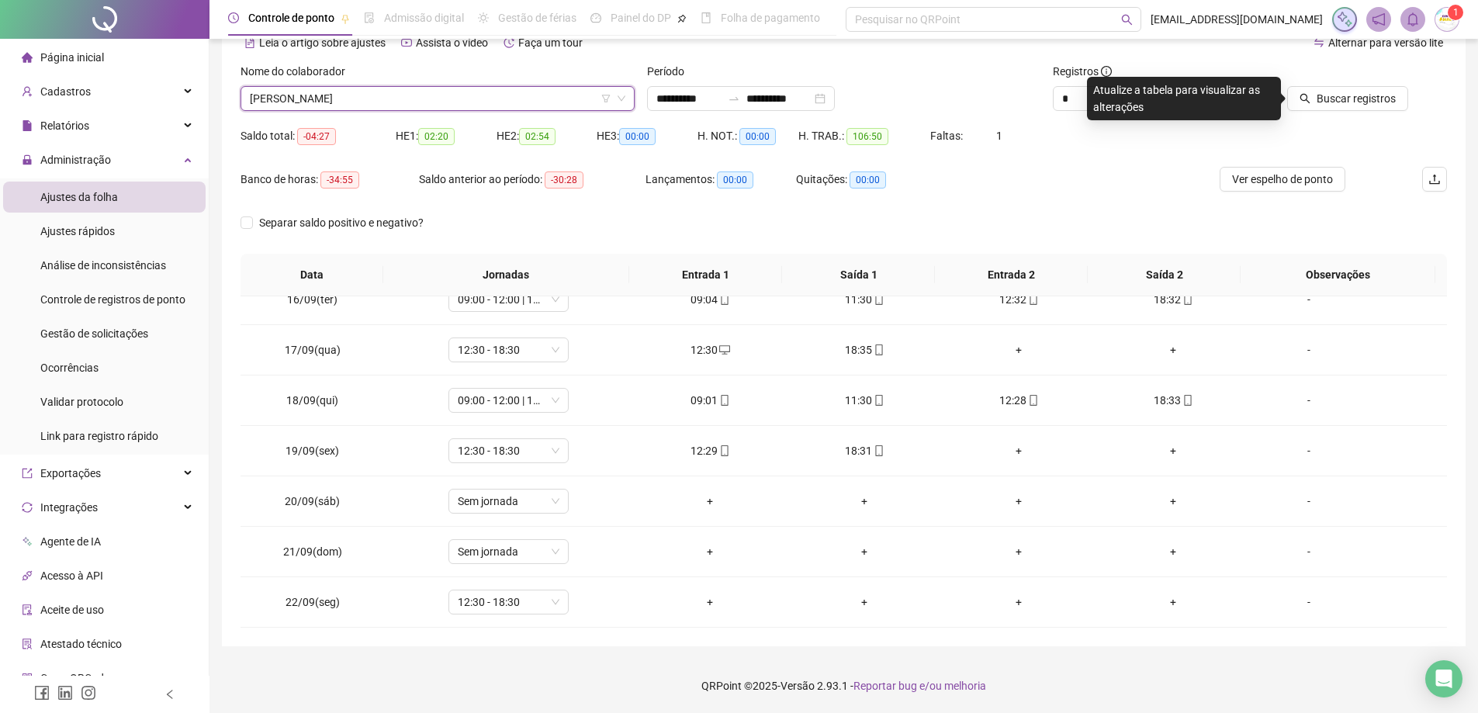
click at [1306, 99] on icon "search" at bounding box center [1305, 98] width 11 height 11
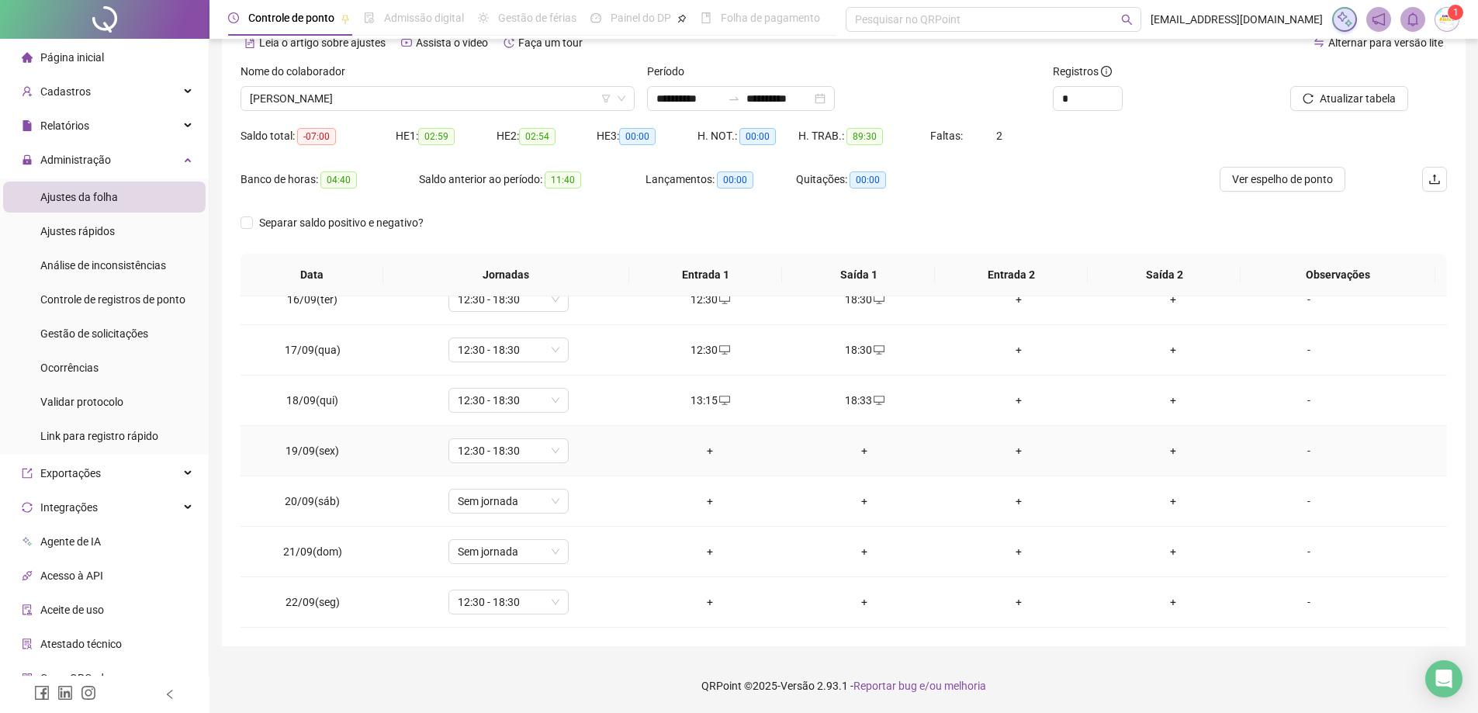
click at [710, 453] on div "+" at bounding box center [711, 450] width 130 height 17
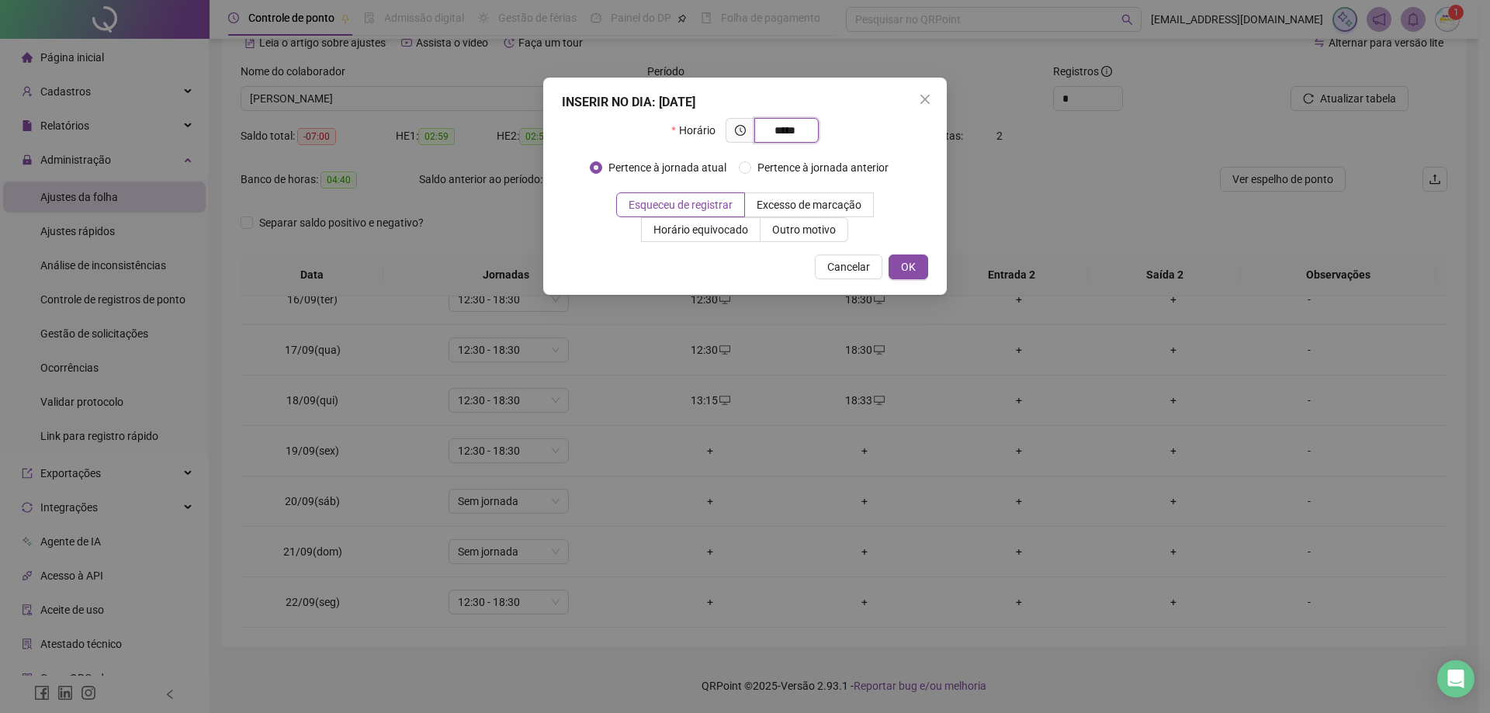
type input "*****"
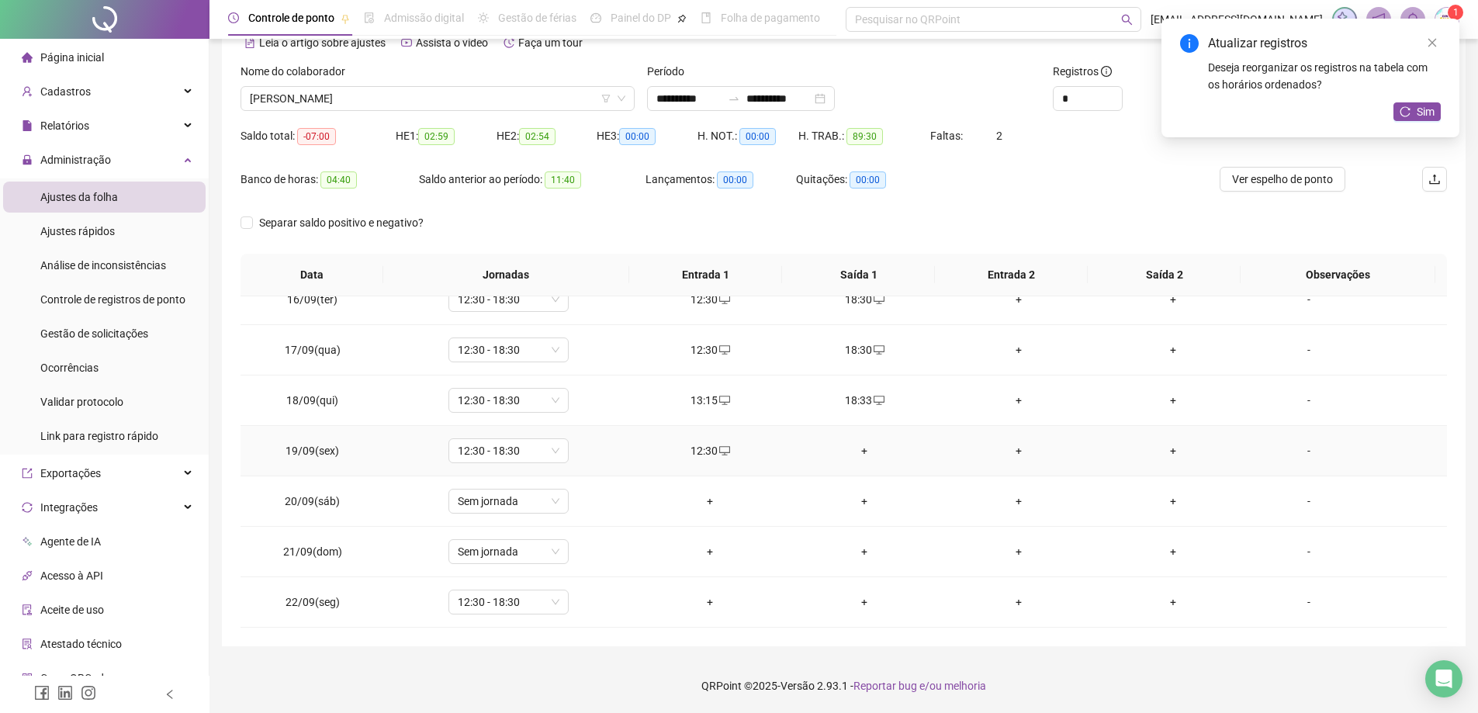
click at [861, 447] on div "+" at bounding box center [865, 450] width 130 height 17
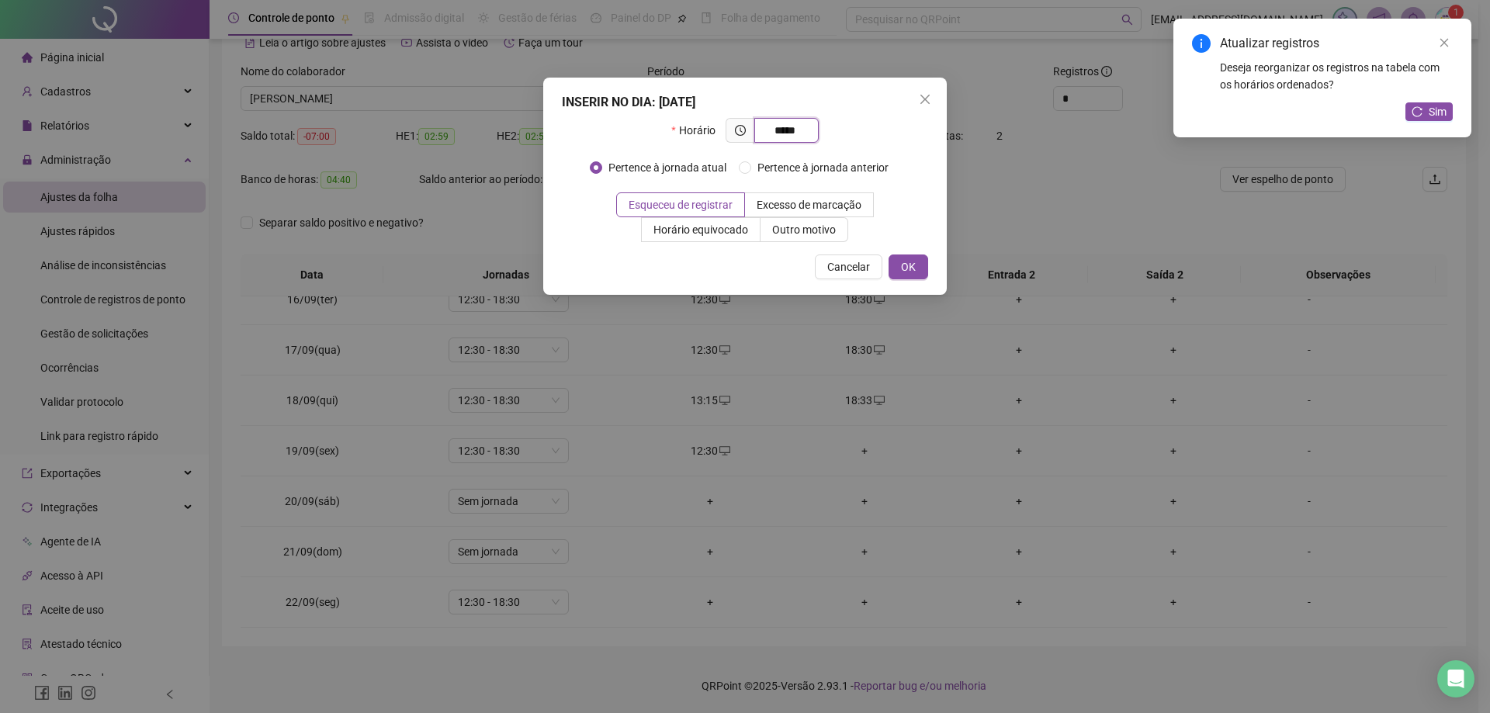
type input "*****"
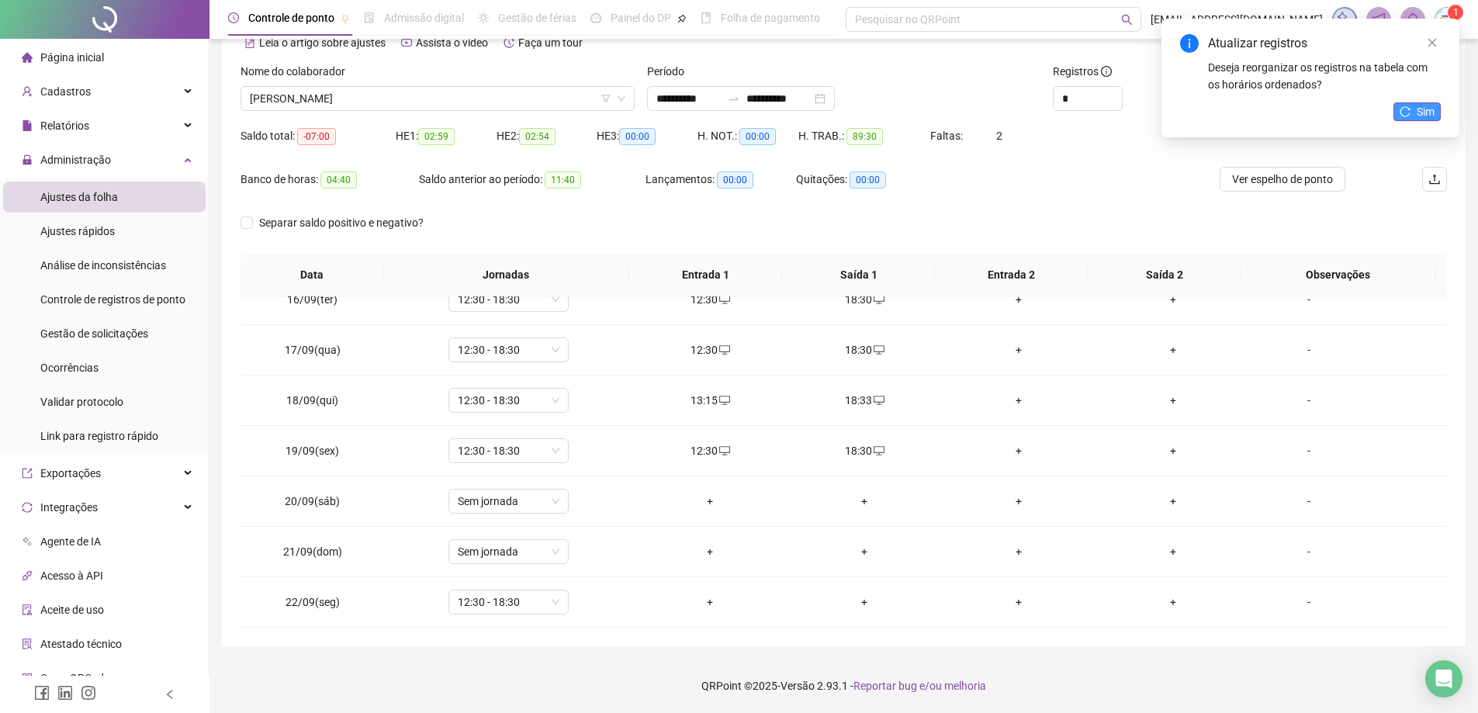
click at [1433, 105] on span "Sim" at bounding box center [1426, 111] width 18 height 17
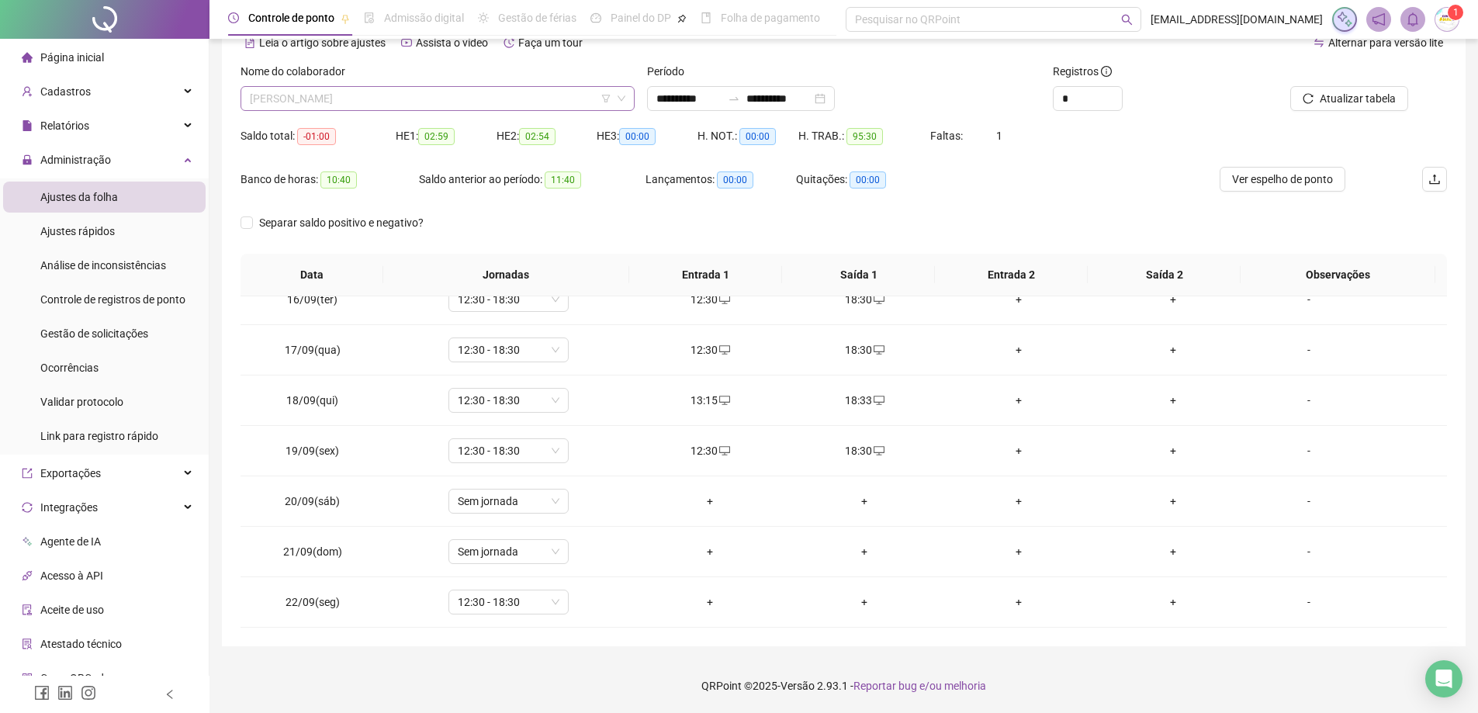
click at [502, 92] on span "[PERSON_NAME]" at bounding box center [438, 98] width 376 height 23
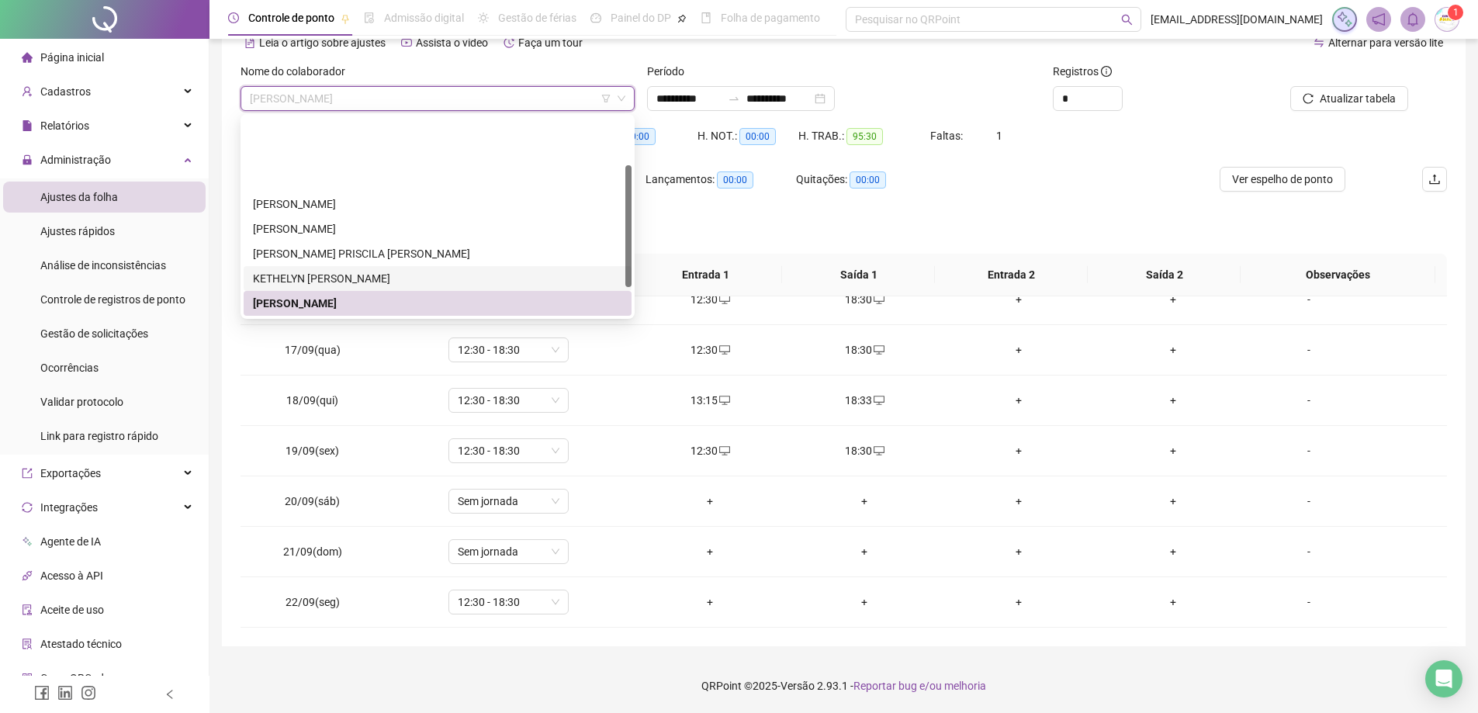
scroll to position [124, 0]
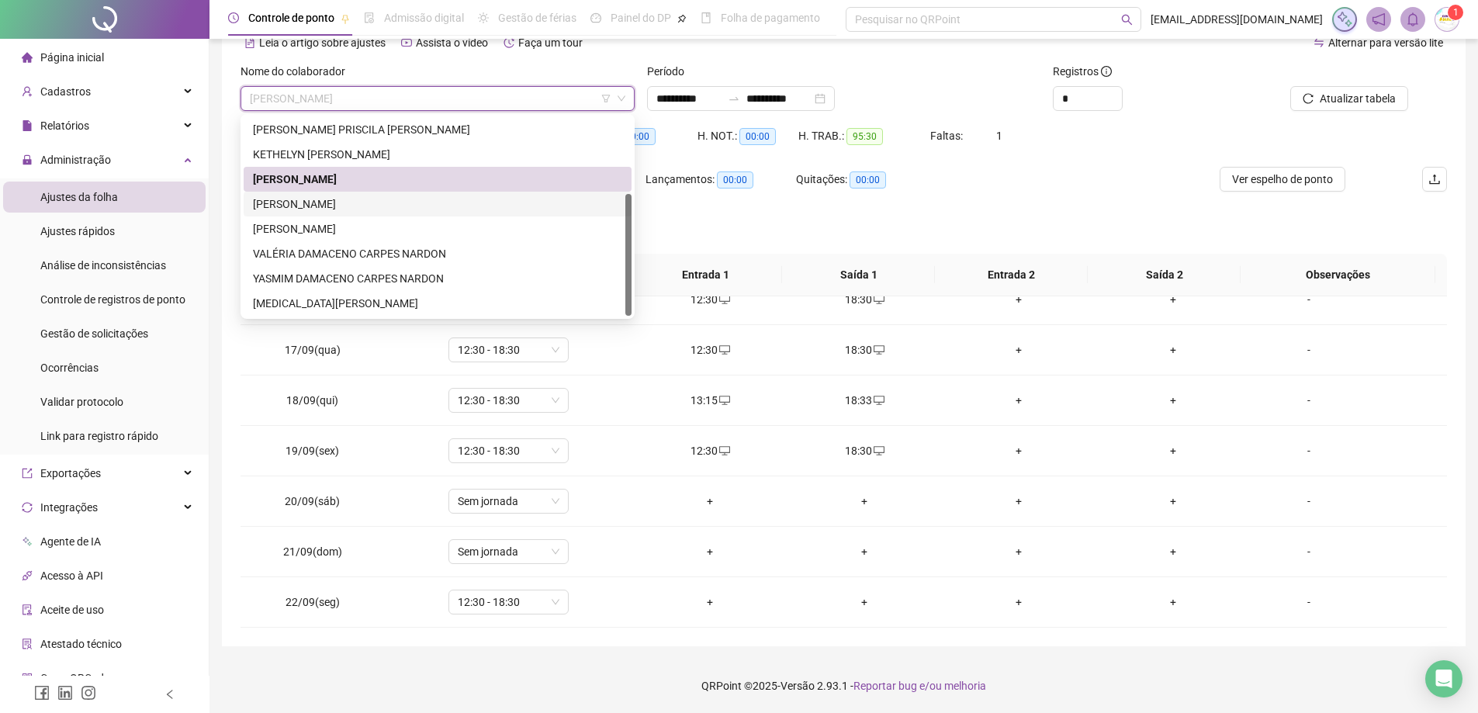
click at [370, 203] on div "[PERSON_NAME]" at bounding box center [437, 204] width 369 height 17
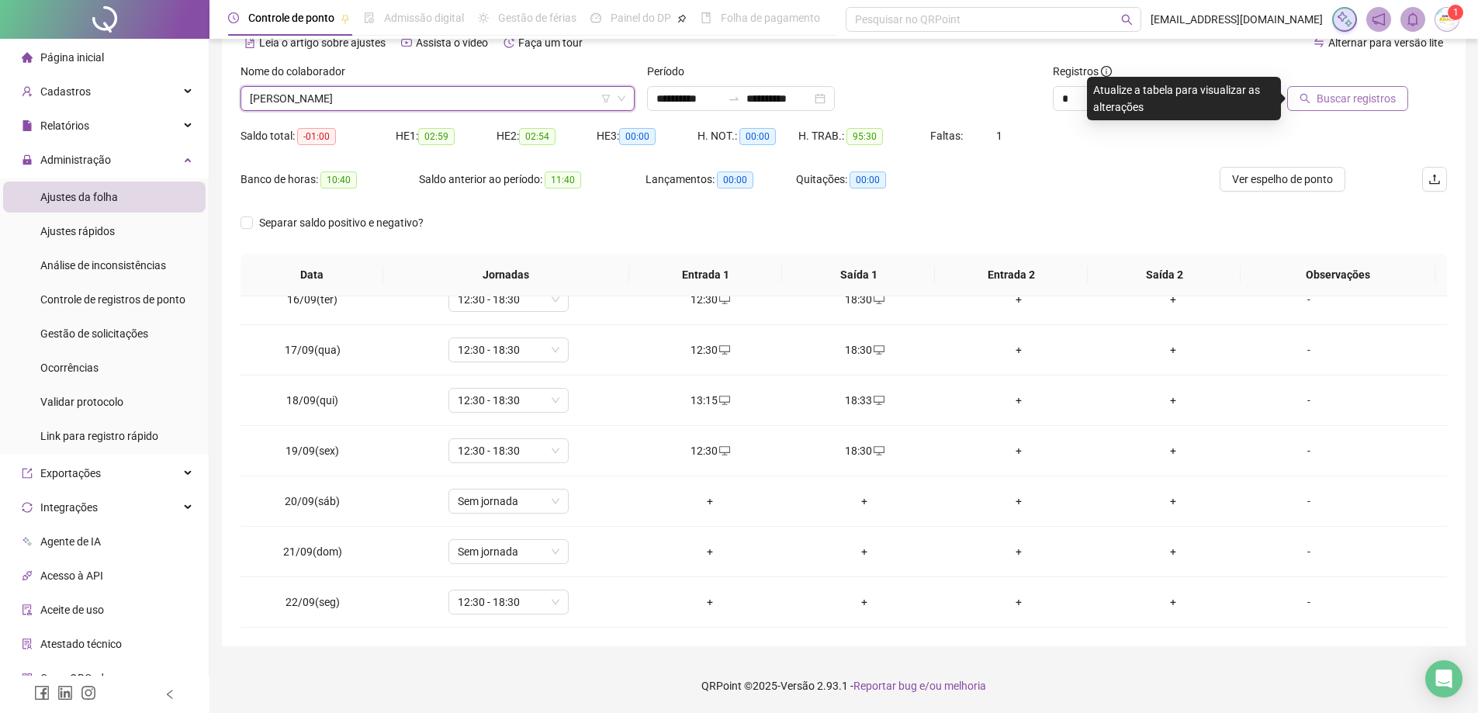
click at [1377, 104] on span "Buscar registros" at bounding box center [1356, 98] width 79 height 17
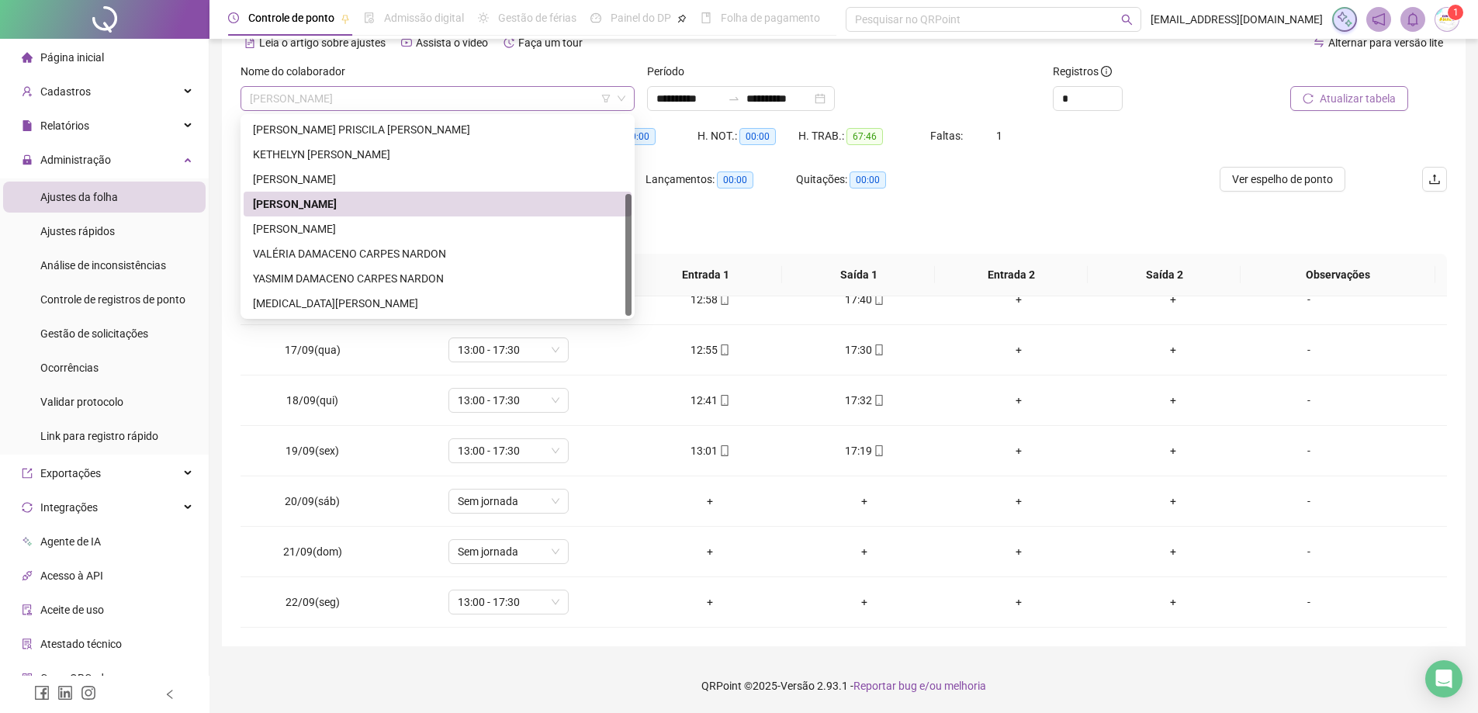
click at [390, 95] on span "[PERSON_NAME]" at bounding box center [438, 98] width 376 height 23
click at [337, 221] on div "[PERSON_NAME]" at bounding box center [437, 228] width 369 height 17
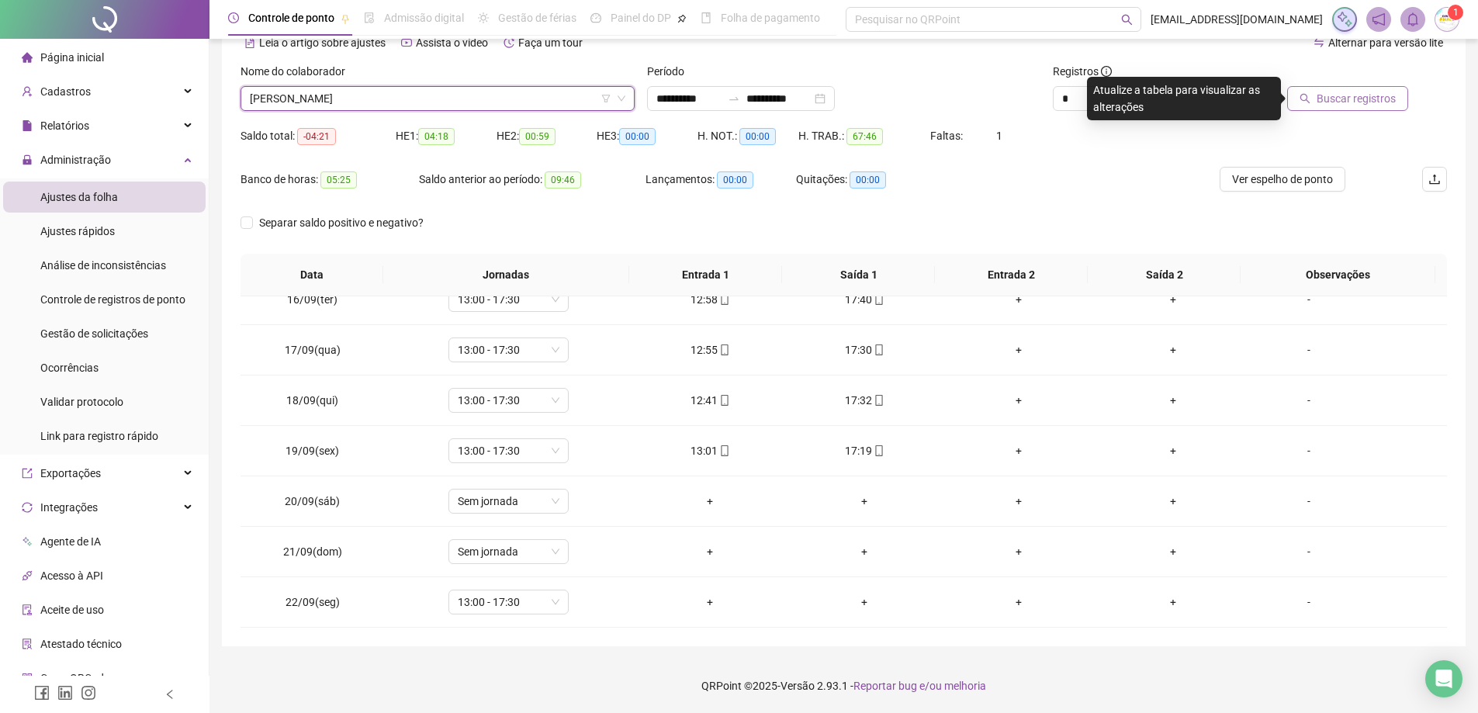
click at [1352, 99] on span "Buscar registros" at bounding box center [1356, 98] width 79 height 17
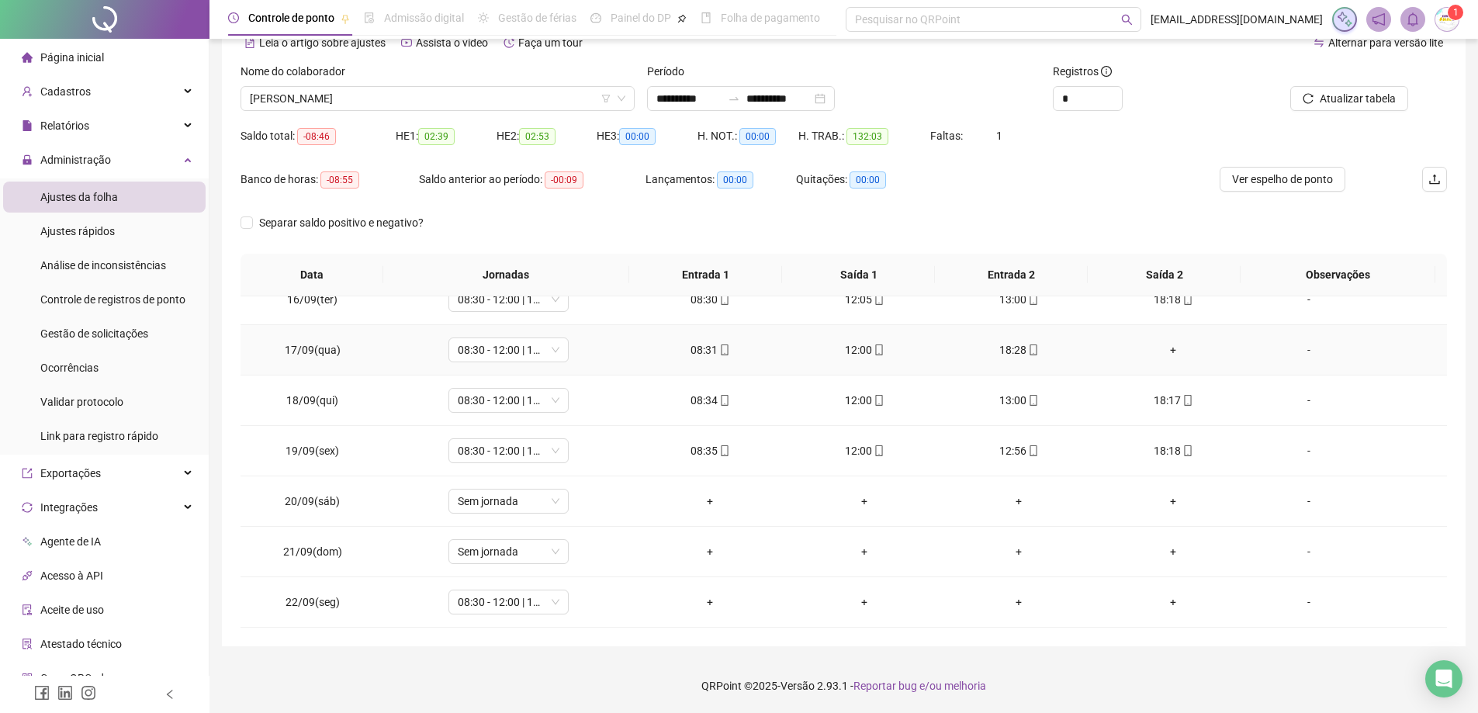
click at [1164, 349] on div "+" at bounding box center [1174, 349] width 130 height 17
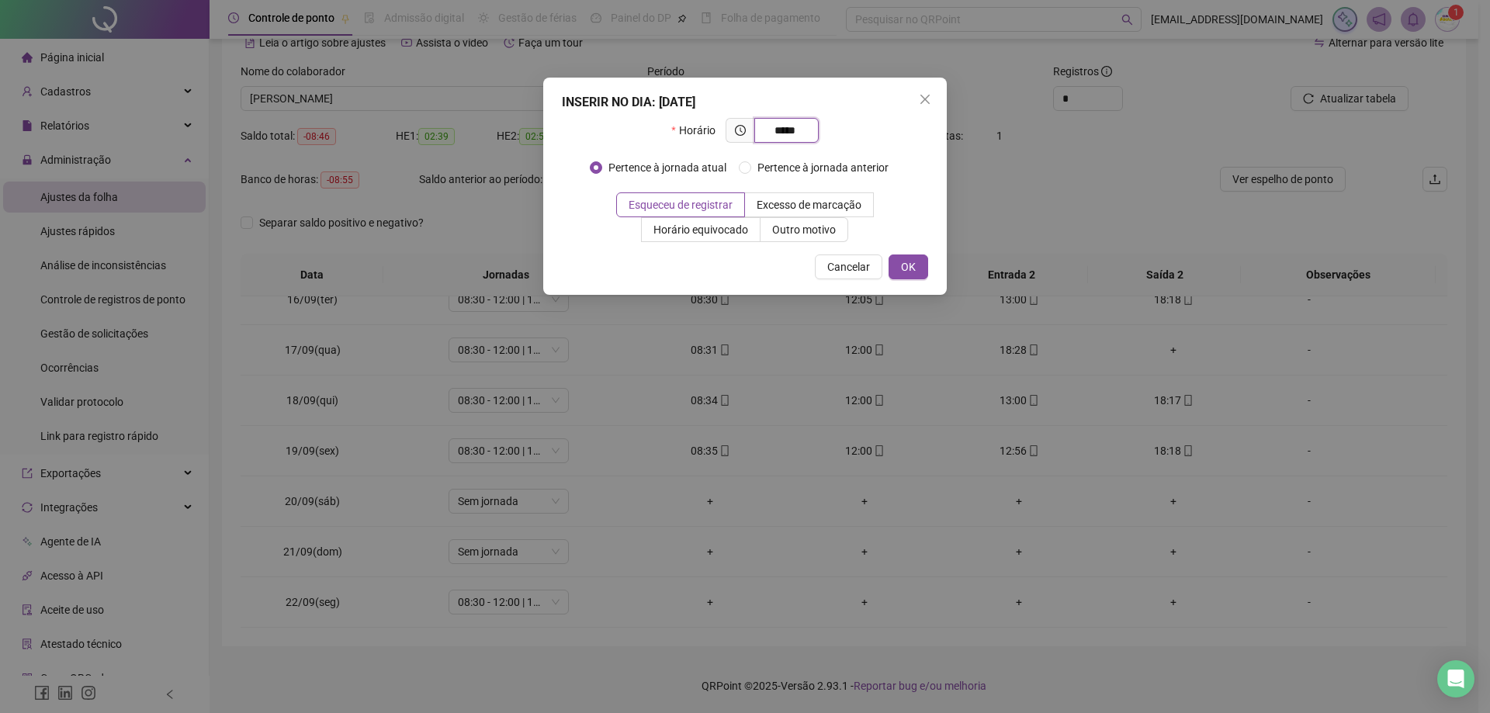
type input "*****"
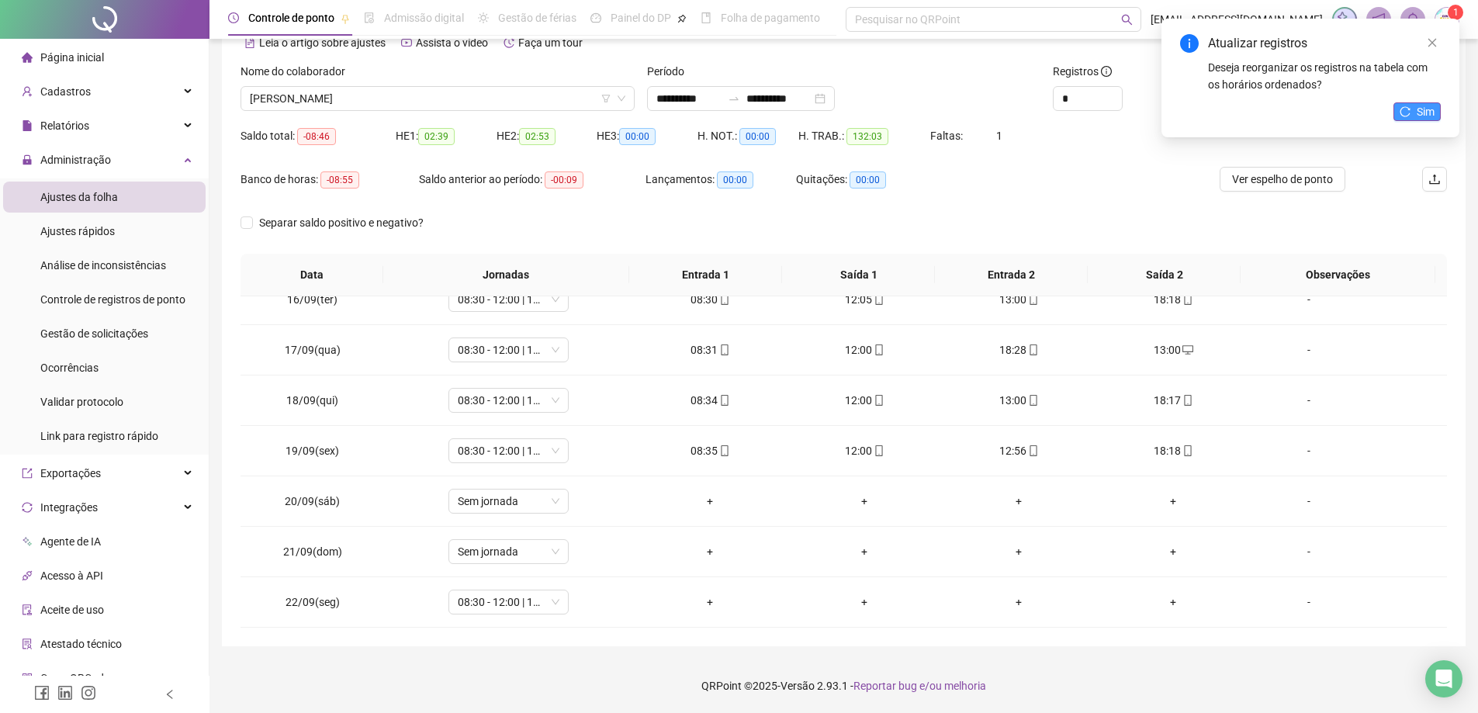
click at [1422, 114] on span "Sim" at bounding box center [1426, 111] width 18 height 17
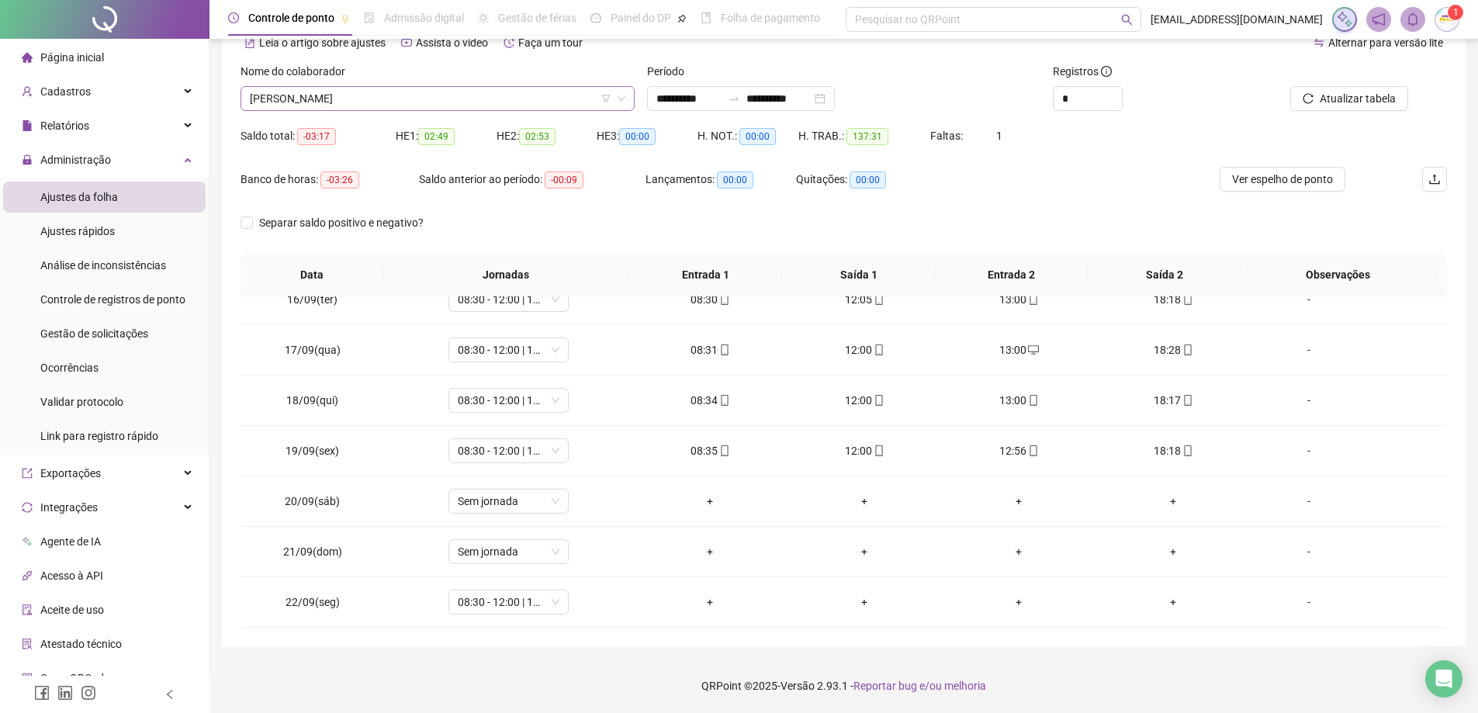
click at [428, 99] on span "[PERSON_NAME]" at bounding box center [438, 98] width 376 height 23
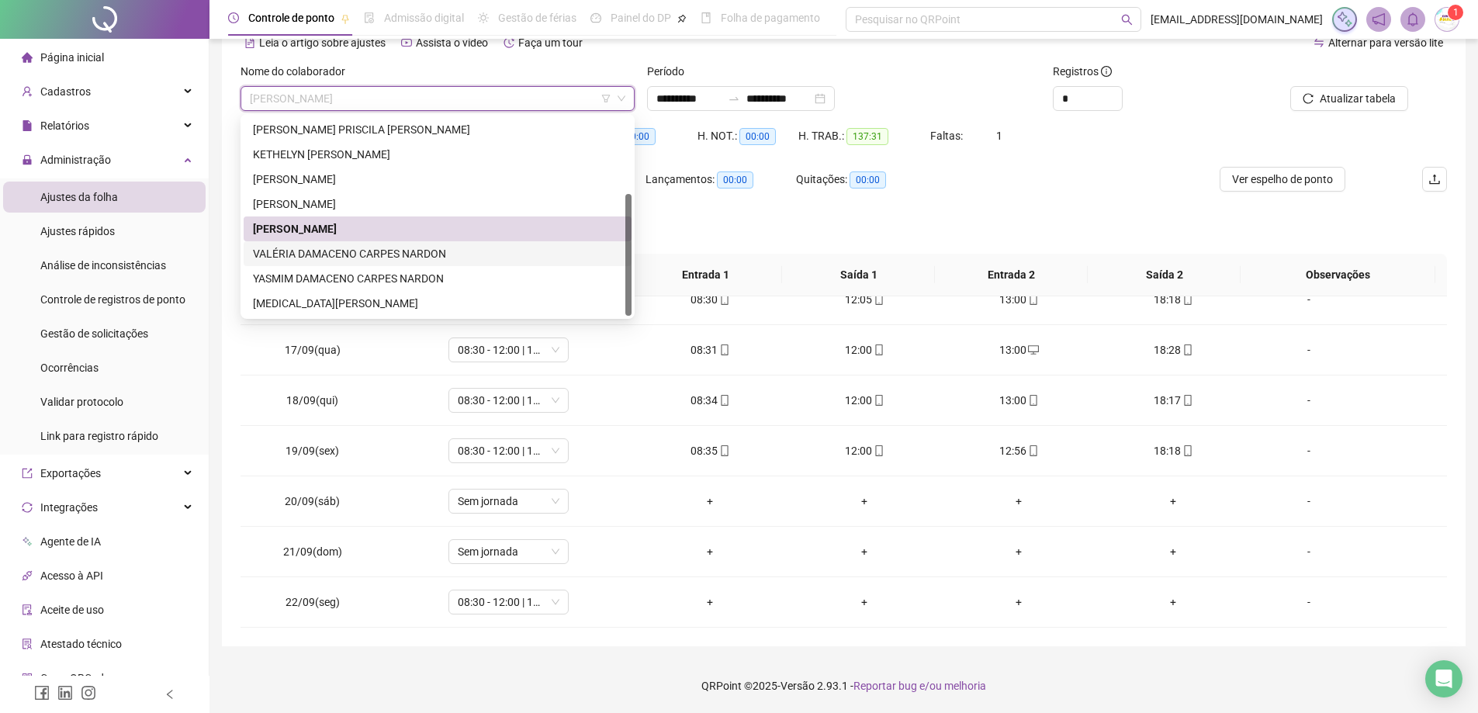
click at [429, 256] on div "VALÉRIA DAMACENO CARPES NARDON" at bounding box center [437, 253] width 369 height 17
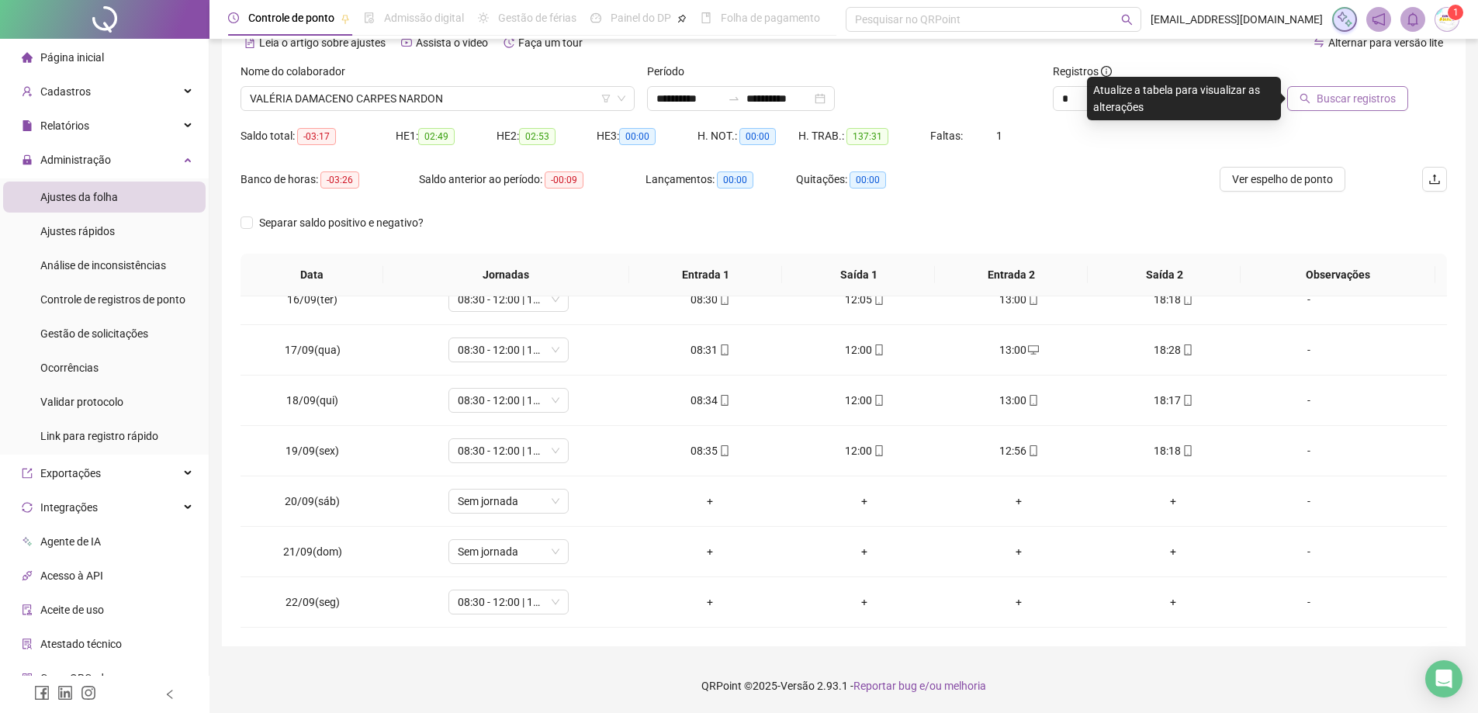
click at [1379, 102] on span "Buscar registros" at bounding box center [1356, 98] width 79 height 17
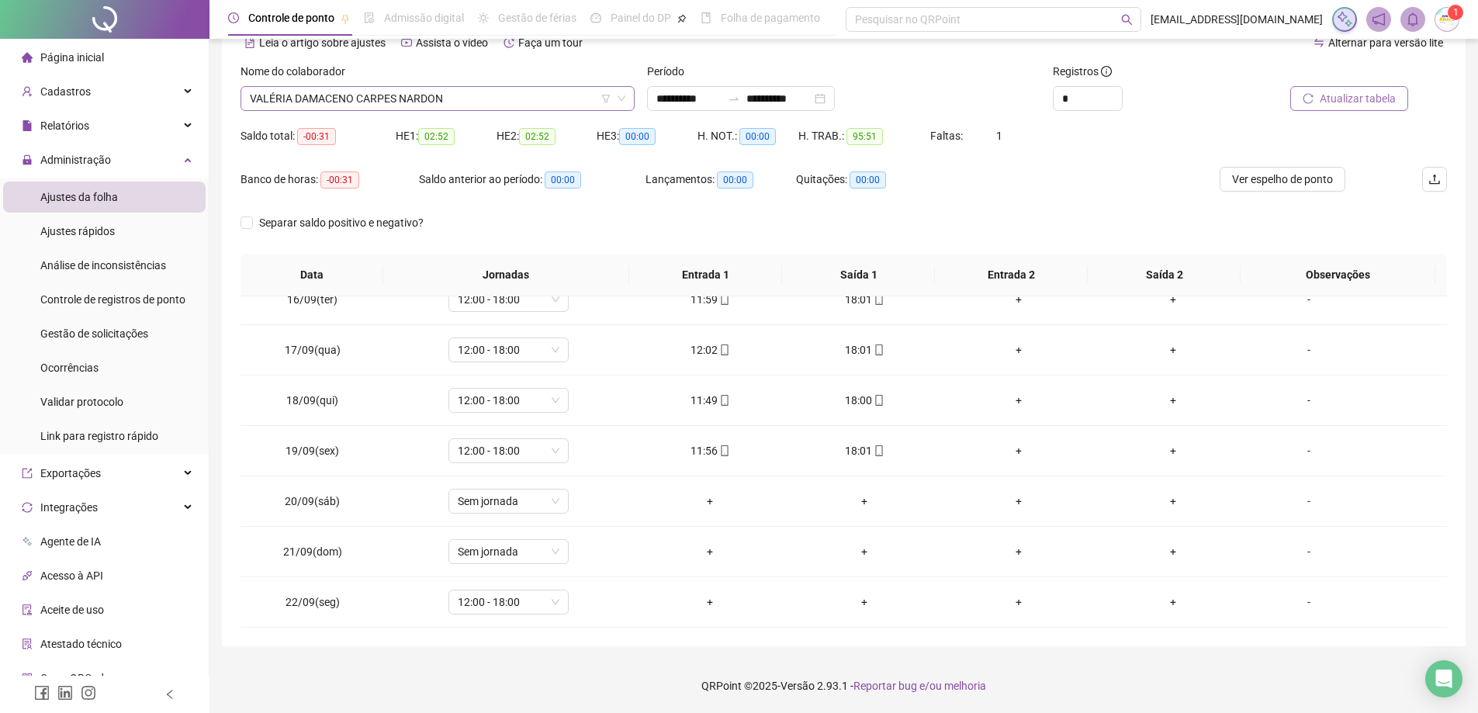
click at [413, 93] on span "VALÉRIA DAMACENO CARPES NARDON" at bounding box center [438, 98] width 376 height 23
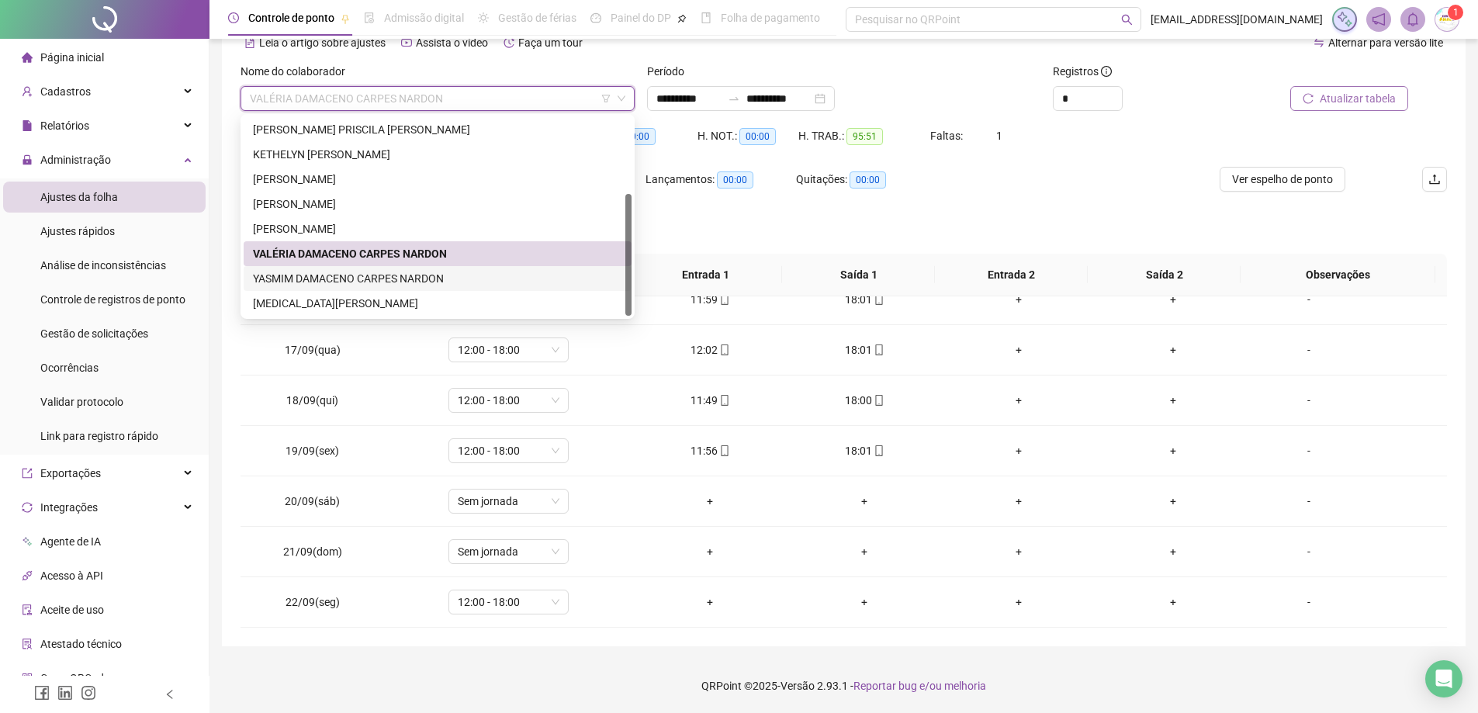
click at [408, 285] on div "YASMIM DAMACENO CARPES NARDON" at bounding box center [437, 278] width 369 height 17
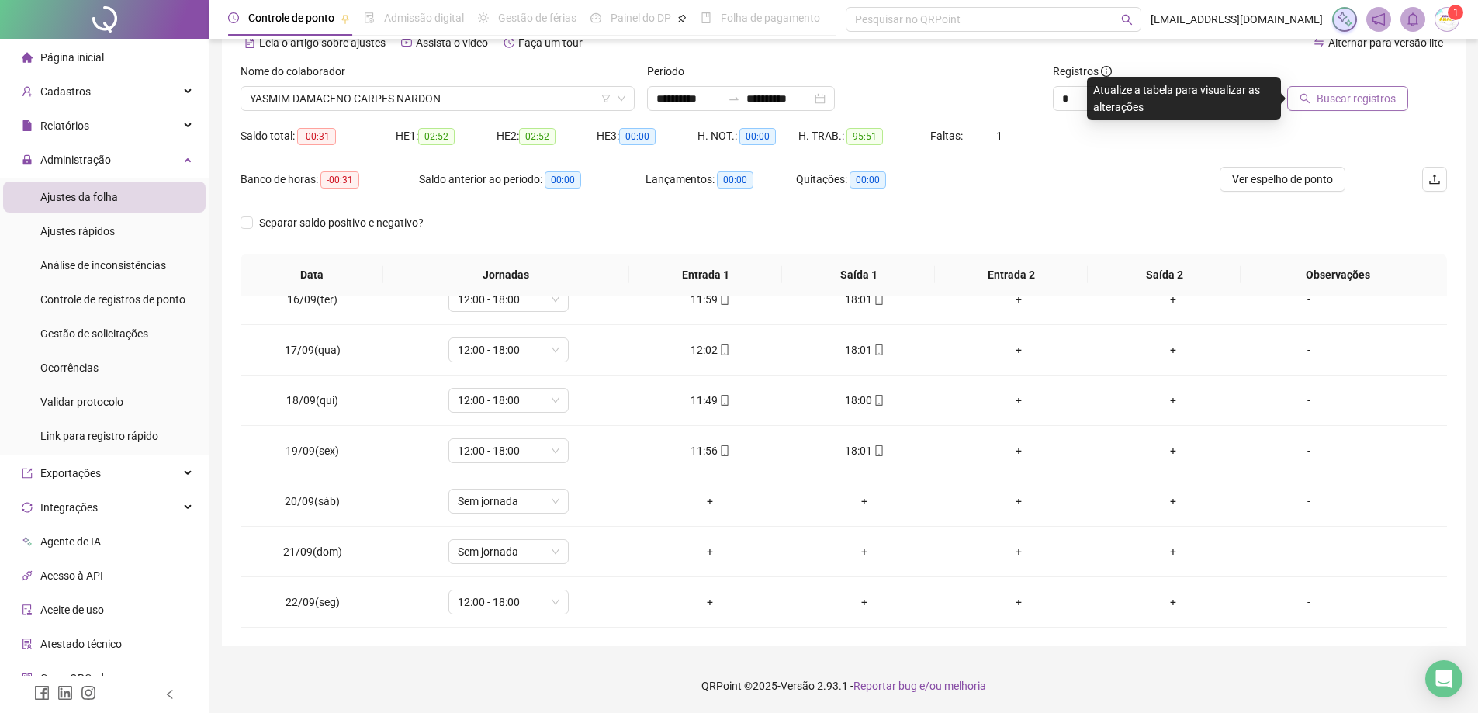
click at [1393, 97] on span "Buscar registros" at bounding box center [1356, 98] width 79 height 17
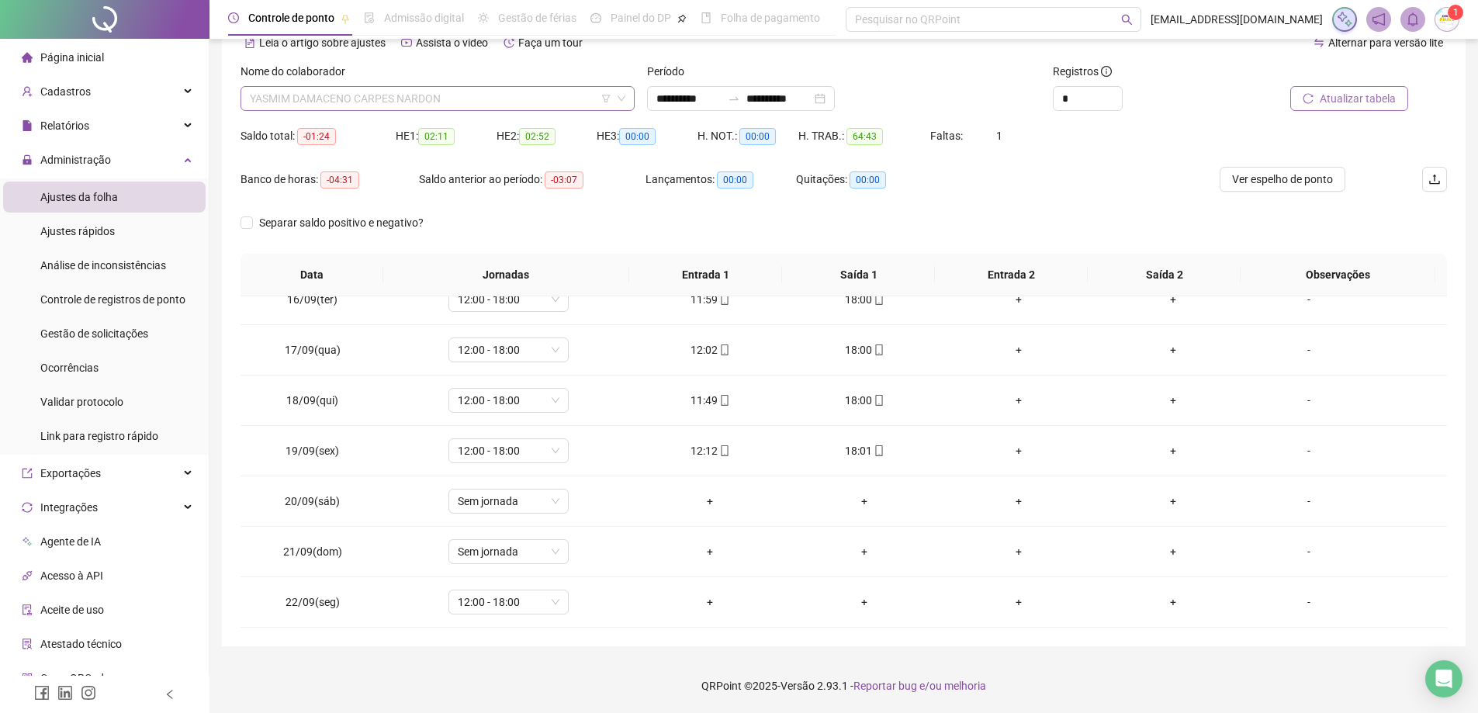
click at [505, 95] on span "YASMIM DAMACENO CARPES NARDON" at bounding box center [438, 98] width 376 height 23
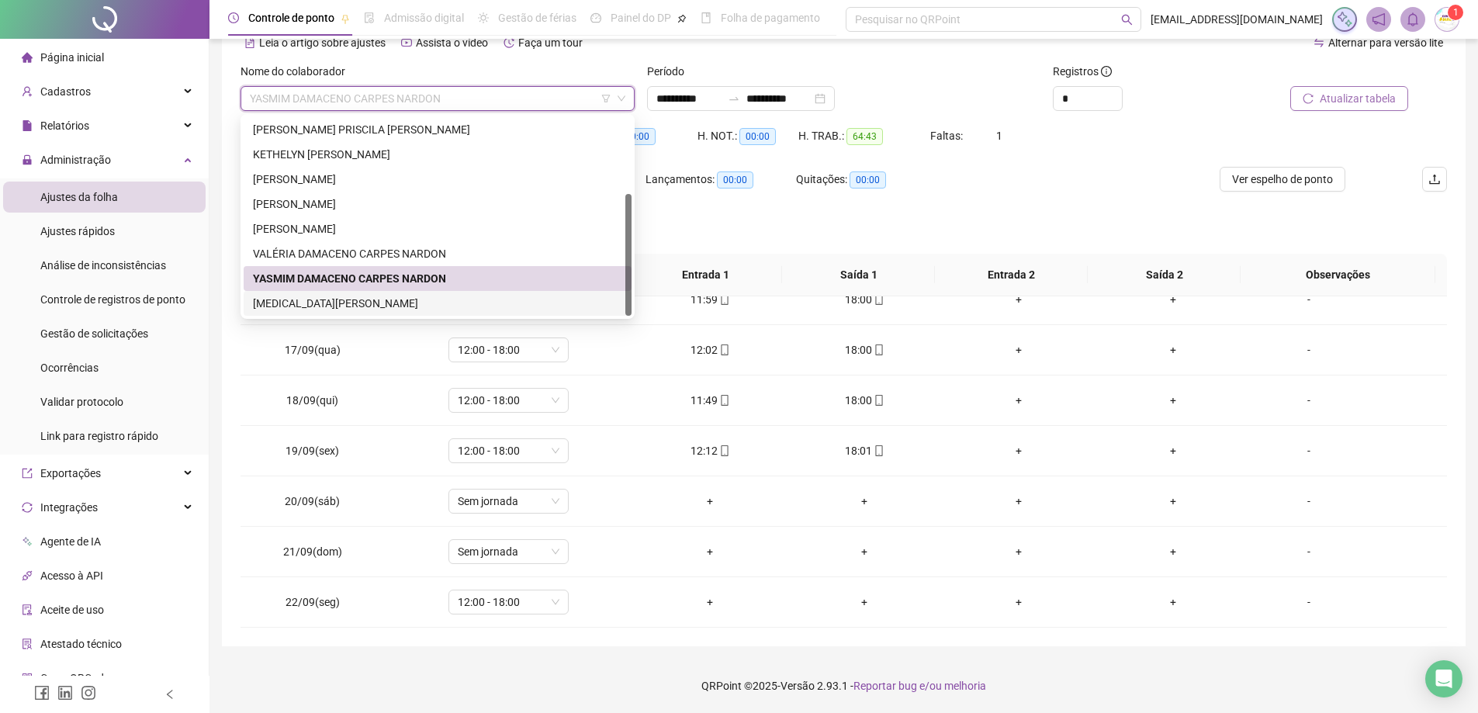
click at [452, 303] on div "[MEDICAL_DATA][PERSON_NAME]" at bounding box center [437, 303] width 369 height 17
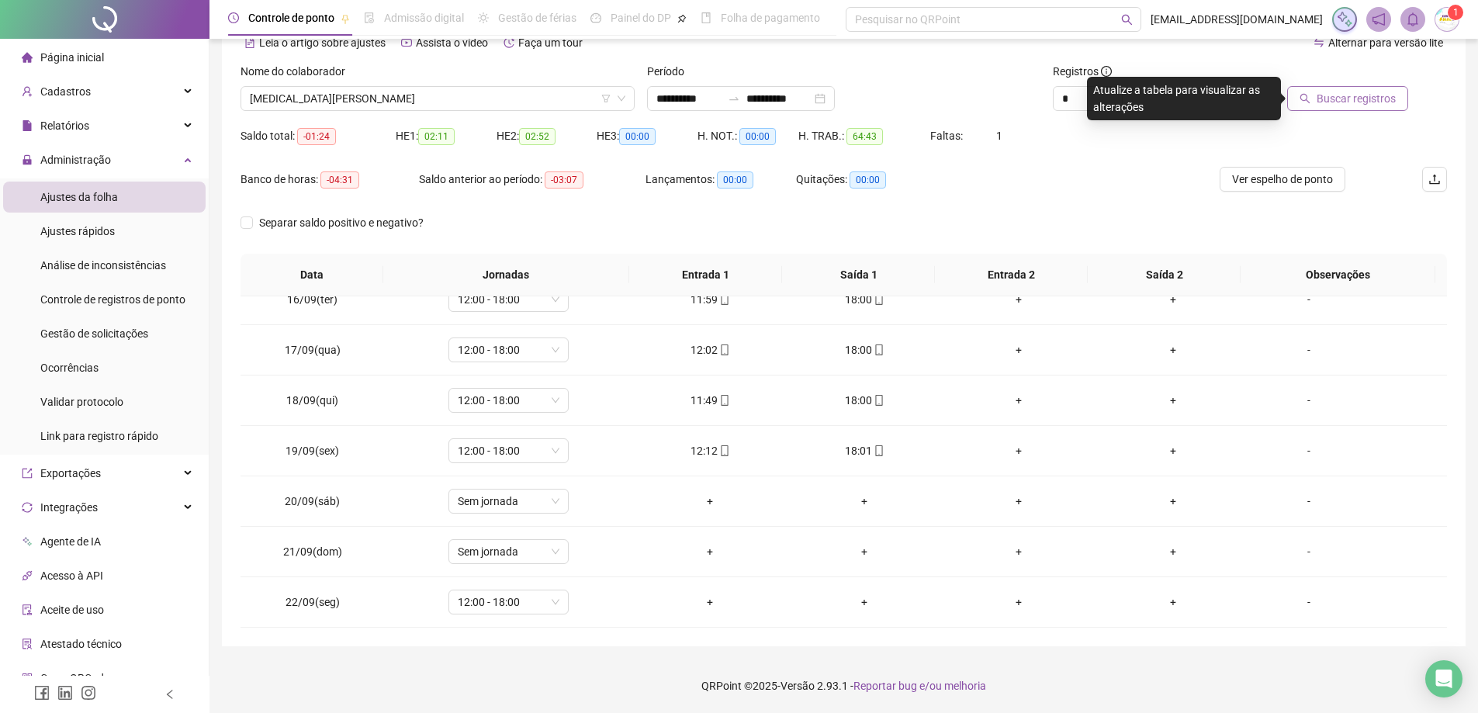
click at [1346, 97] on span "Buscar registros" at bounding box center [1356, 98] width 79 height 17
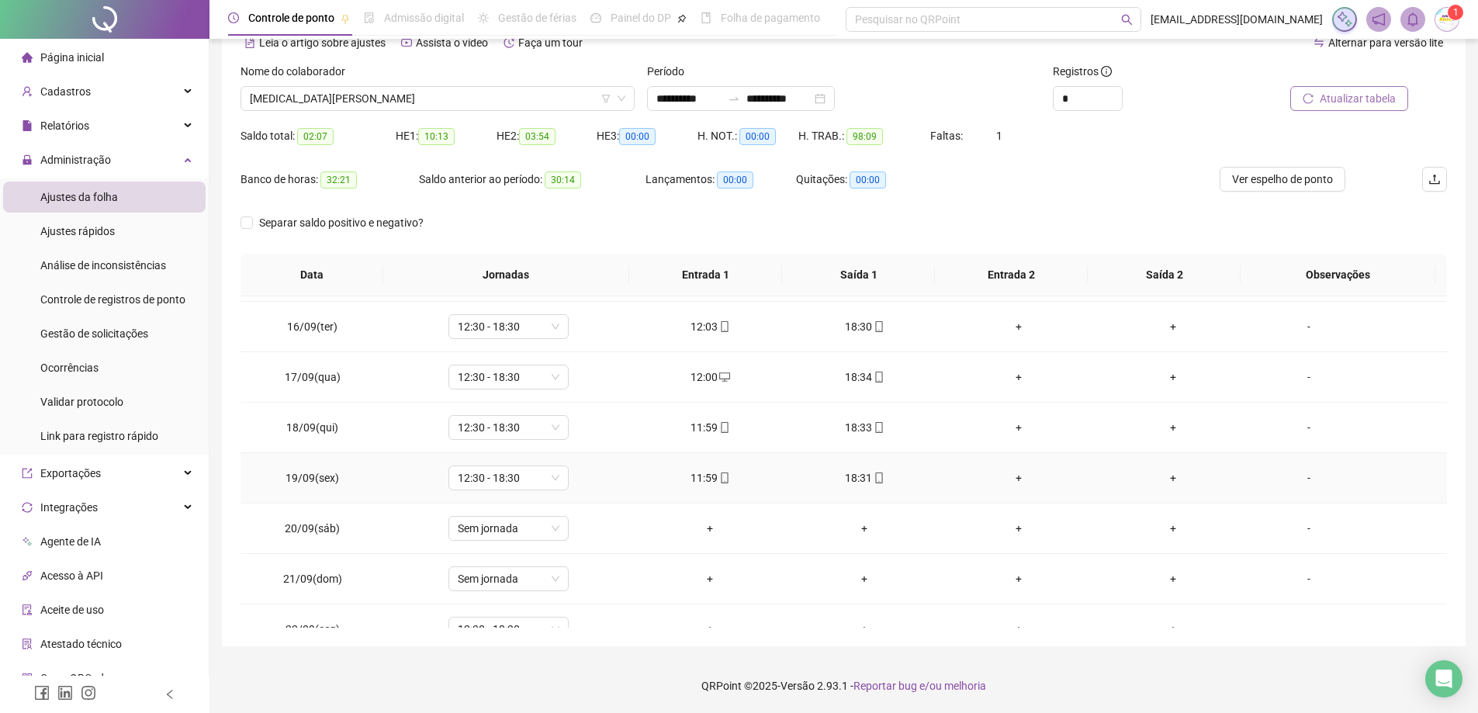
scroll to position [778, 0]
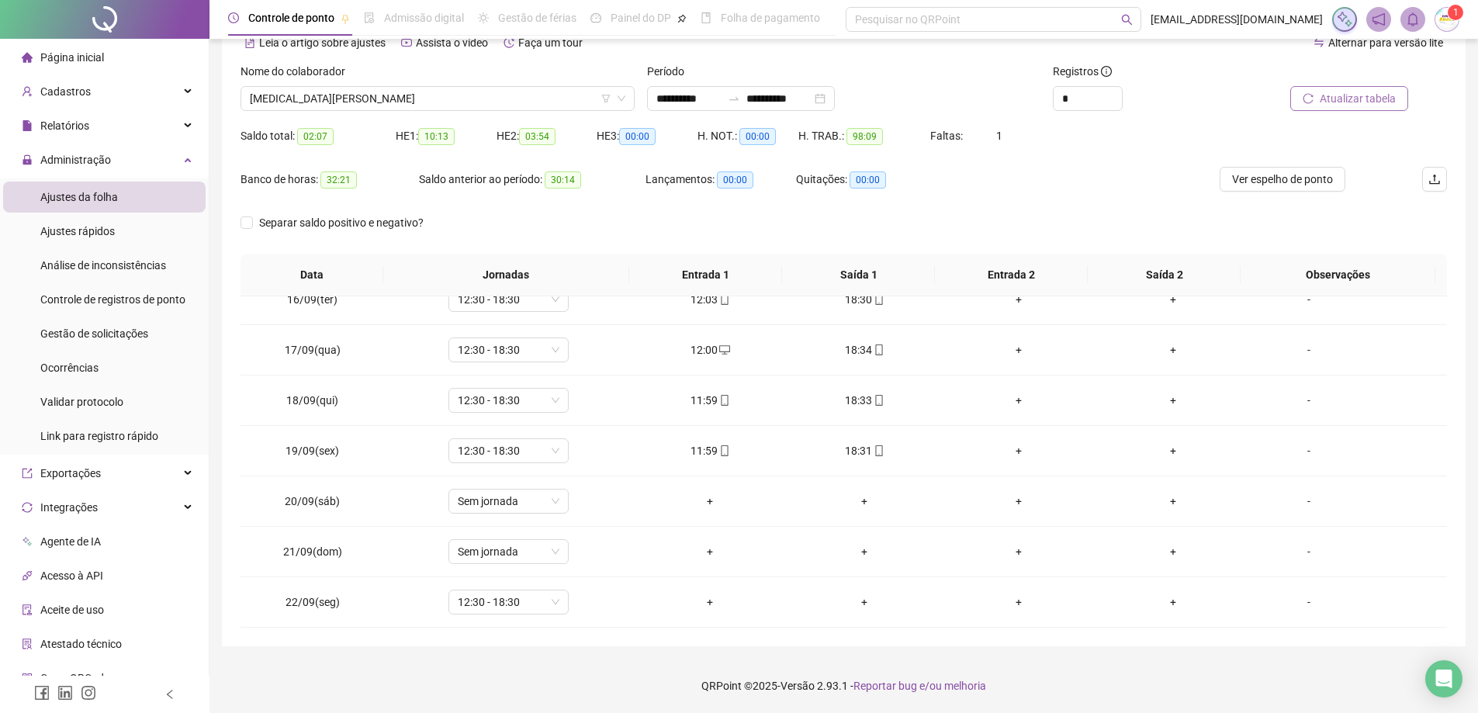
click at [62, 54] on span "Página inicial" at bounding box center [72, 57] width 64 height 12
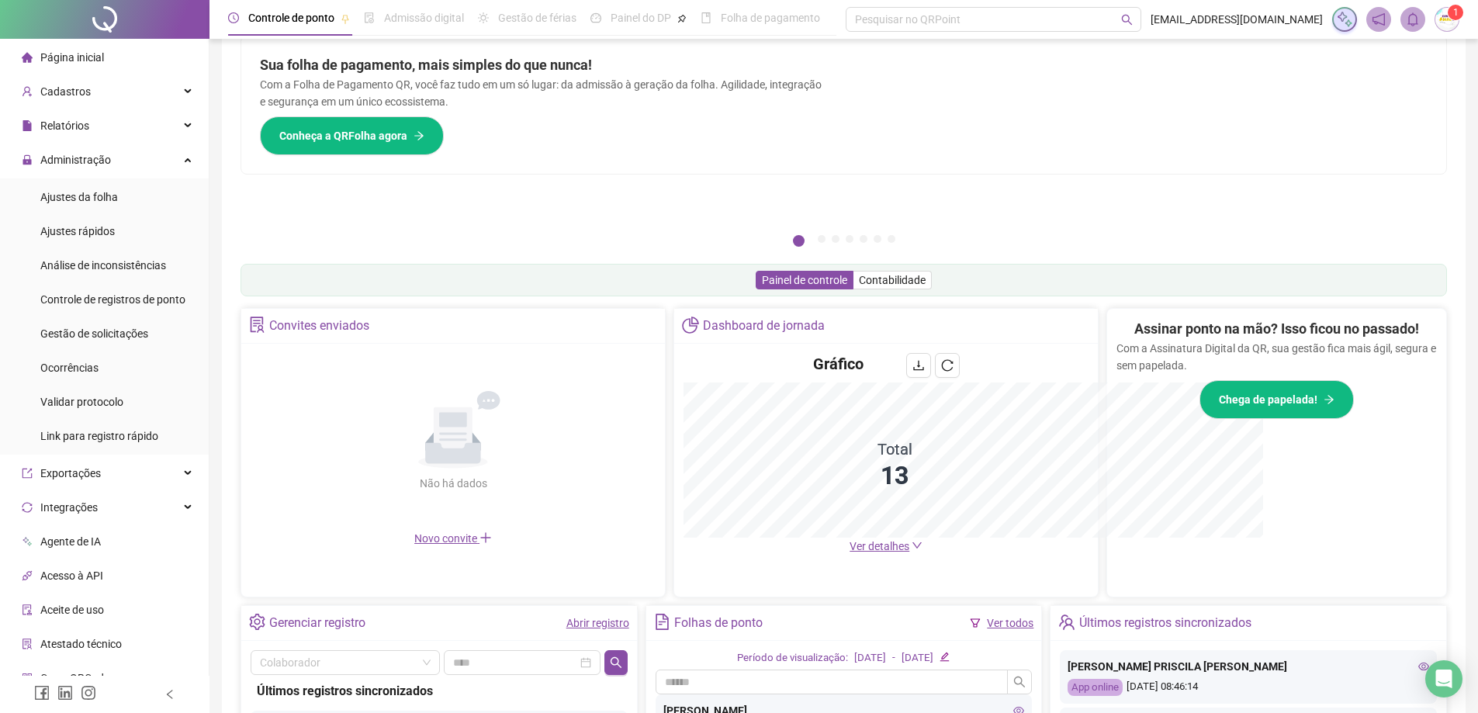
scroll to position [80, 0]
